Goal: Communication & Community: Answer question/provide support

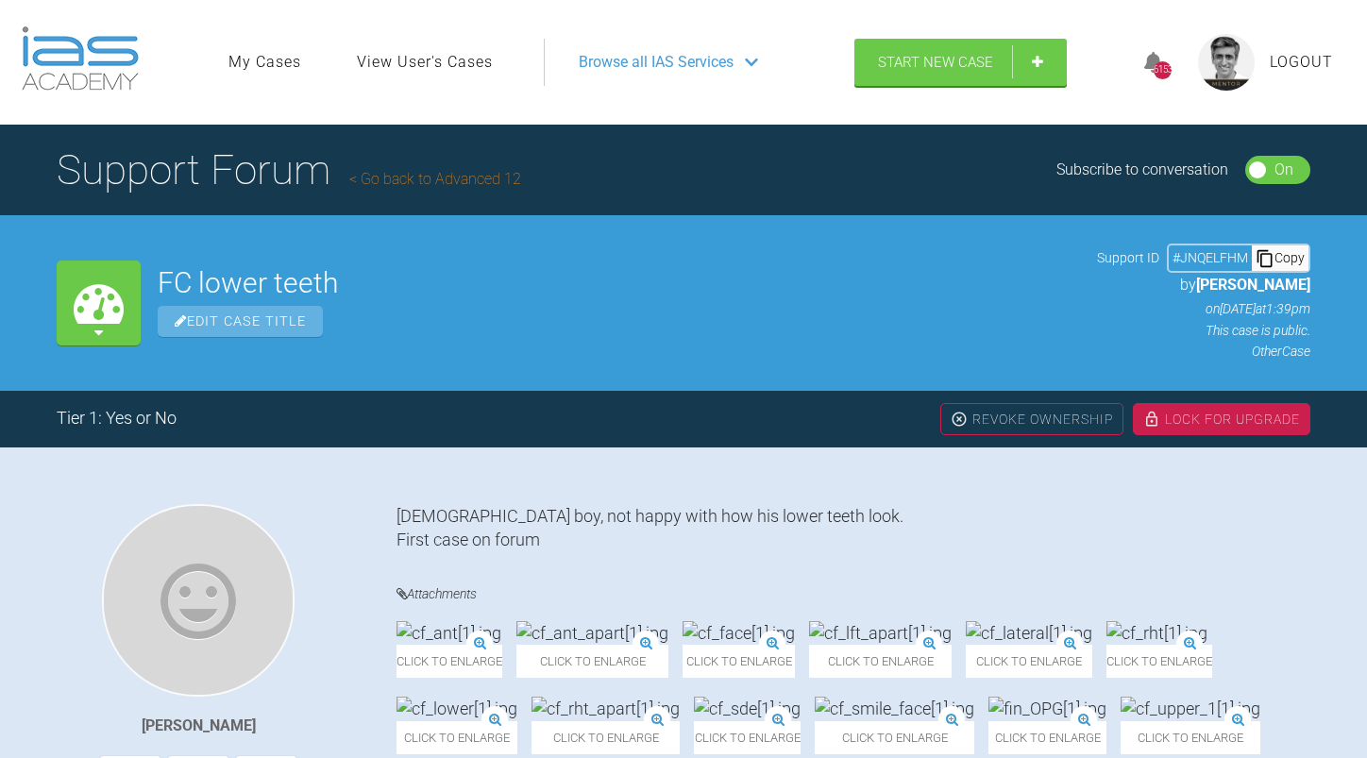
click at [473, 166] on h1 "Support Forum Go back to Advanced 12" at bounding box center [289, 170] width 464 height 66
click at [473, 173] on link "Go back to Advanced 12" at bounding box center [435, 179] width 172 height 18
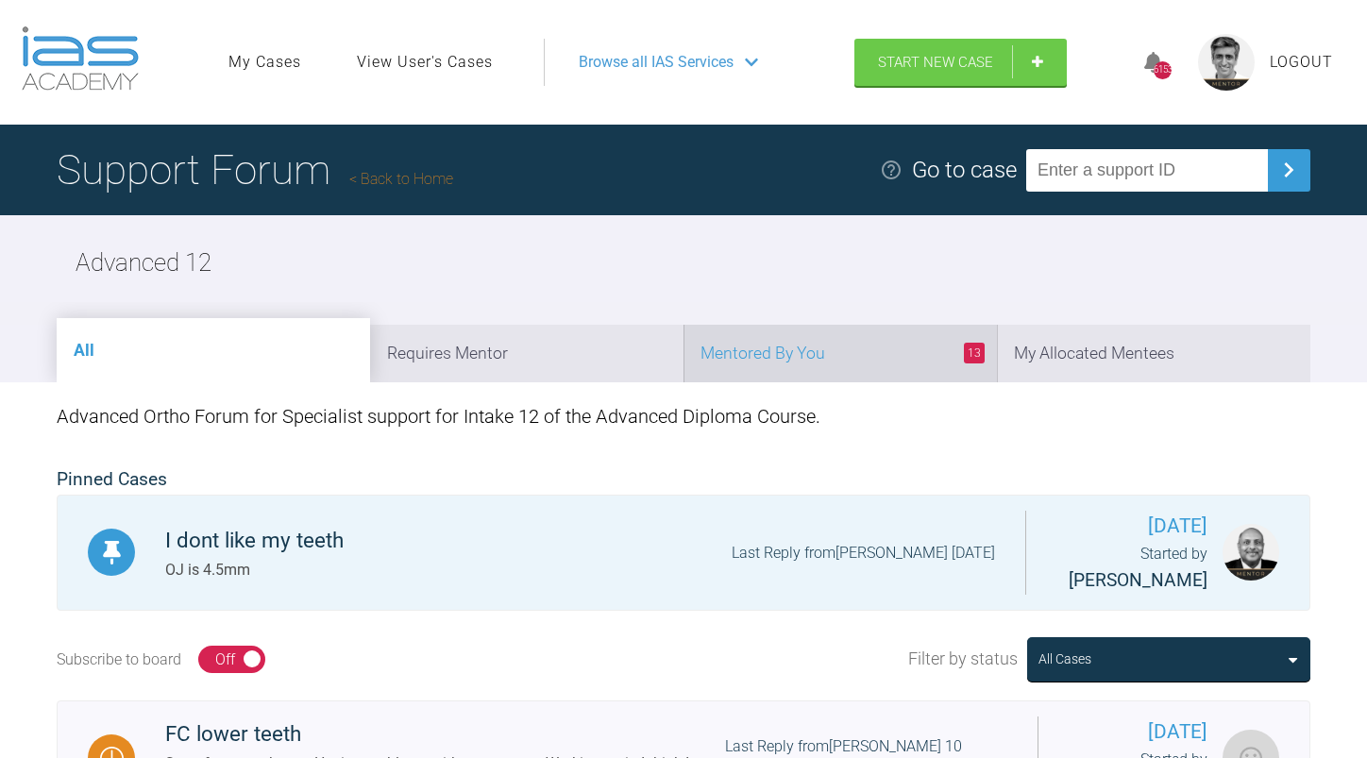
click at [847, 346] on li "13 Mentored By You" at bounding box center [839, 354] width 313 height 58
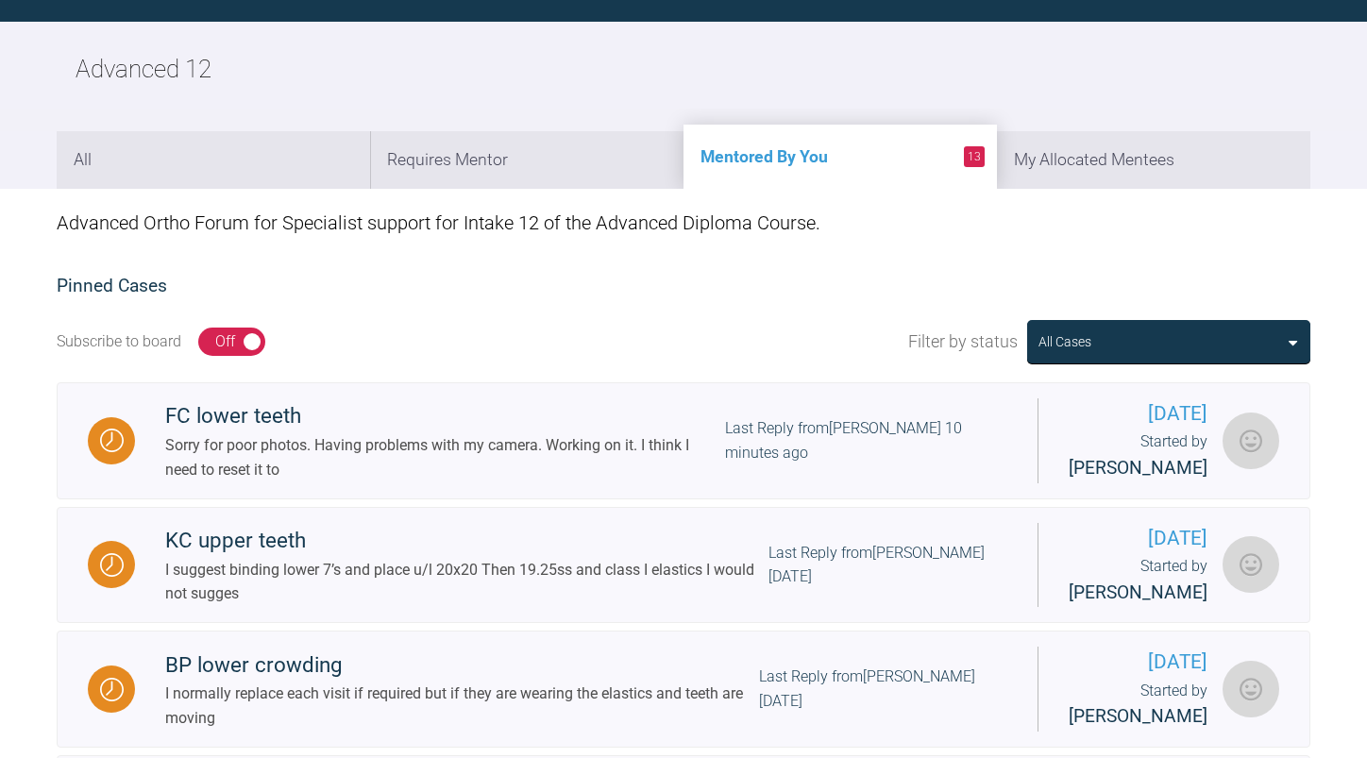
scroll to position [189, 0]
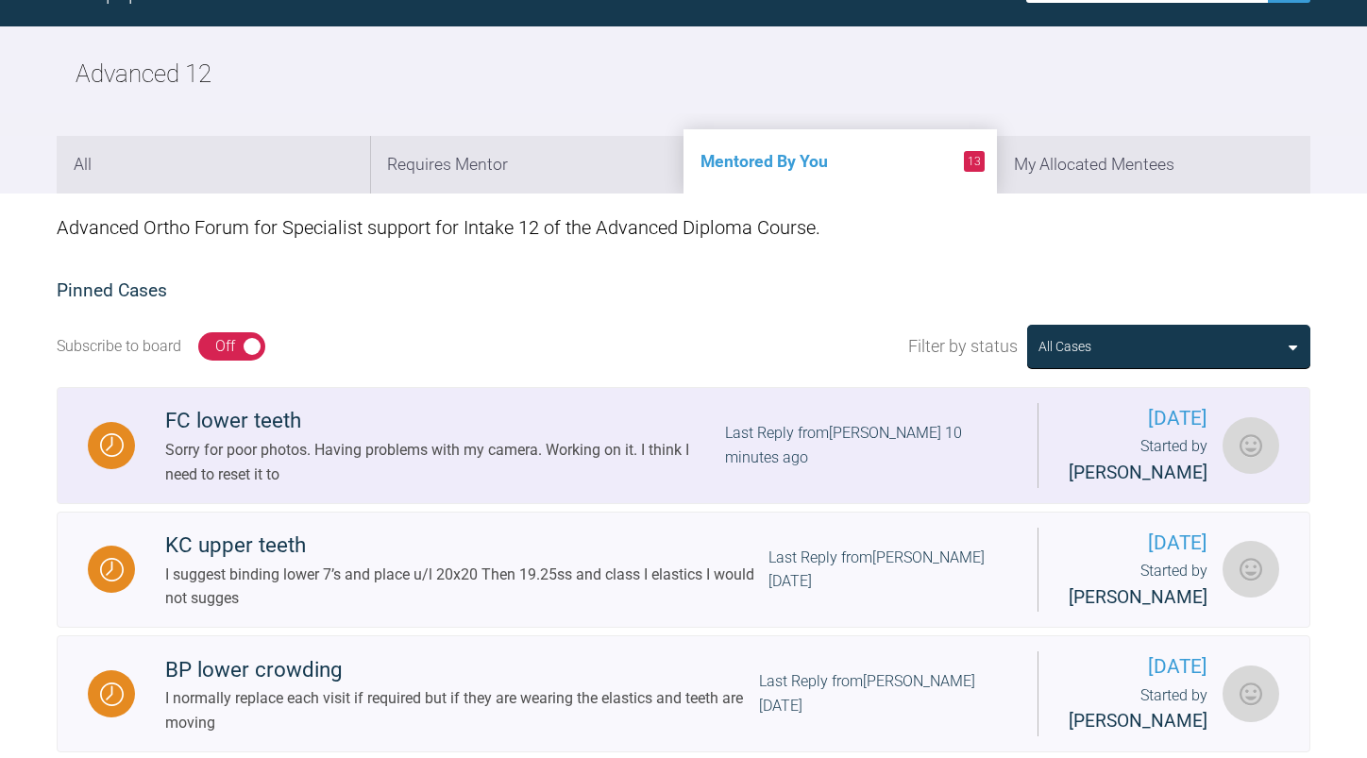
click at [817, 467] on div "Last Reply from [PERSON_NAME] 10 minutes ago" at bounding box center [866, 445] width 282 height 48
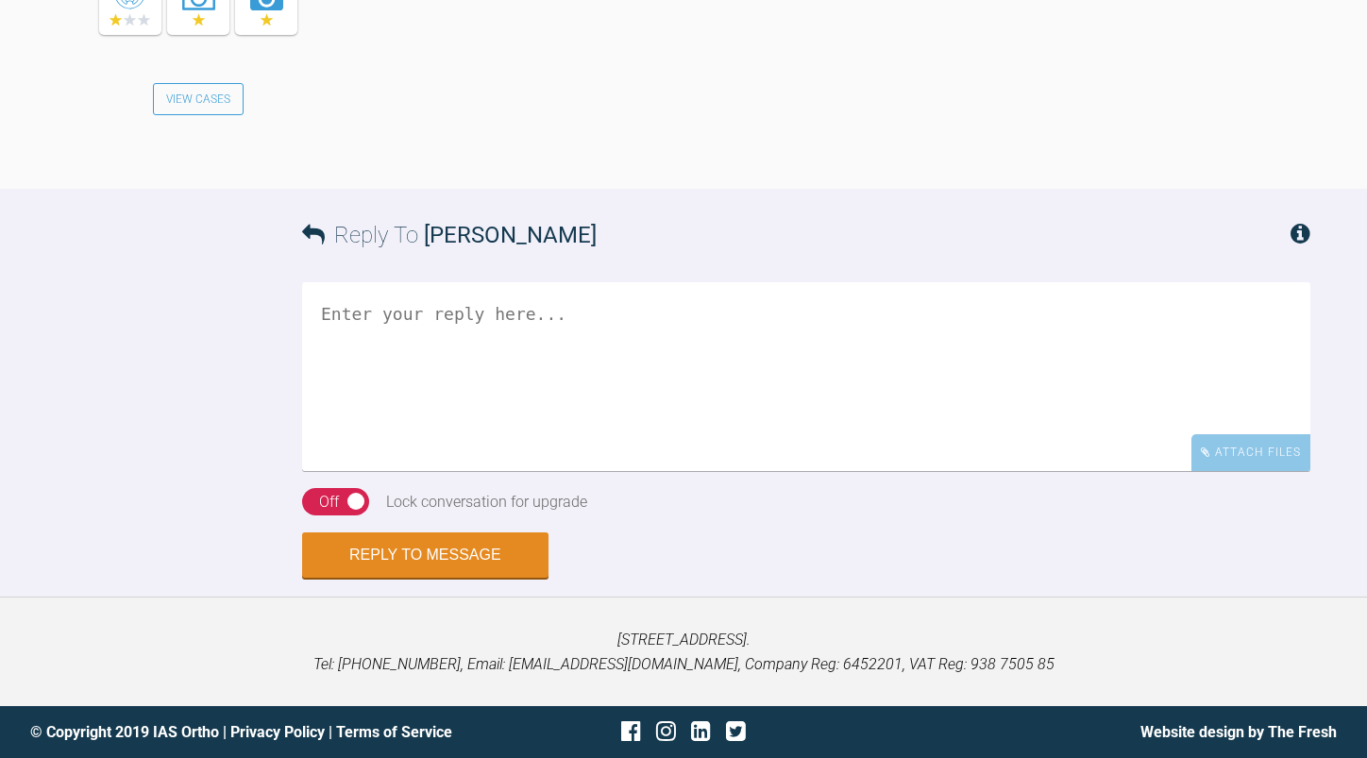
scroll to position [24114, 0]
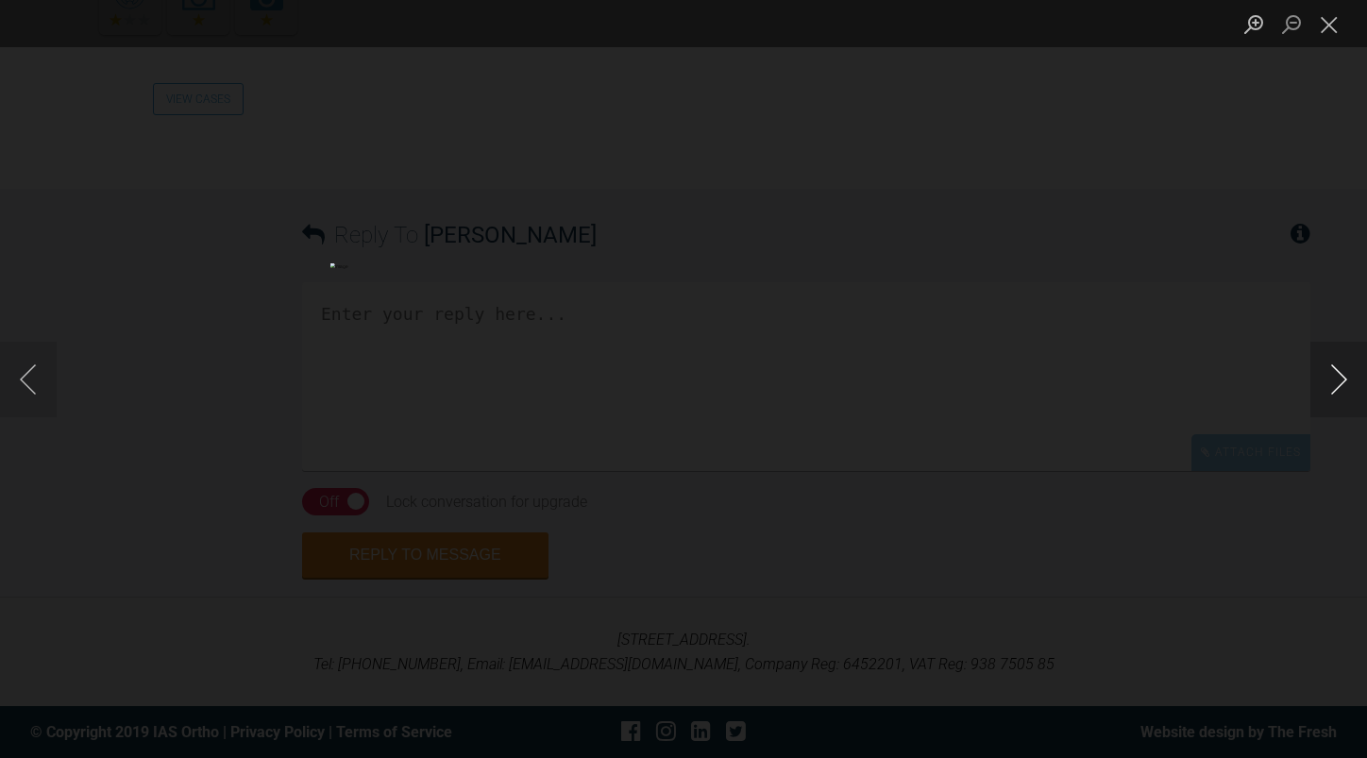
click at [1336, 376] on button "Next image" at bounding box center [1338, 380] width 57 height 76
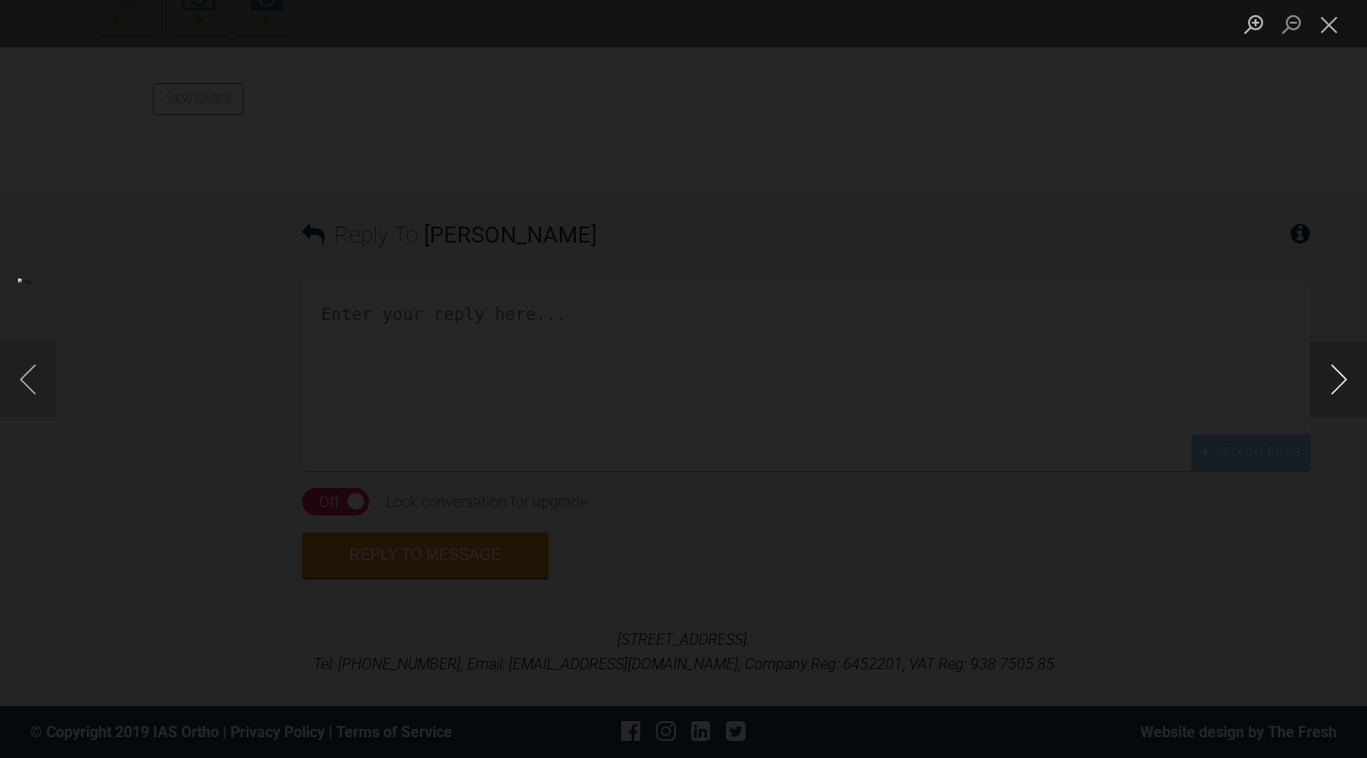
click at [1336, 376] on button "Next image" at bounding box center [1338, 380] width 57 height 76
click at [1314, 30] on button "Close lightbox" at bounding box center [1329, 24] width 38 height 33
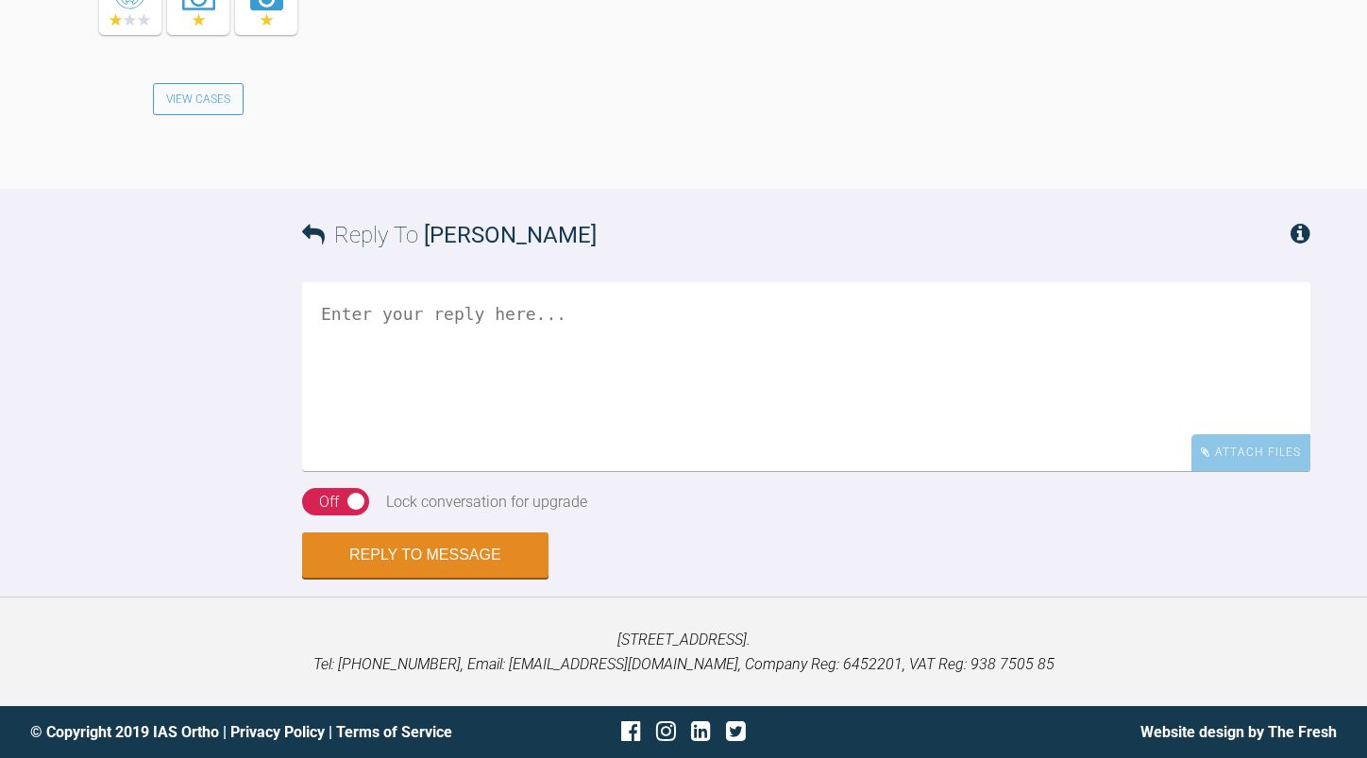
scroll to position [25436, 0]
click at [601, 471] on textarea at bounding box center [806, 376] width 1008 height 189
click at [611, 412] on textarea "ok - plan to close upper spaces and support with class II" at bounding box center [806, 376] width 1008 height 189
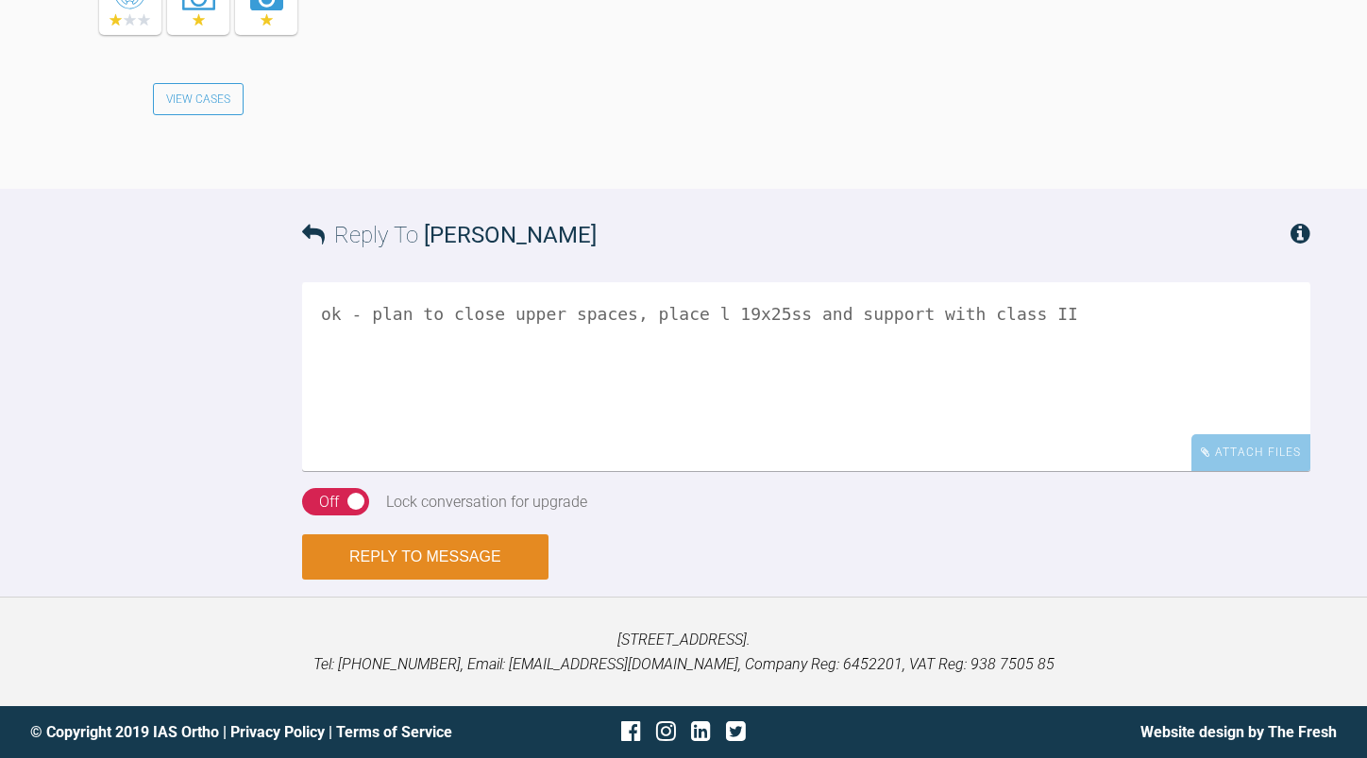
type textarea "ok - plan to close upper spaces, place l 19x25ss and support with class II"
click at [413, 580] on button "Reply to Message" at bounding box center [425, 556] width 246 height 45
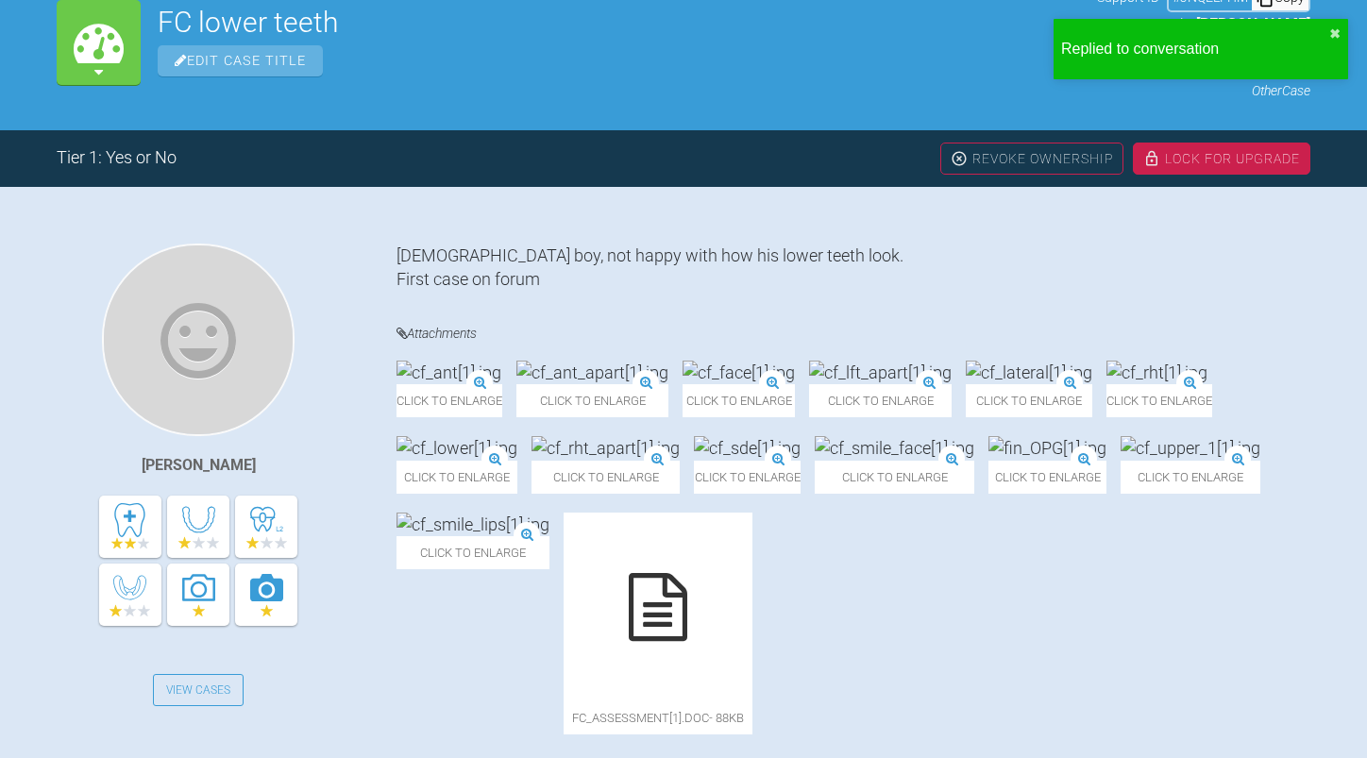
scroll to position [0, 0]
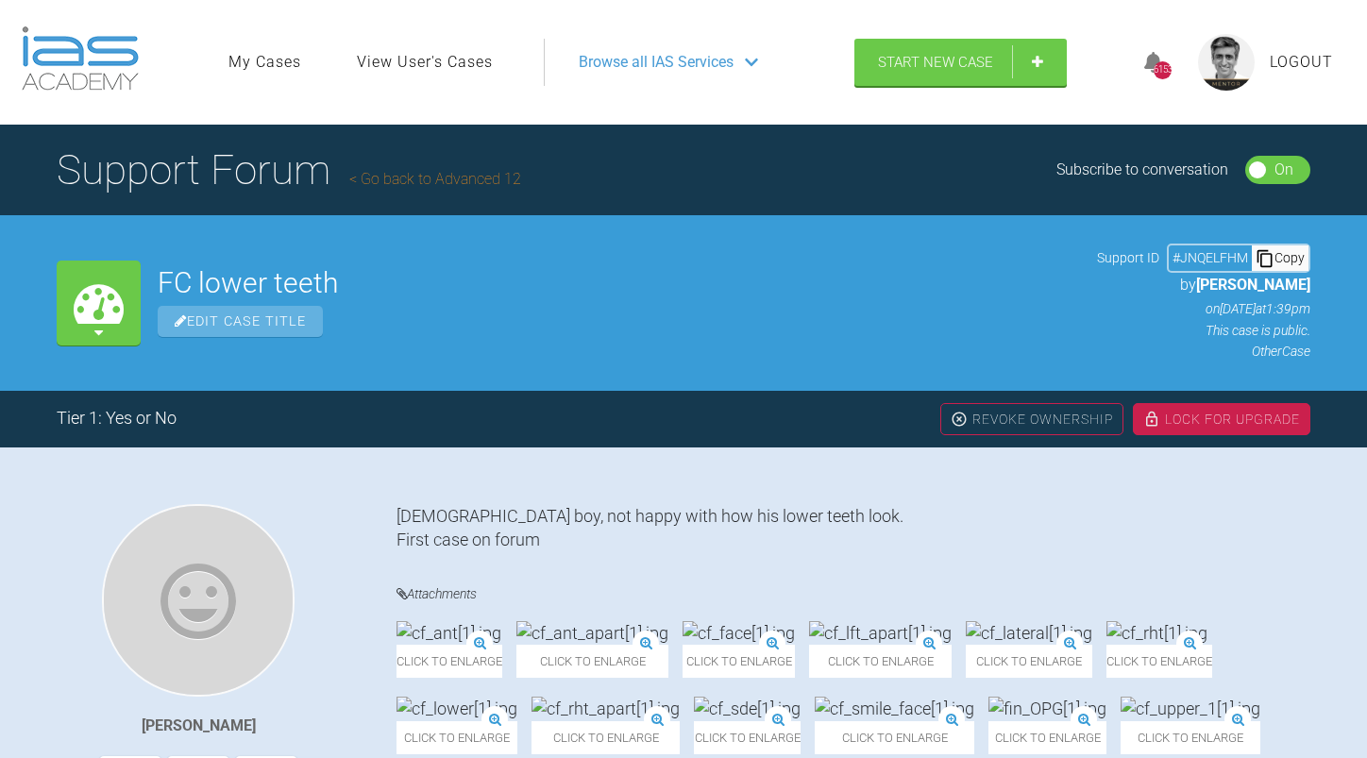
click at [468, 179] on link "Go back to Advanced 12" at bounding box center [435, 179] width 172 height 18
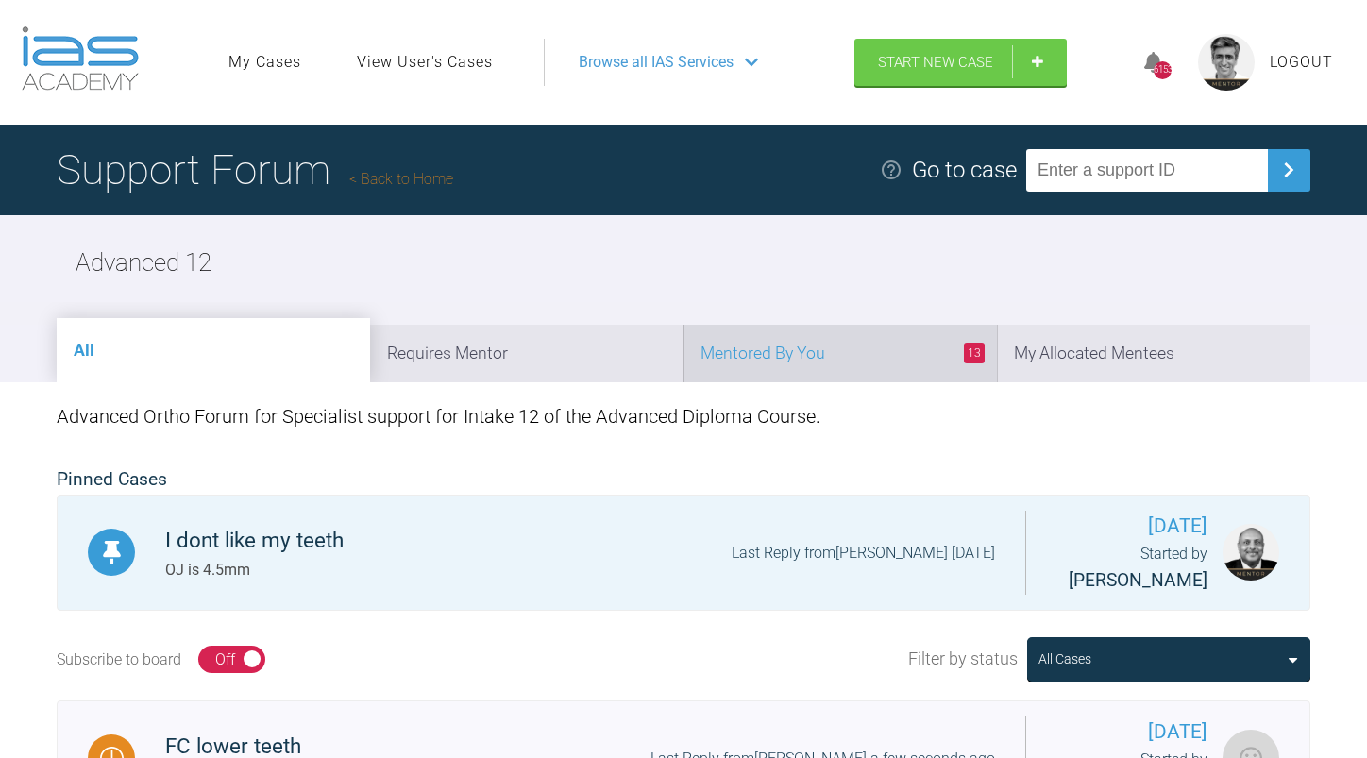
click at [858, 354] on li "13 Mentored By You" at bounding box center [839, 354] width 313 height 58
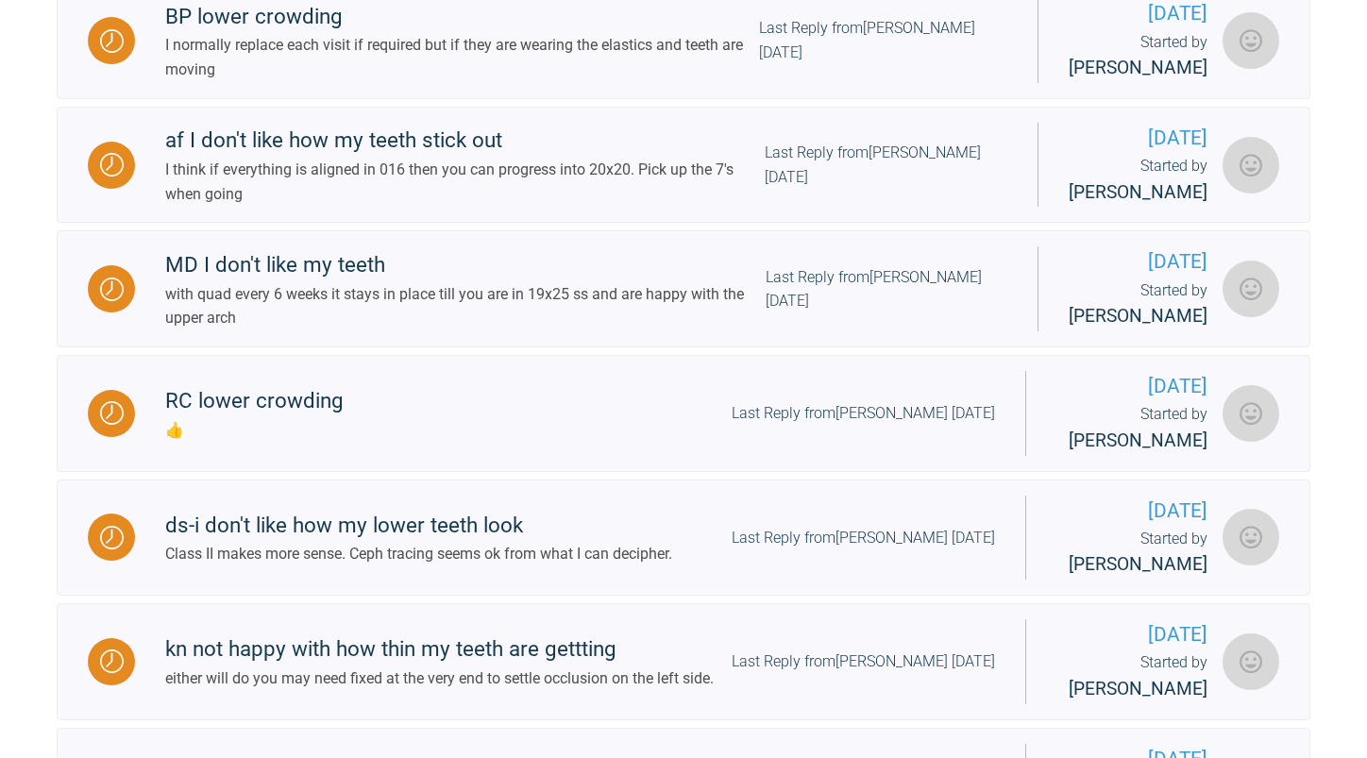
scroll to position [850, 0]
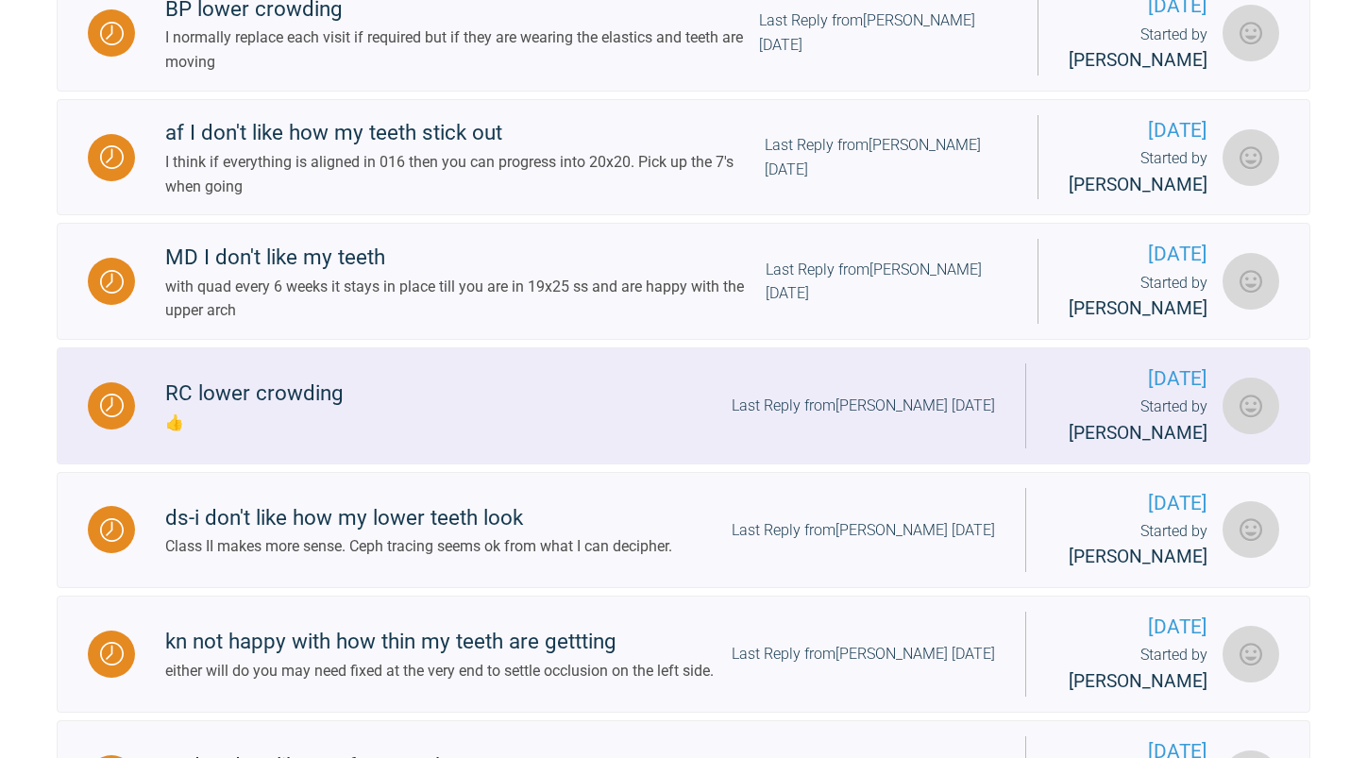
click at [817, 411] on div "Last Reply from [PERSON_NAME] [DATE]" at bounding box center [863, 406] width 263 height 25
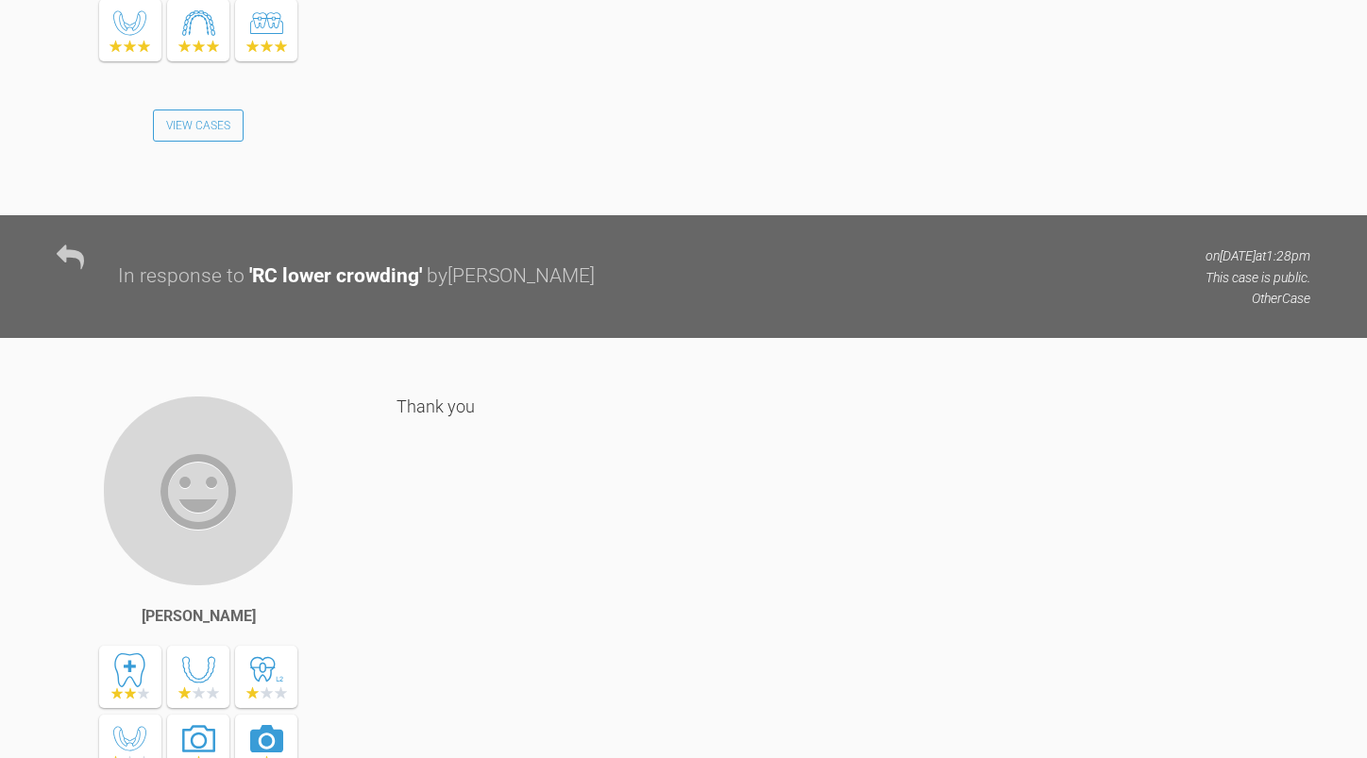
scroll to position [2738, 0]
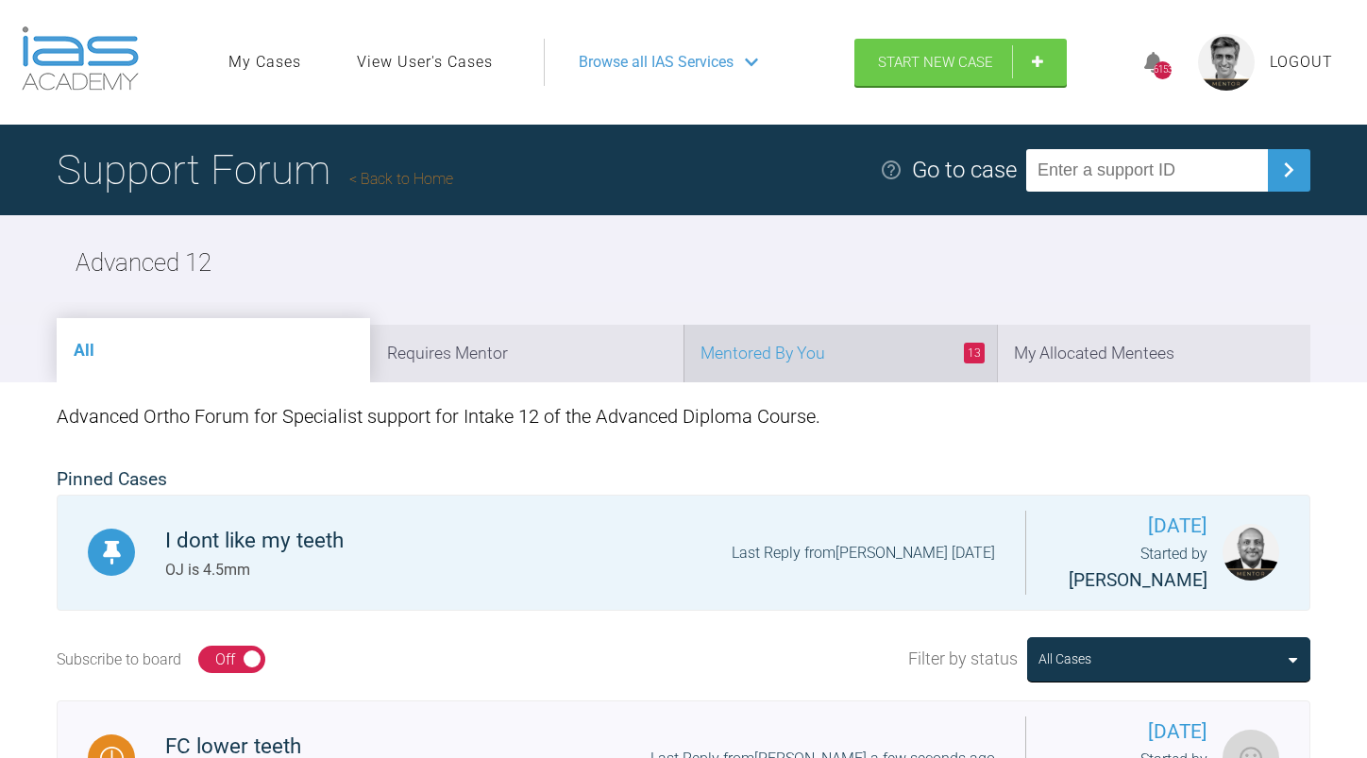
click at [854, 354] on li "13 Mentored By You" at bounding box center [839, 354] width 313 height 58
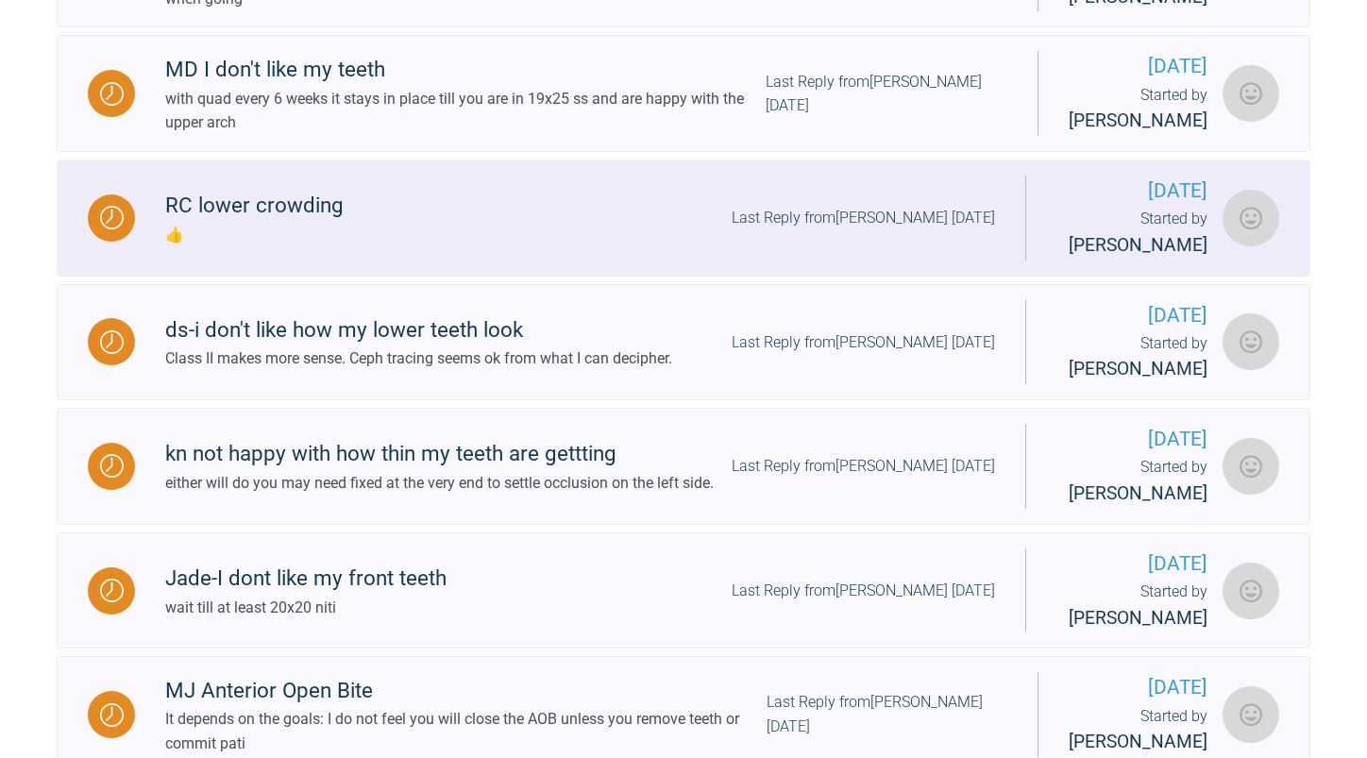
scroll to position [1038, 0]
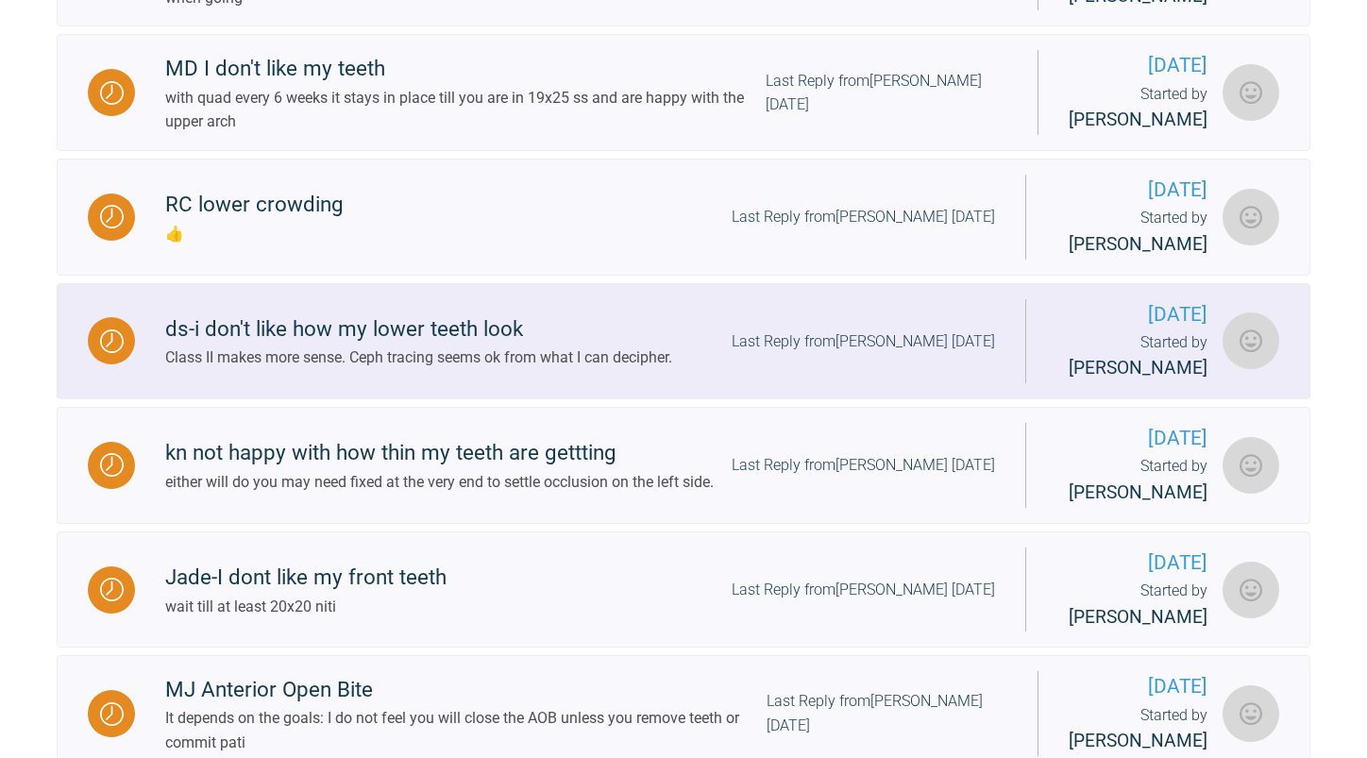
click at [694, 347] on div "ds-i don't like how my lower teeth look Class II makes more sense. Ceph tracing…" at bounding box center [580, 341] width 890 height 58
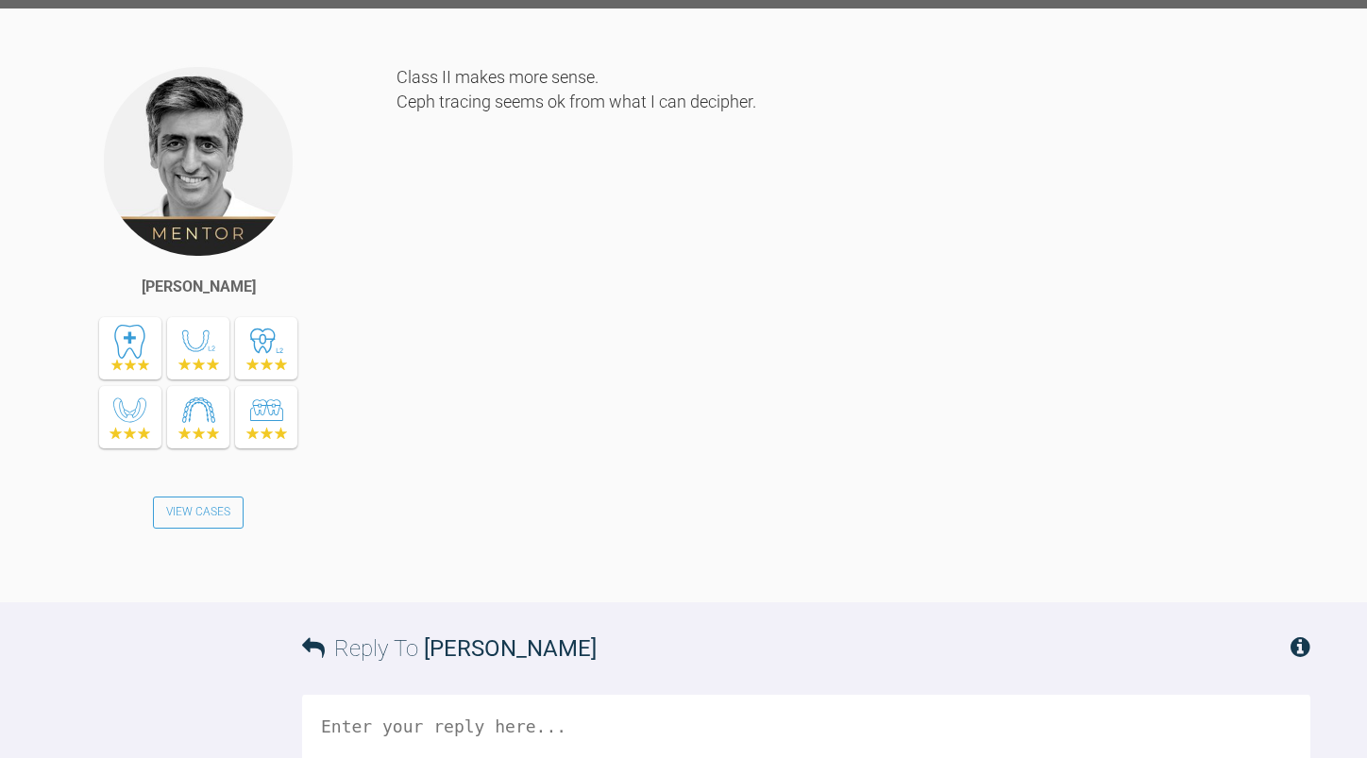
scroll to position [8496, 0]
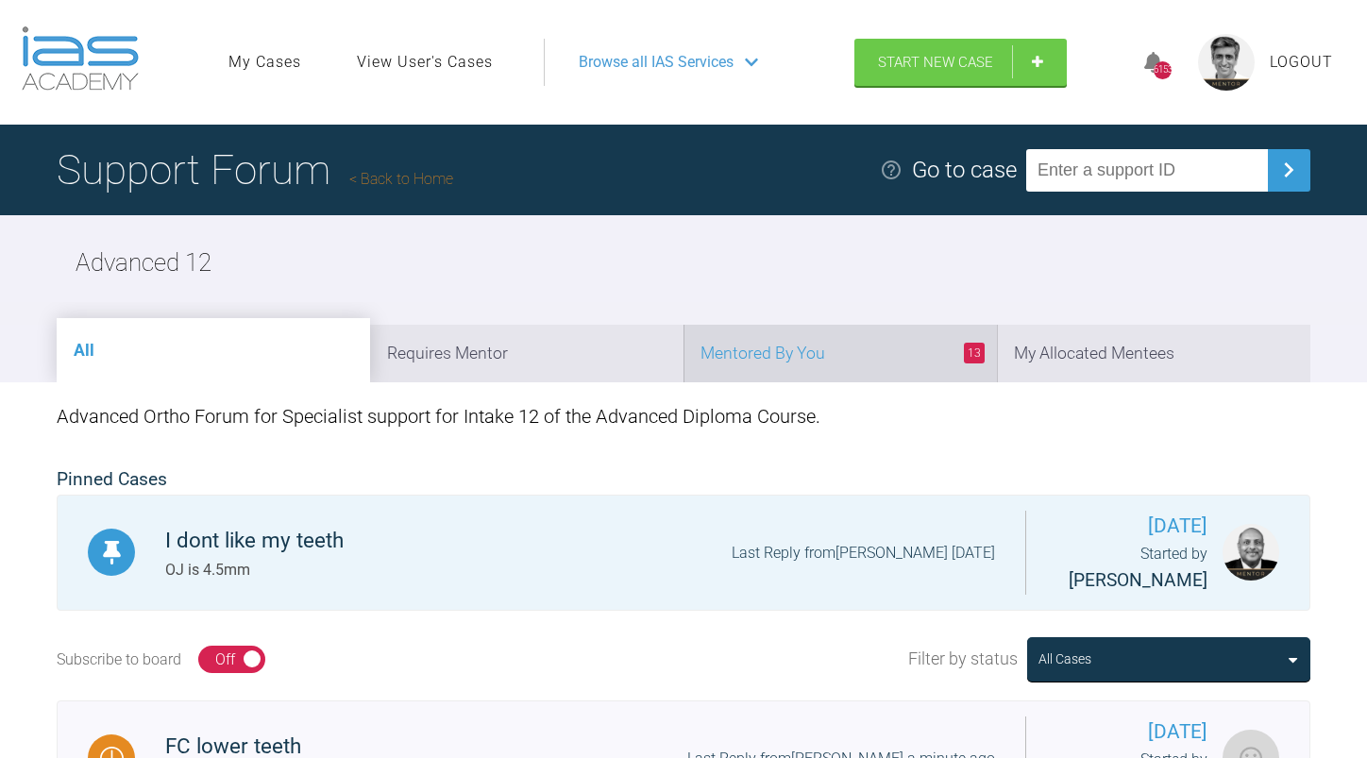
click at [835, 343] on li "13 Mentored By You" at bounding box center [839, 354] width 313 height 58
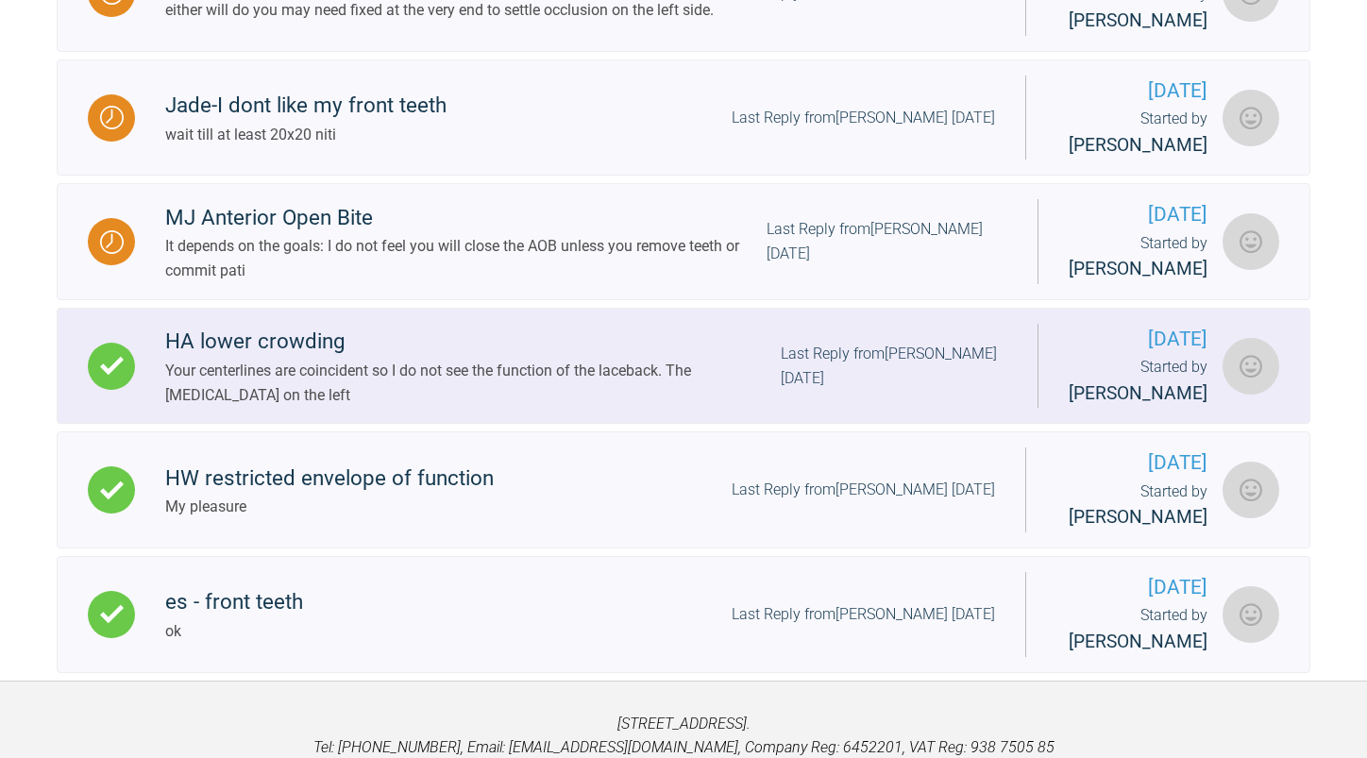
scroll to position [1605, 0]
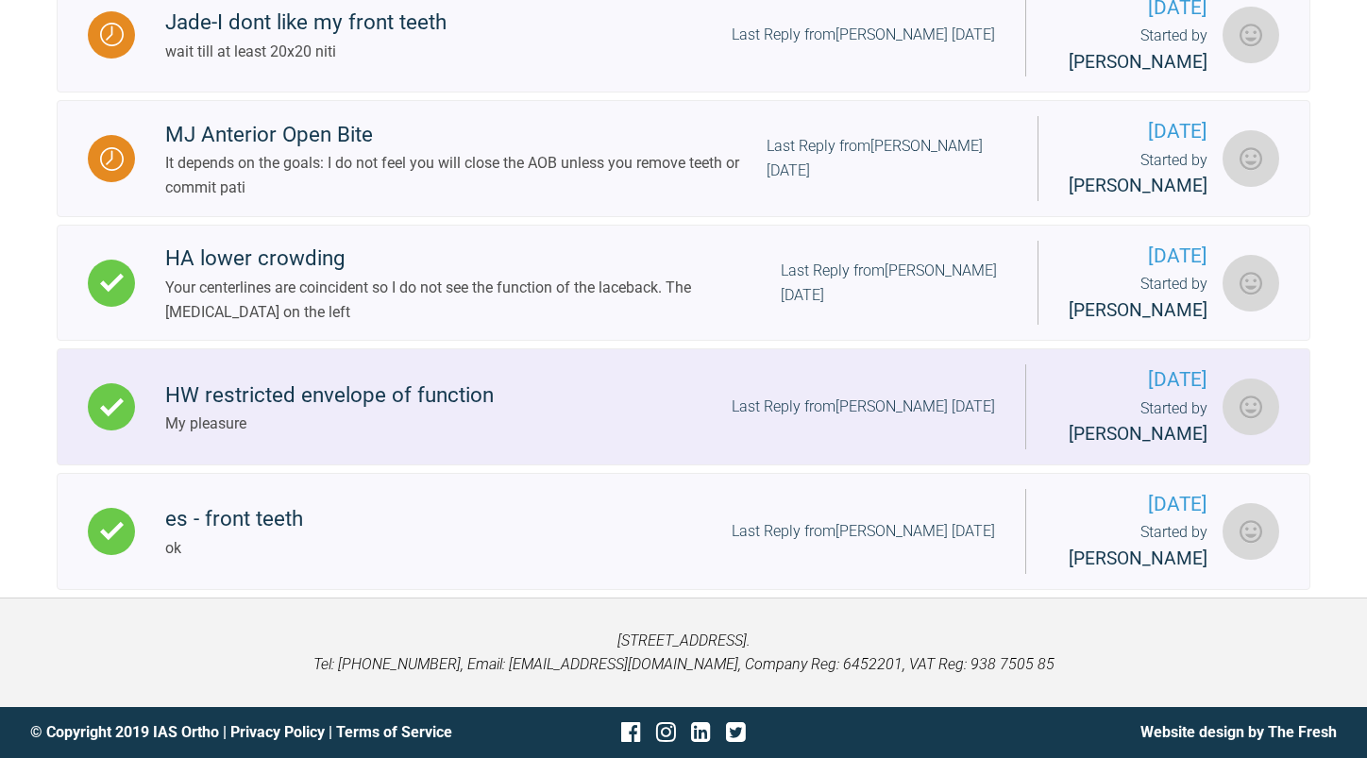
click at [769, 419] on div "Last Reply from [PERSON_NAME] [DATE]" at bounding box center [863, 407] width 263 height 25
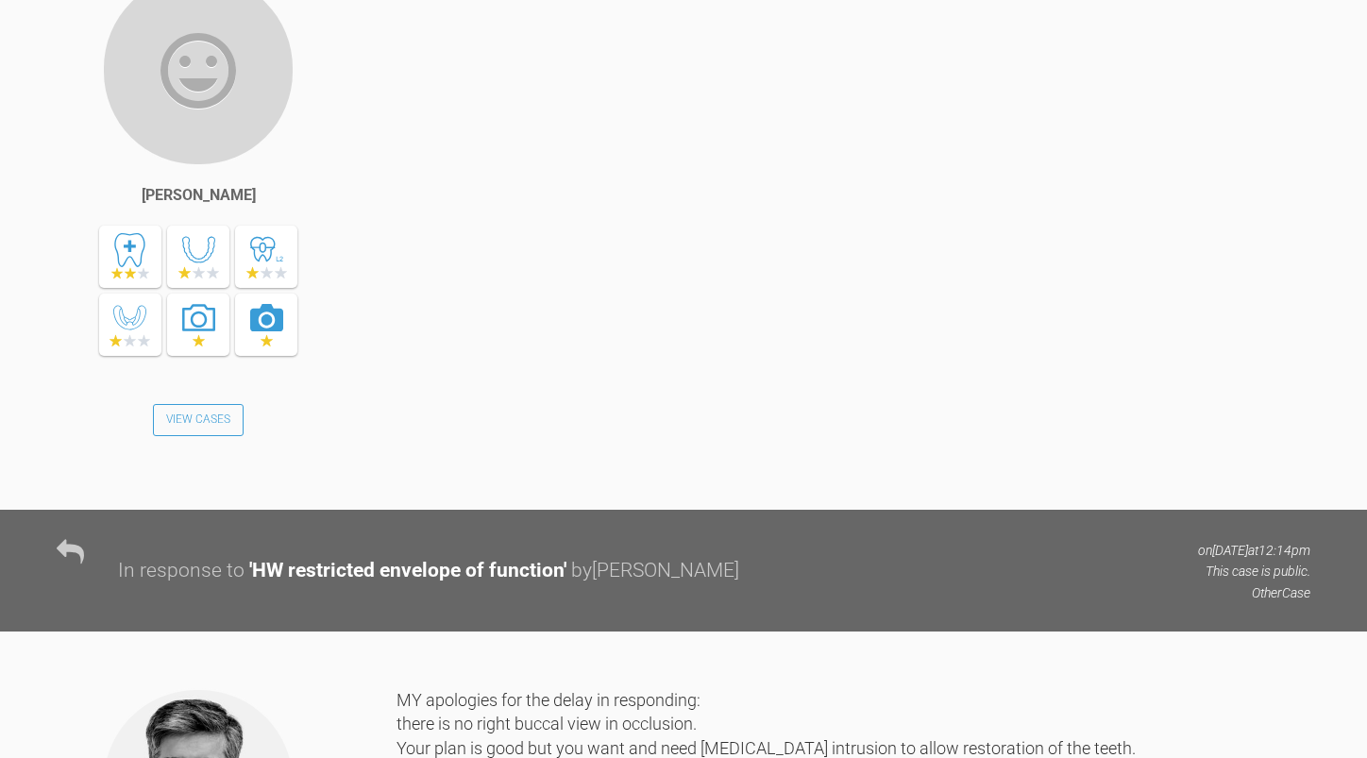
scroll to position [917, 0]
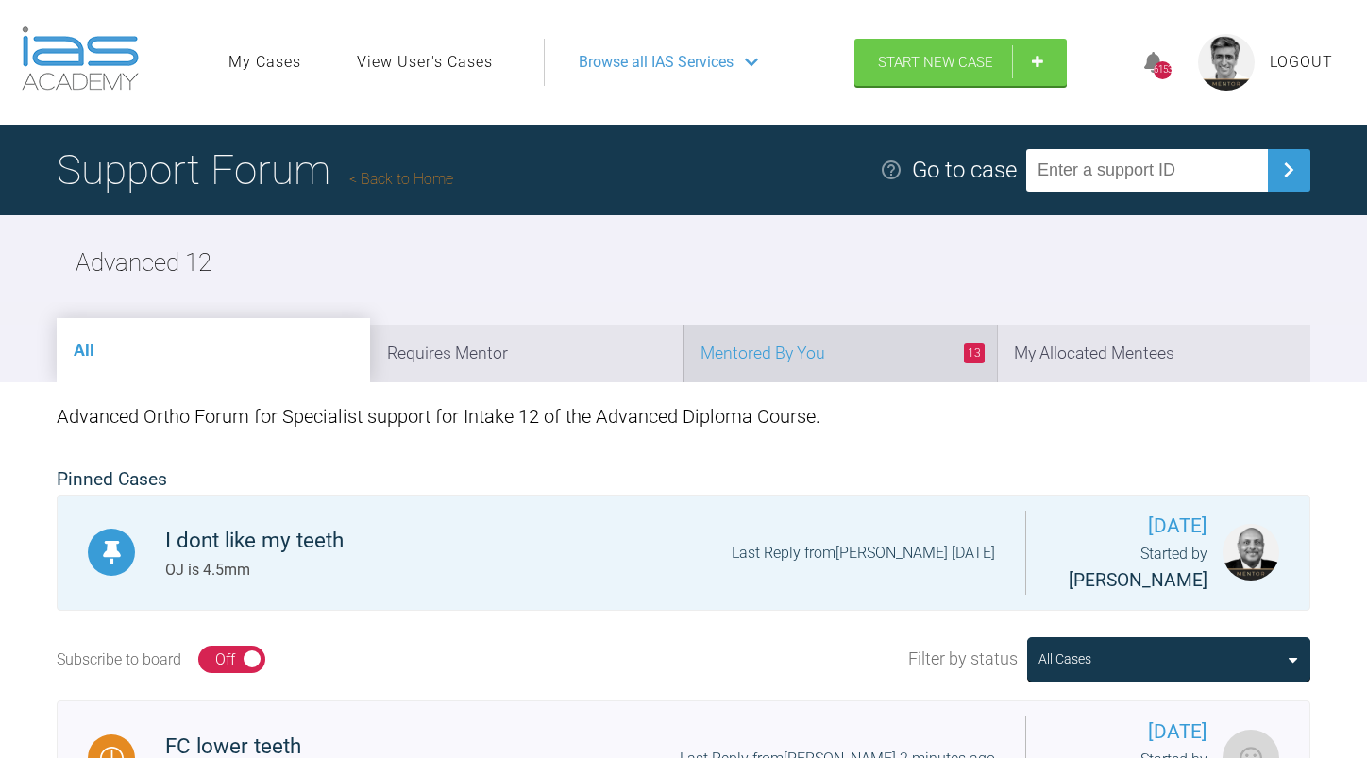
click at [874, 352] on li "13 Mentored By You" at bounding box center [839, 354] width 313 height 58
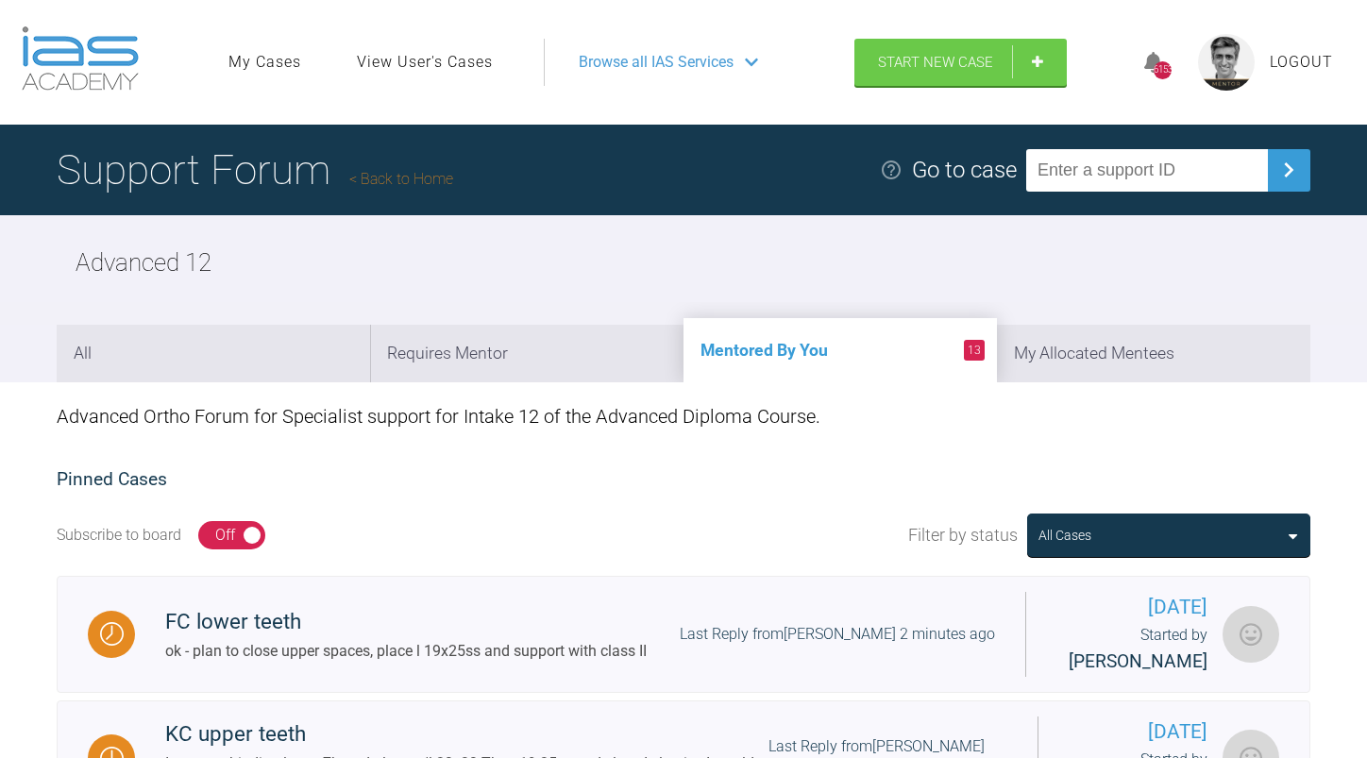
click at [843, 350] on li "13 Mentored By You" at bounding box center [839, 350] width 313 height 64
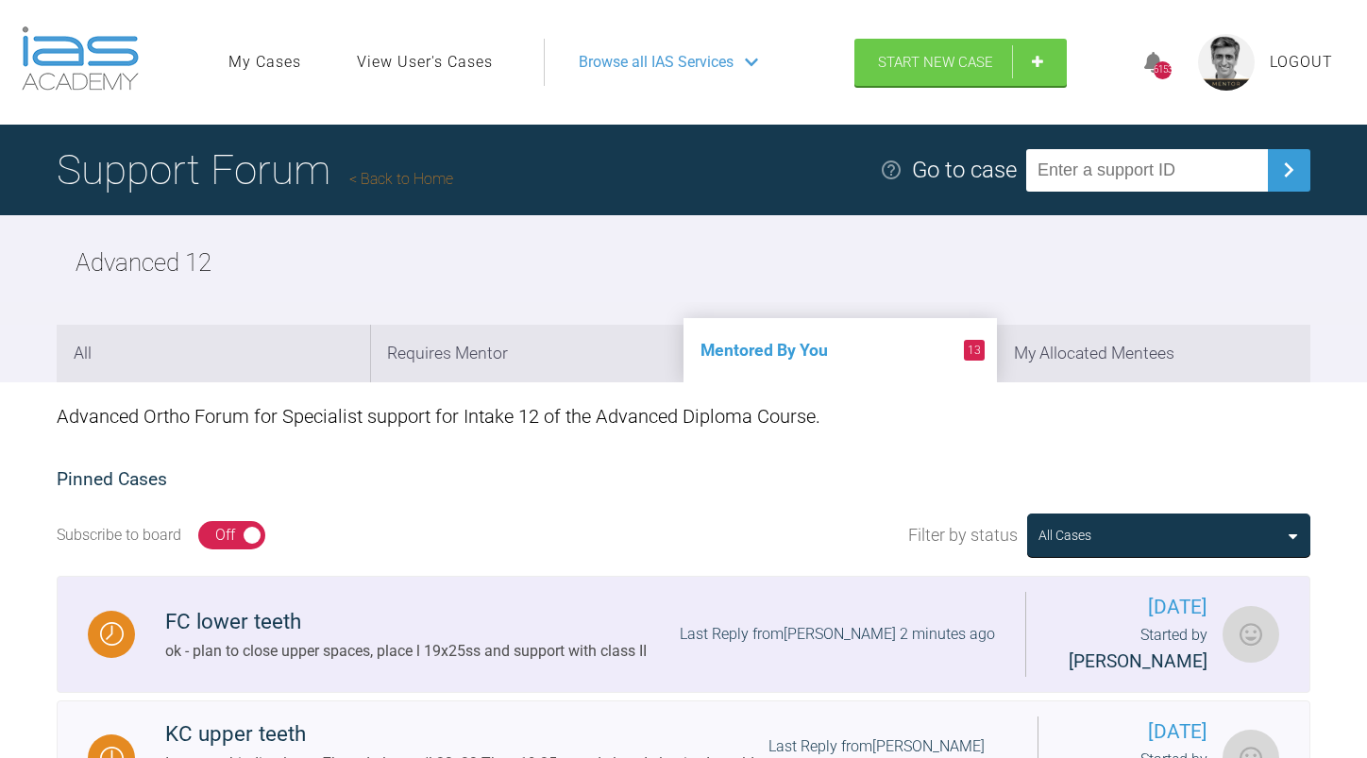
click at [783, 604] on link "FC lower teeth ok - plan to close upper spaces, place l 19x25ss and support wit…" at bounding box center [684, 634] width 1254 height 117
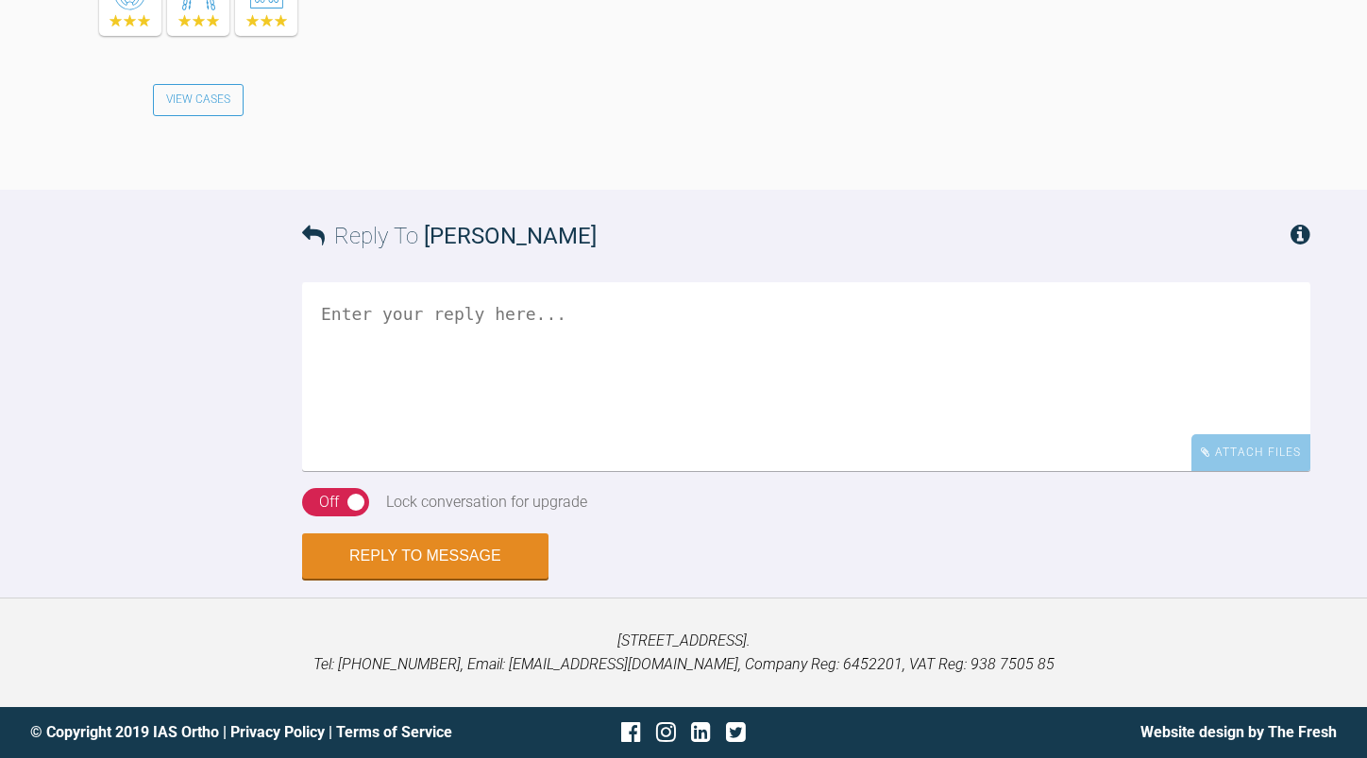
scroll to position [26246, 0]
click at [468, 340] on textarea at bounding box center [806, 376] width 1008 height 189
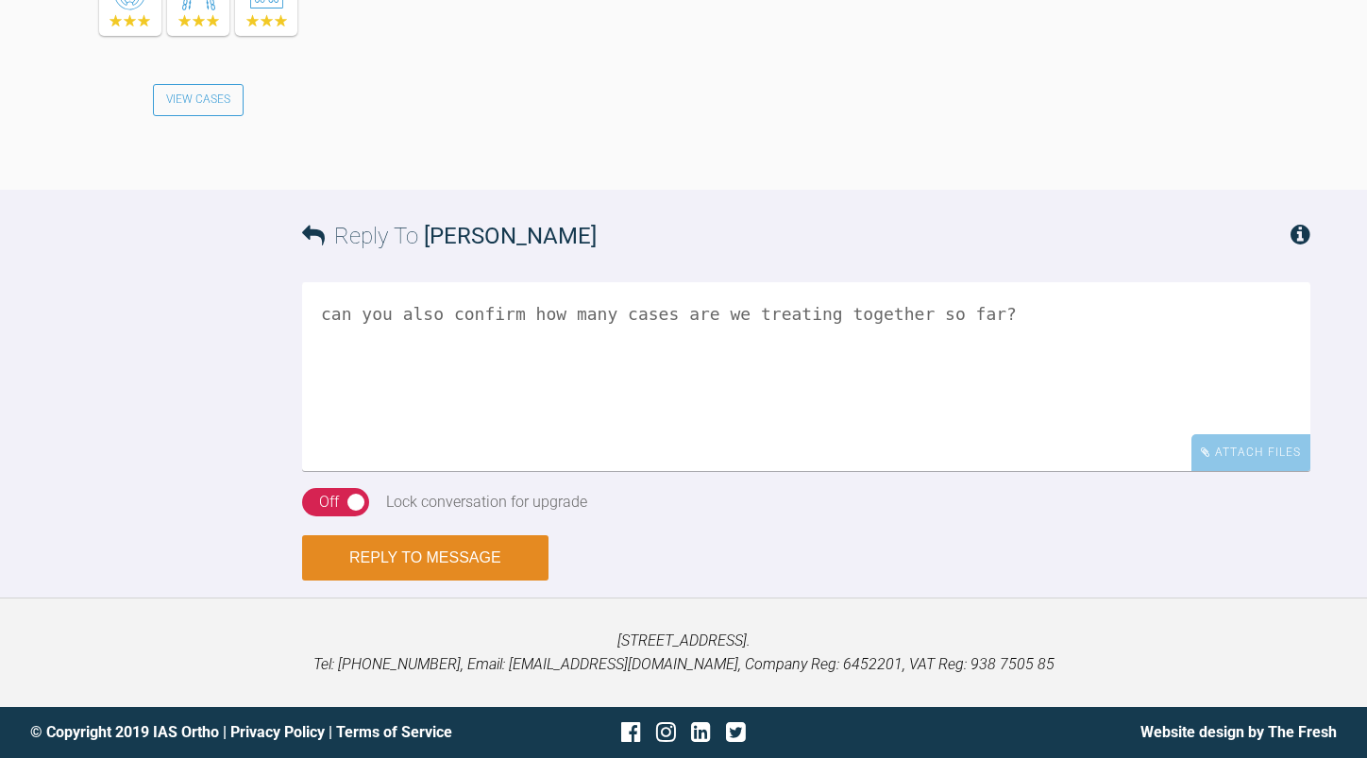
type textarea "can you also confirm how many cases are we treating together so far?"
click at [441, 557] on button "Reply to Message" at bounding box center [425, 557] width 246 height 45
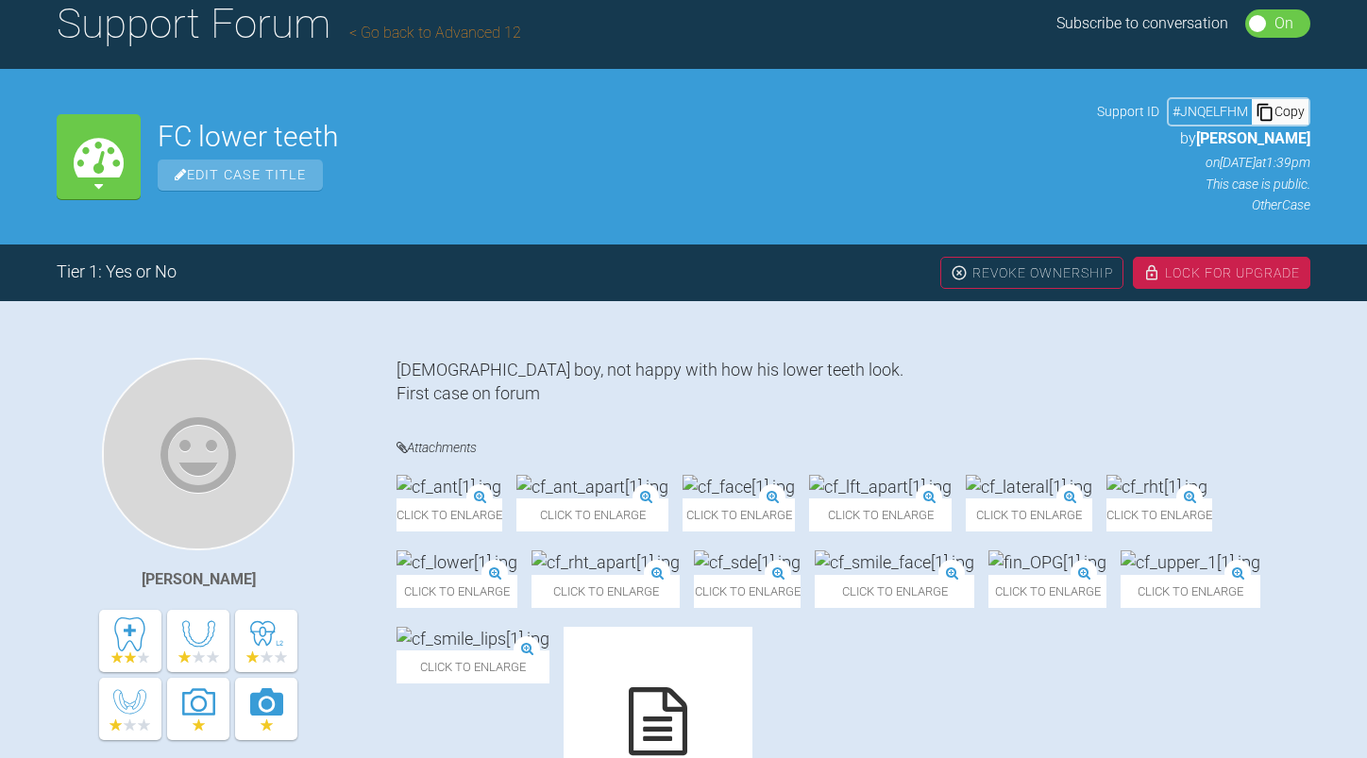
scroll to position [0, 0]
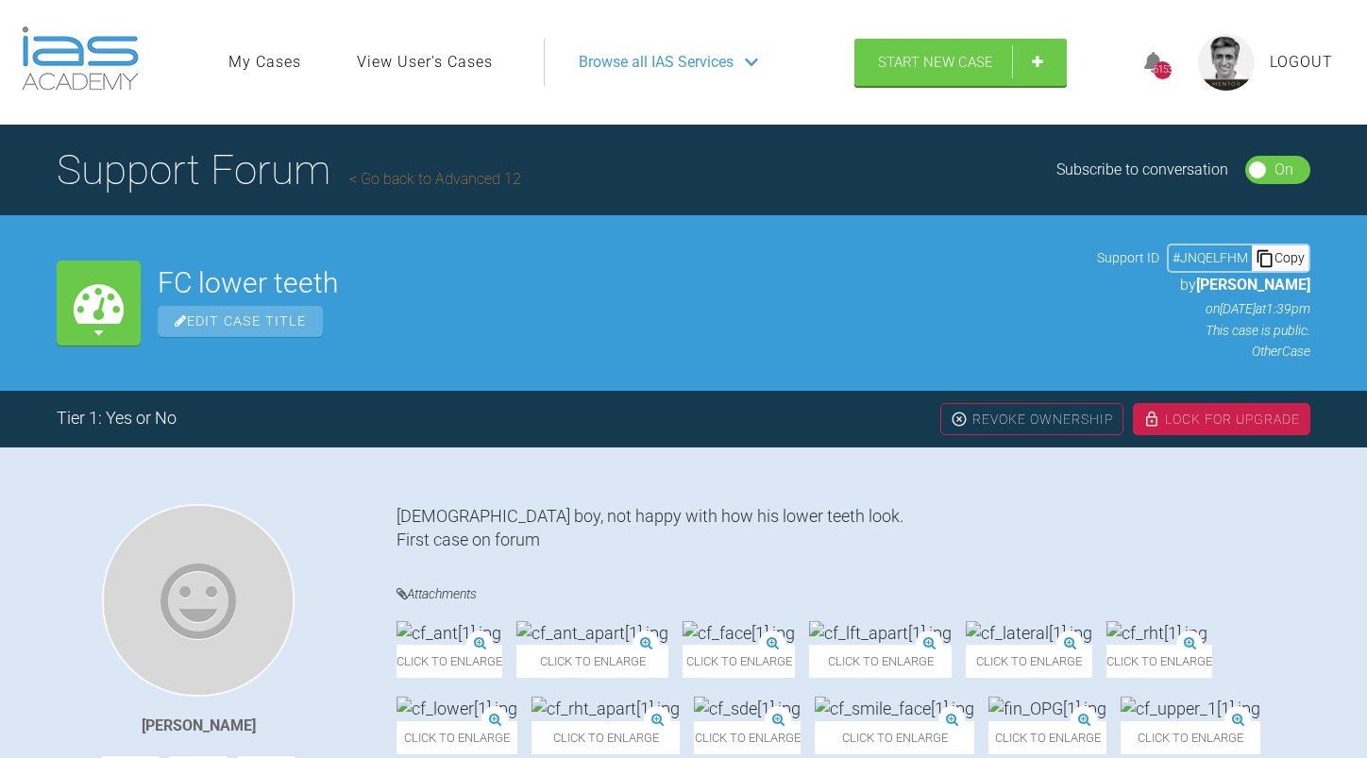
click at [403, 174] on link "Go back to Advanced 12" at bounding box center [435, 179] width 172 height 18
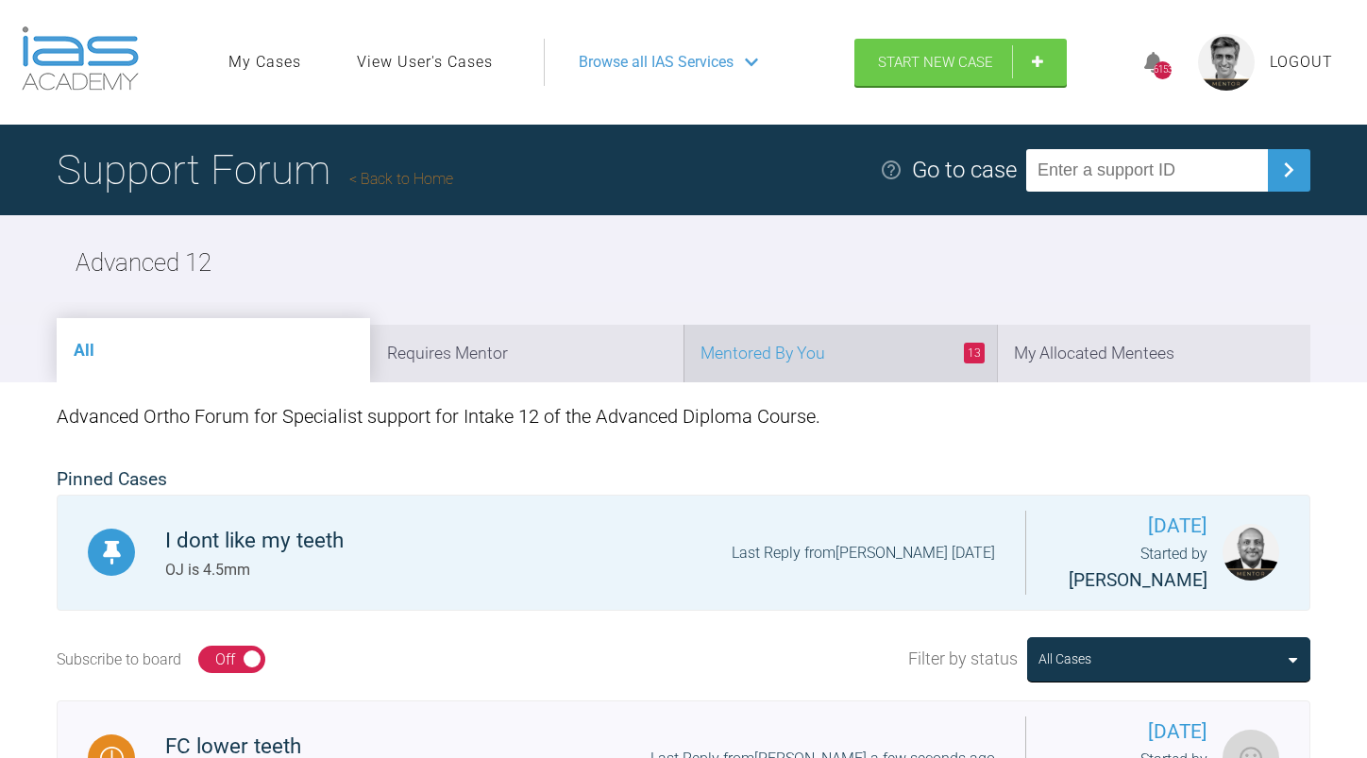
click at [788, 358] on li "13 Mentored By You" at bounding box center [839, 354] width 313 height 58
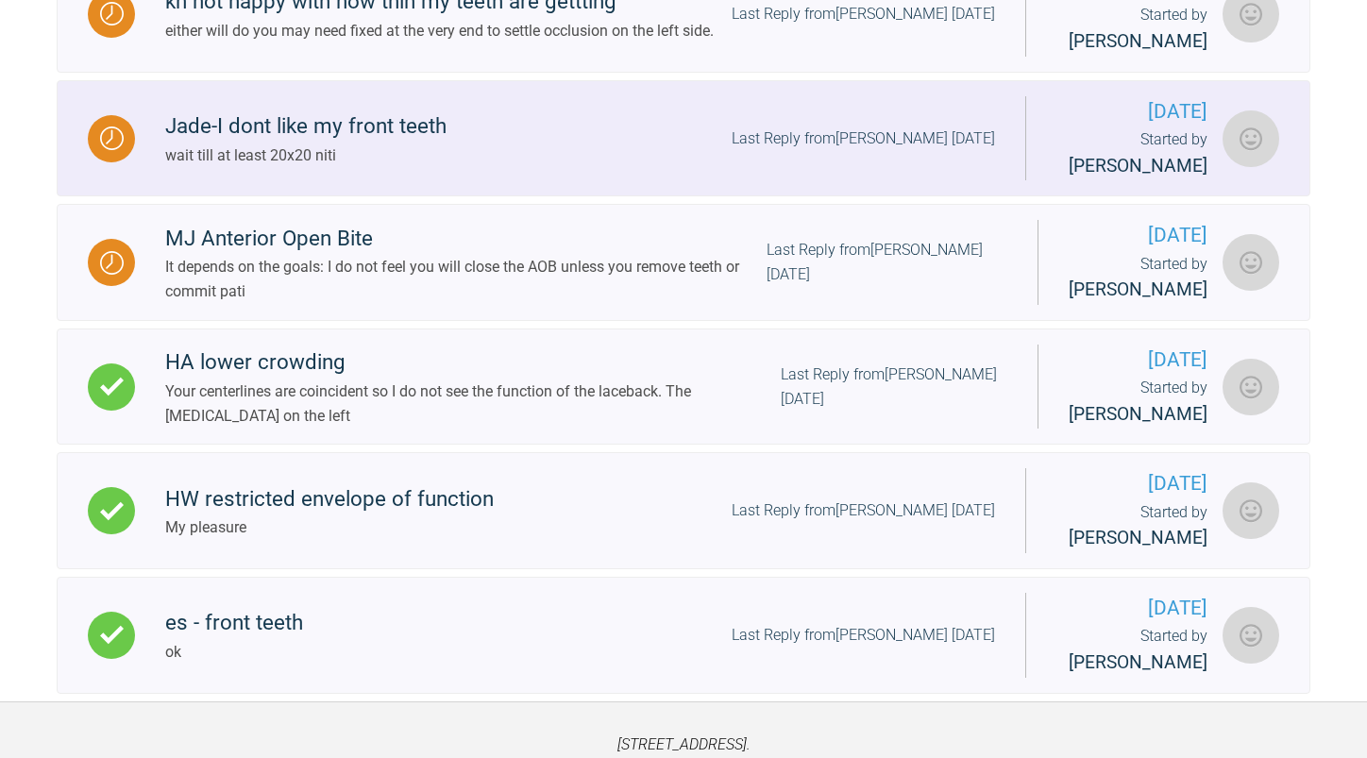
scroll to position [1623, 0]
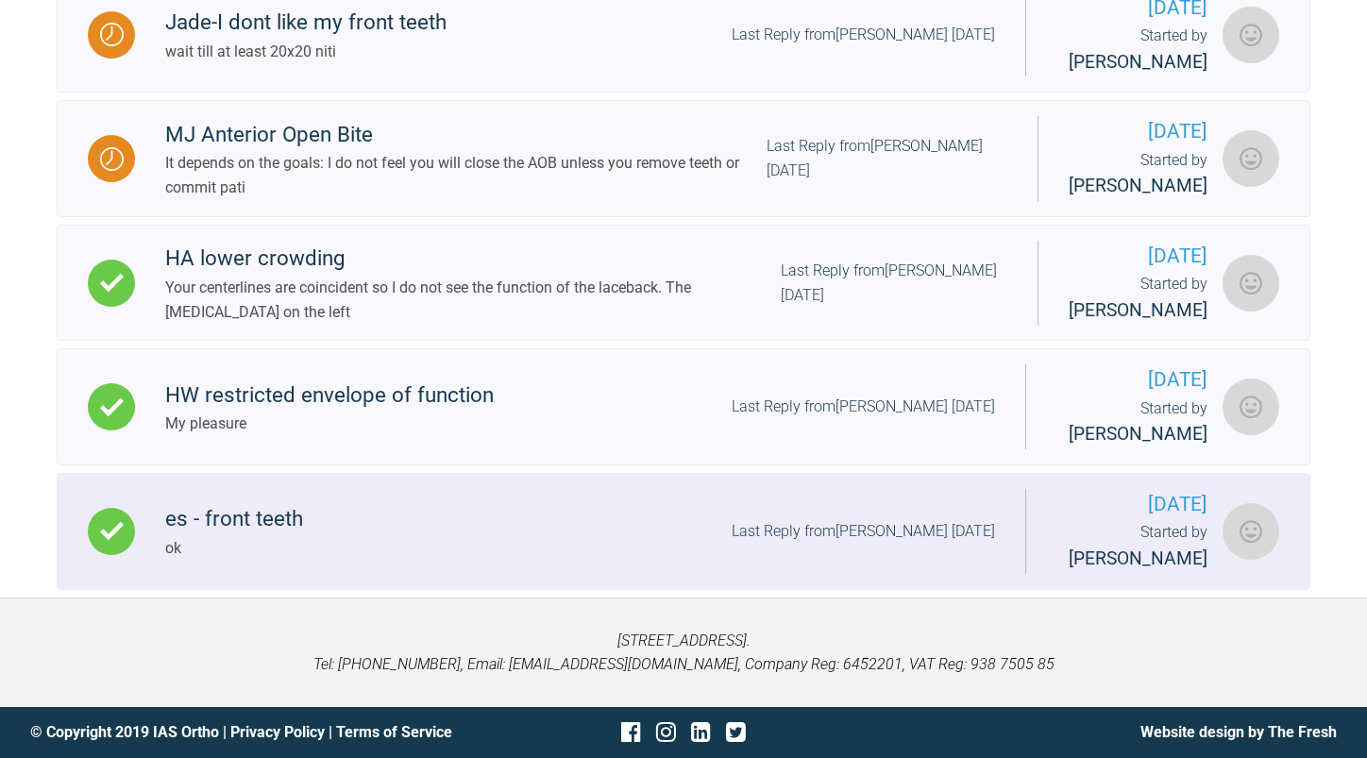
click at [426, 515] on div "es - front teeth ok Last Reply from [PERSON_NAME] [DATE]" at bounding box center [580, 531] width 890 height 58
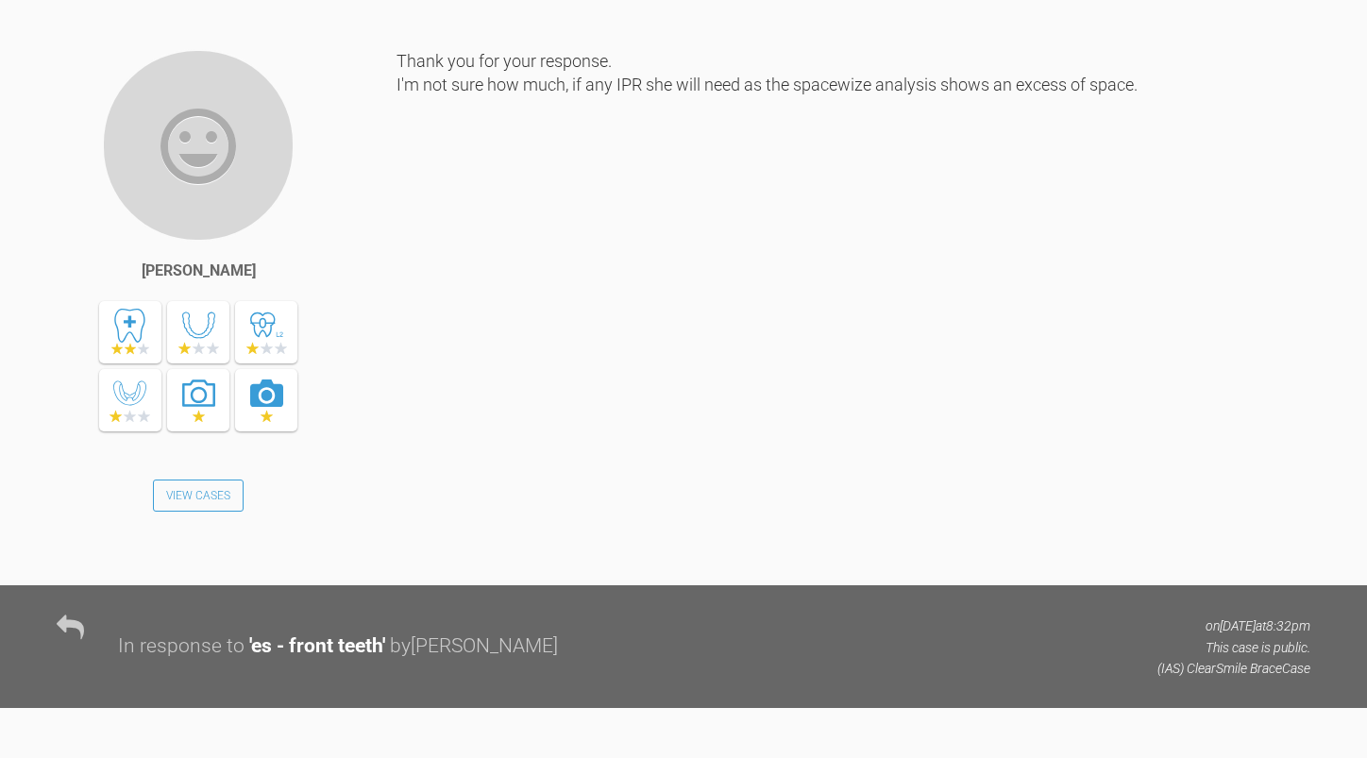
scroll to position [3601, 0]
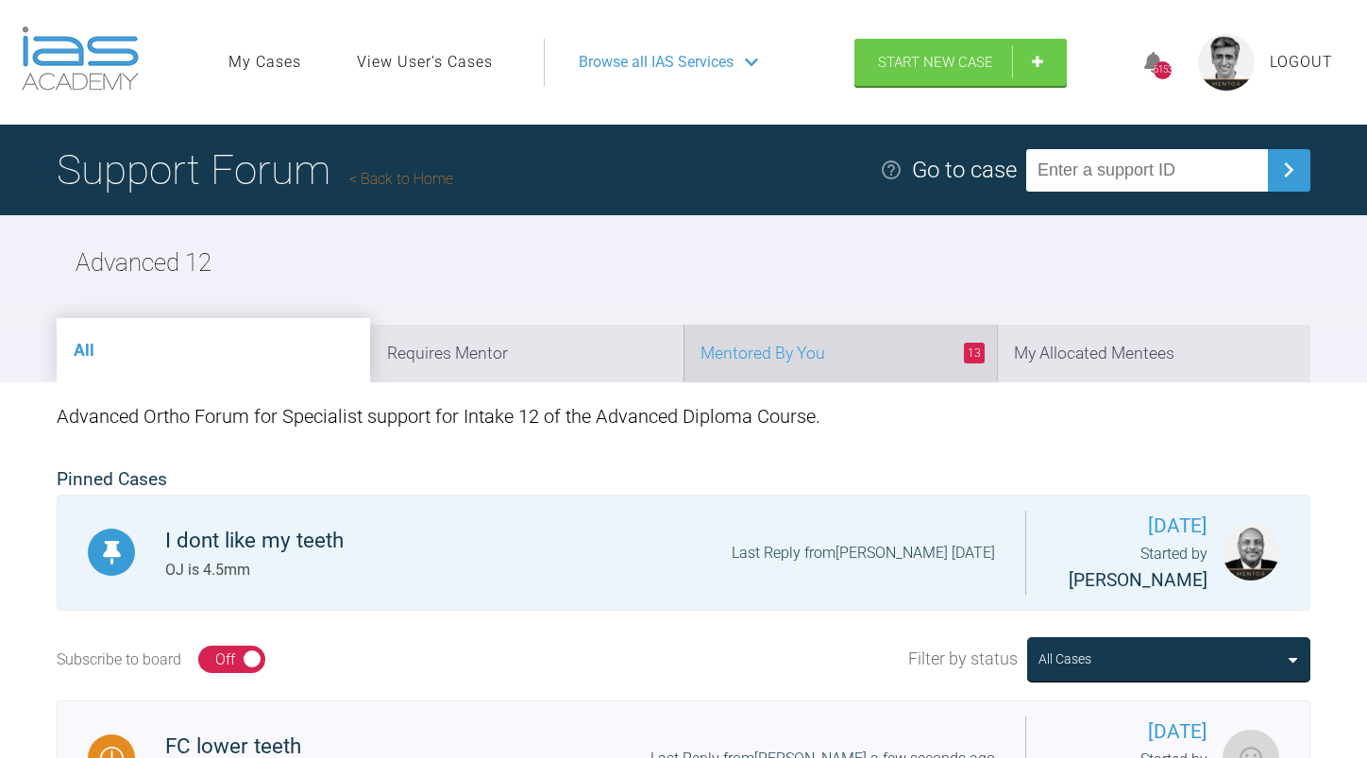
click at [836, 349] on li "13 Mentored By You" at bounding box center [839, 354] width 313 height 58
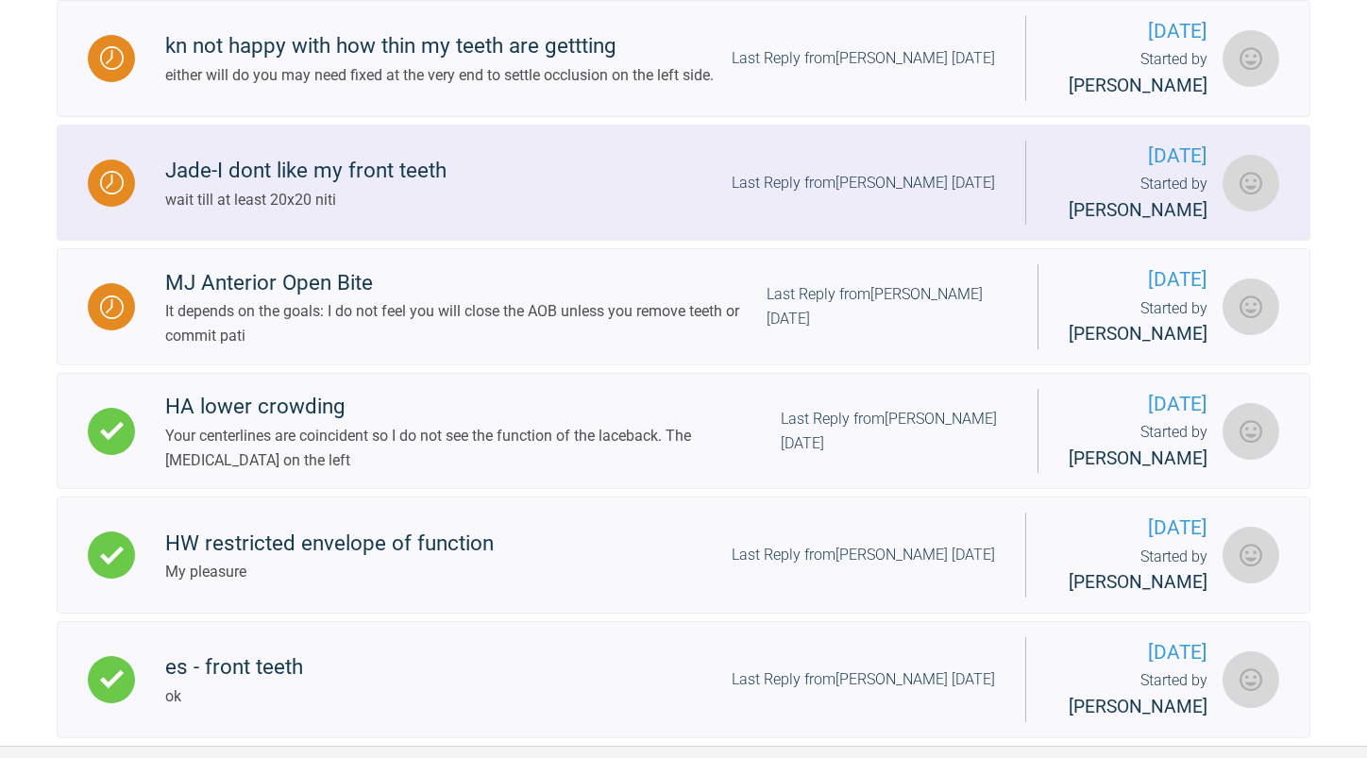
scroll to position [1623, 0]
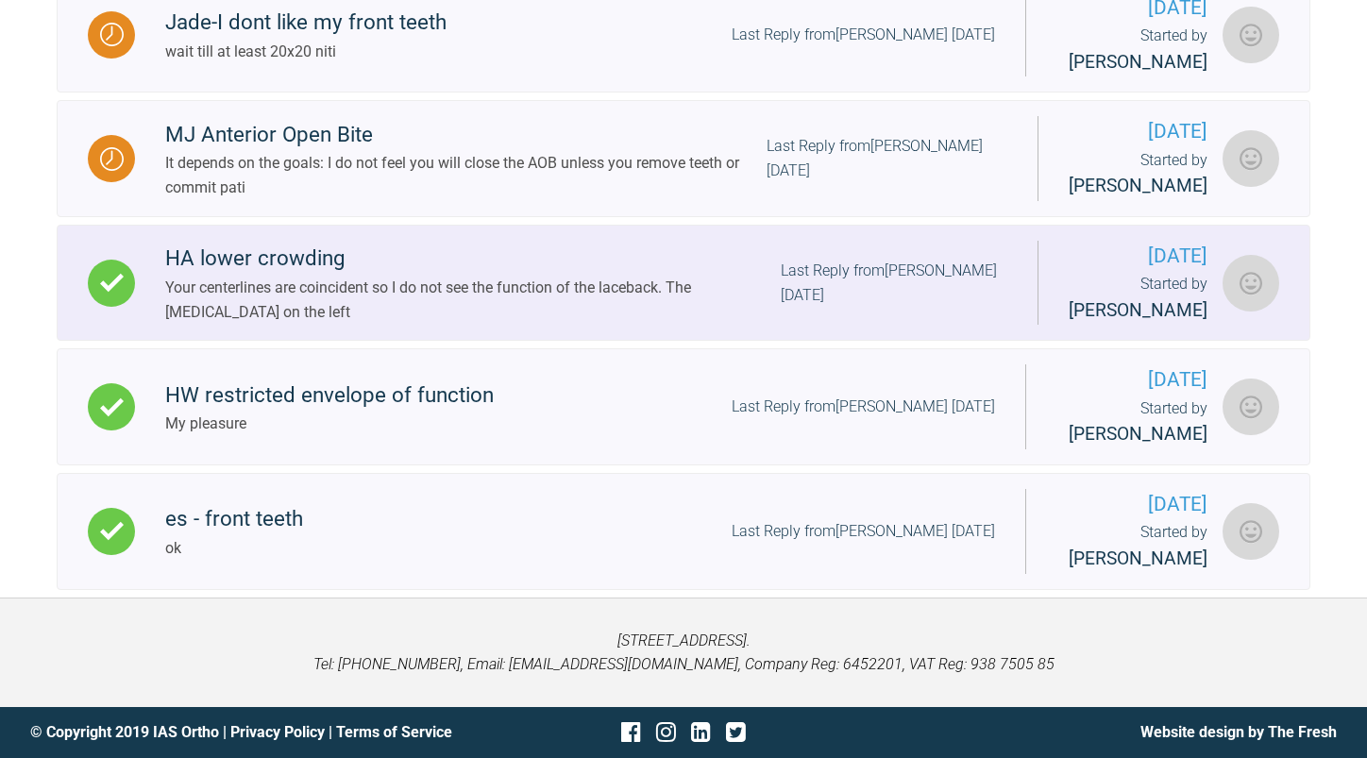
click at [735, 281] on div "Your centerlines are coincident so I do not see the function of the laceback. T…" at bounding box center [473, 300] width 616 height 48
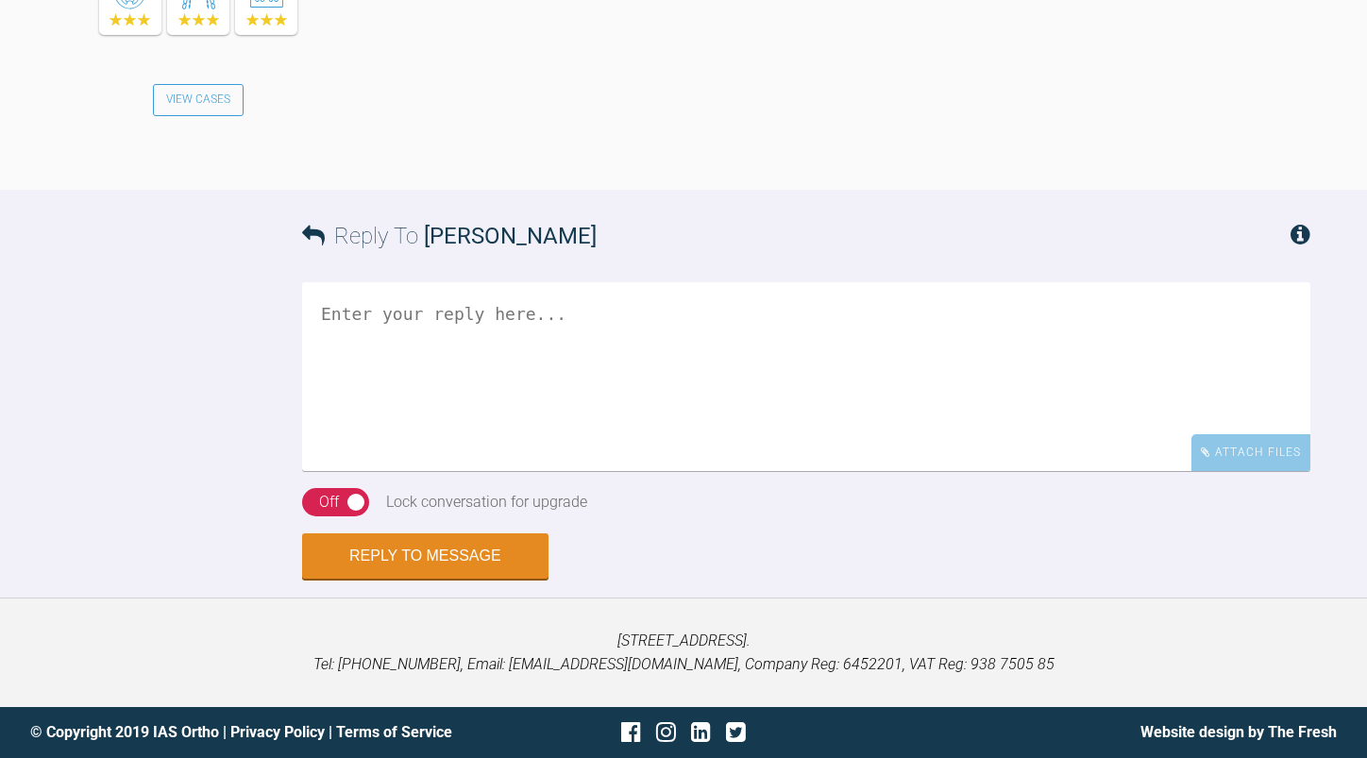
scroll to position [3219, 0]
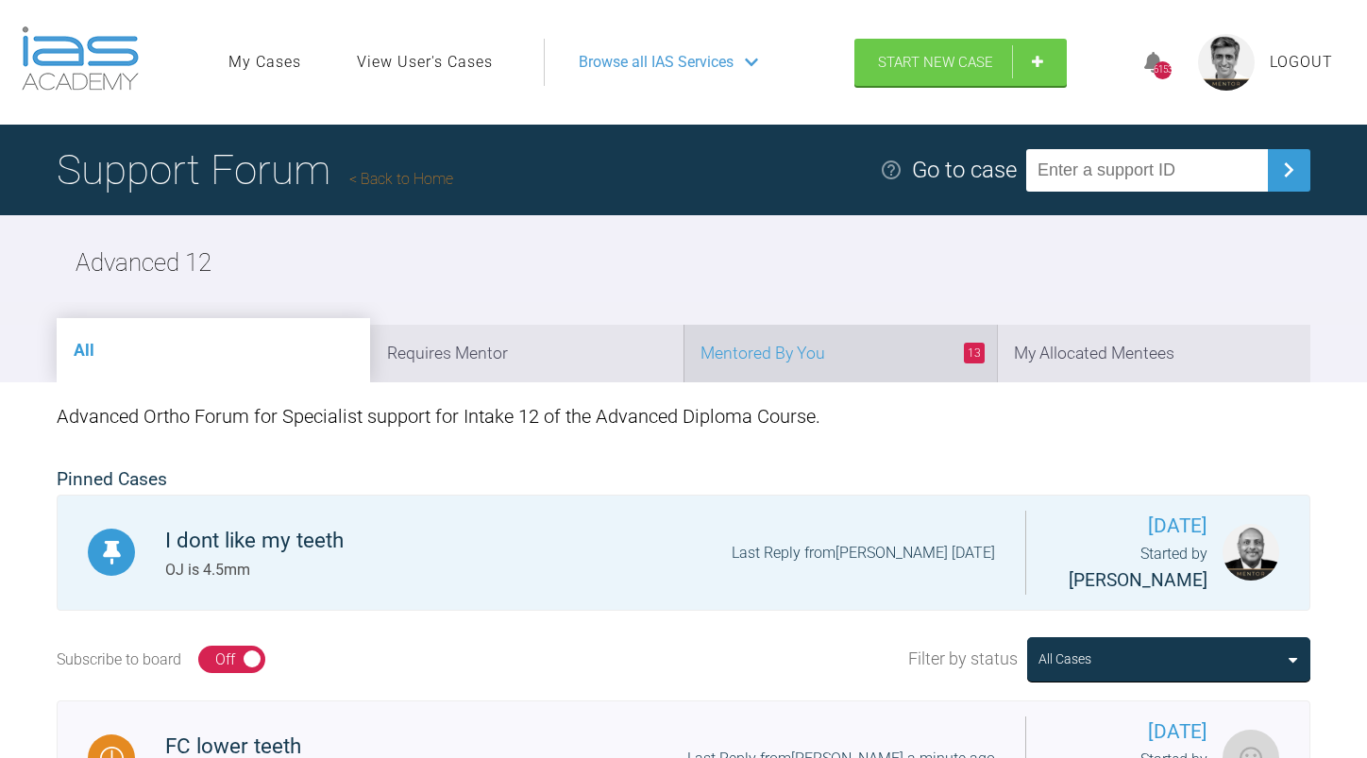
click at [801, 354] on li "13 Mentored By You" at bounding box center [839, 354] width 313 height 58
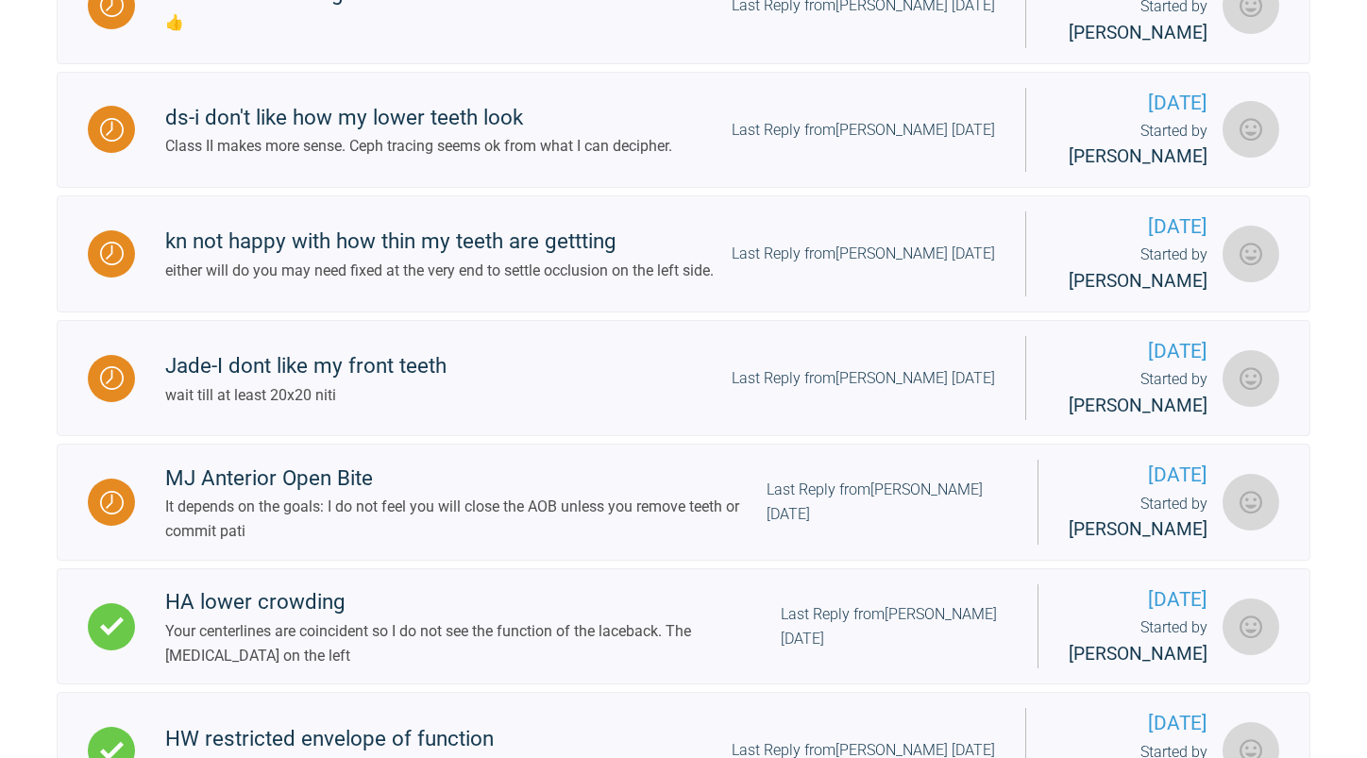
scroll to position [1245, 0]
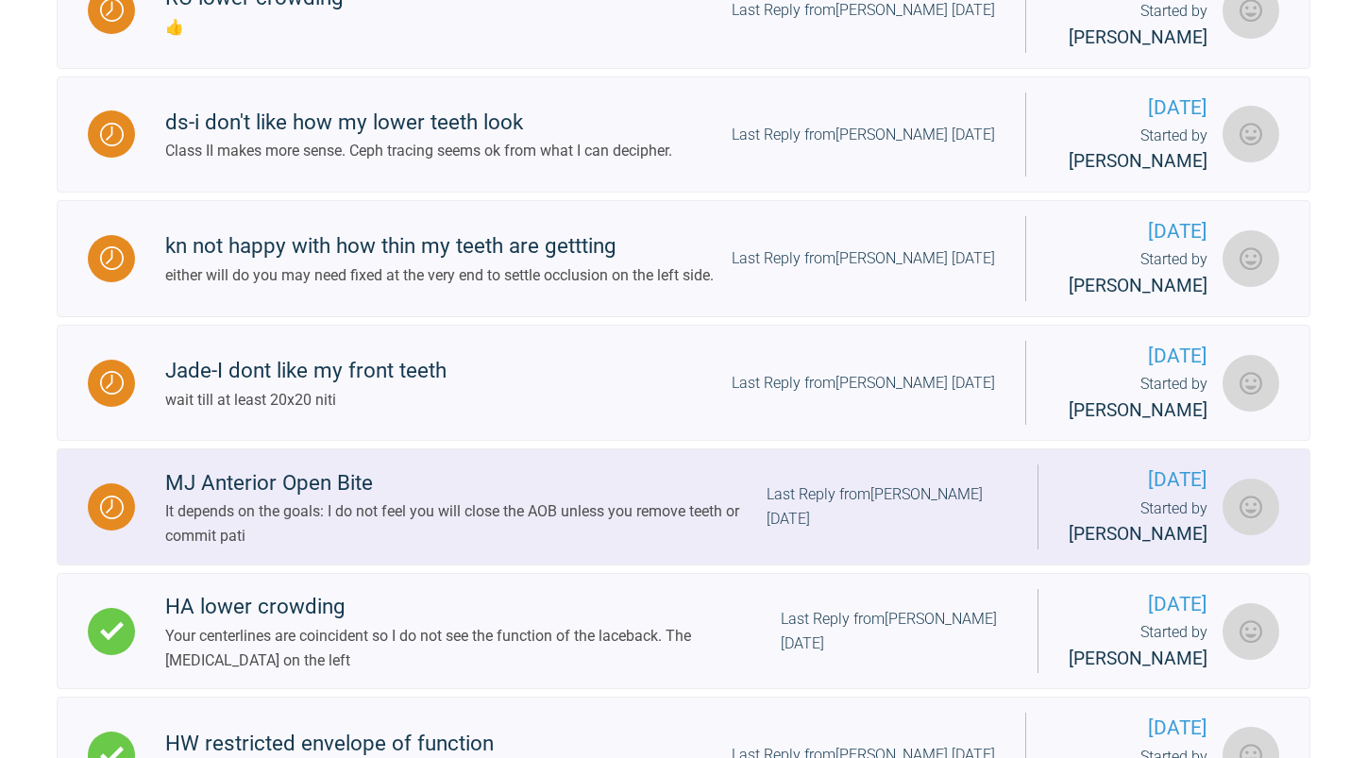
click at [748, 527] on div "It depends on the goals: I do not feel you will close the AOB unless you remove…" at bounding box center [465, 523] width 601 height 48
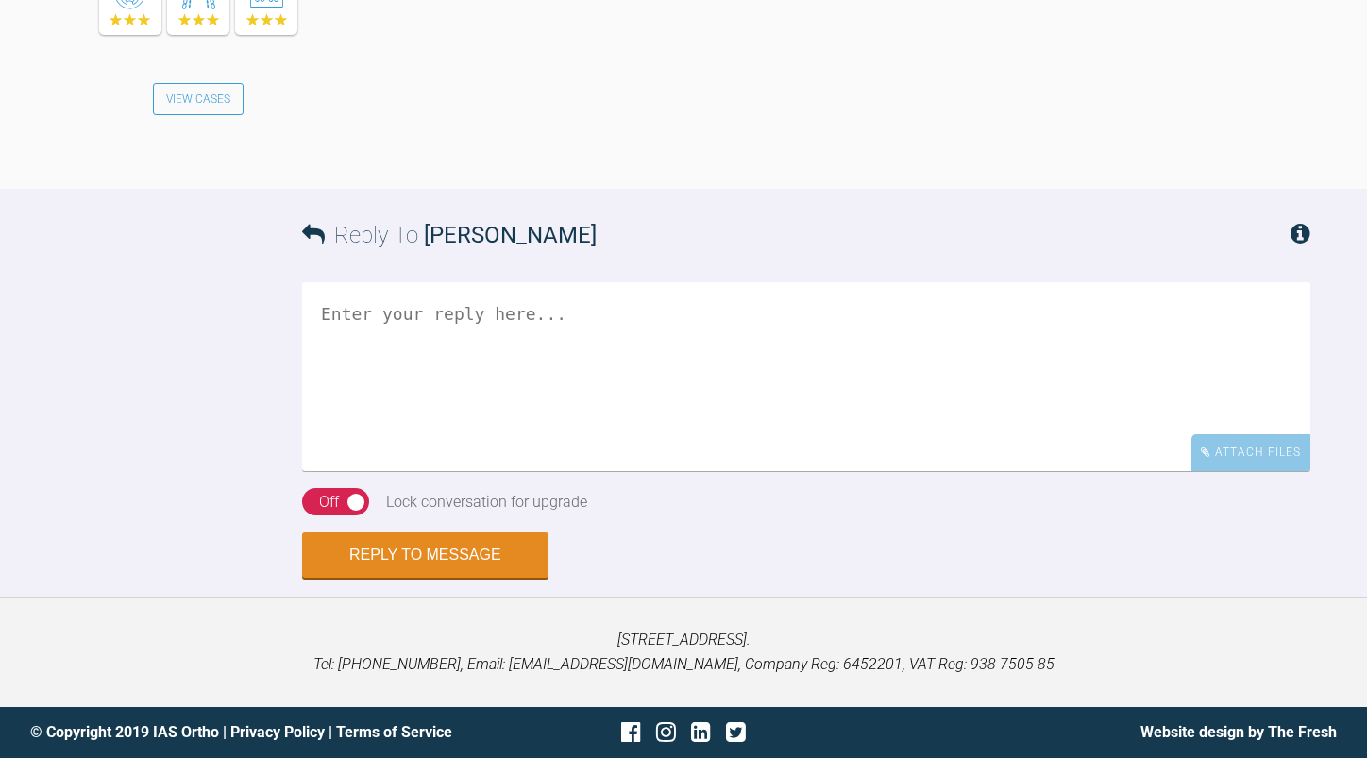
scroll to position [8420, 0]
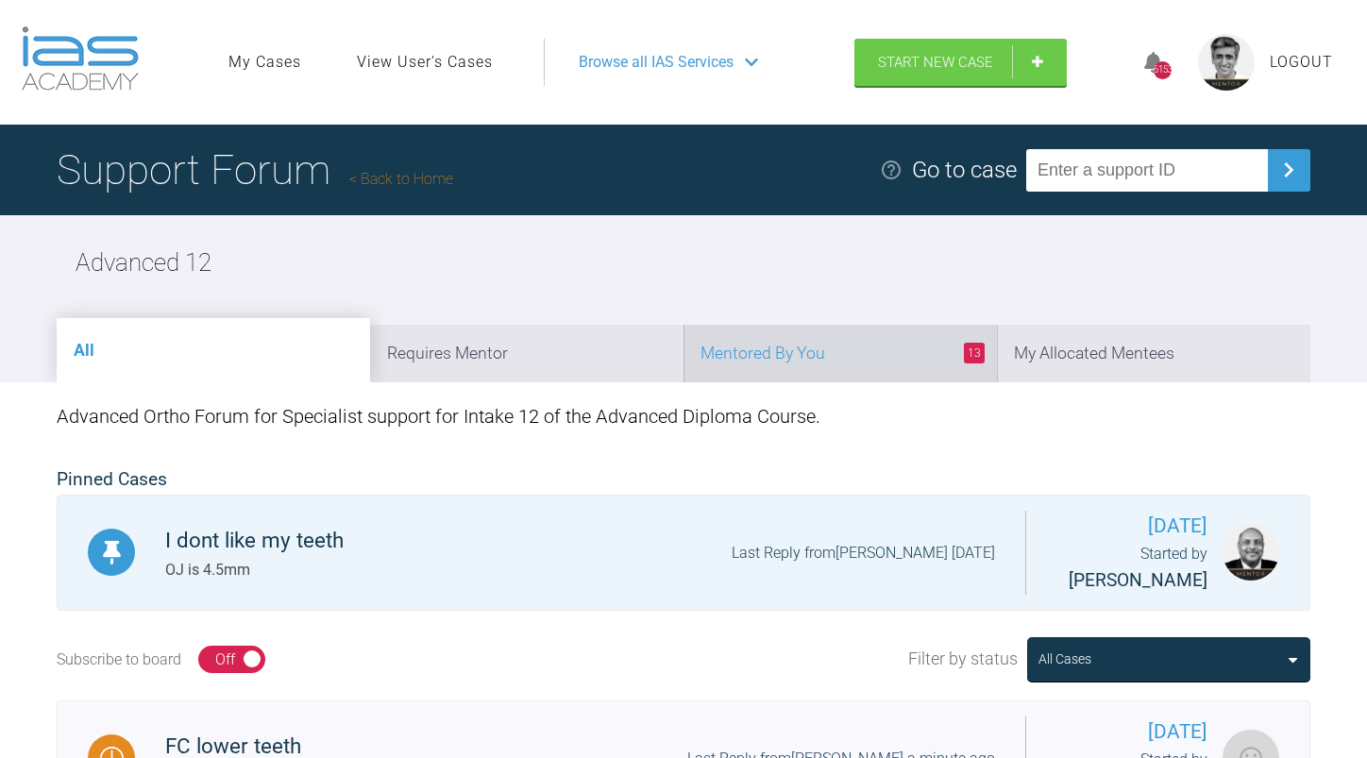
click at [797, 350] on li "13 Mentored By You" at bounding box center [839, 354] width 313 height 58
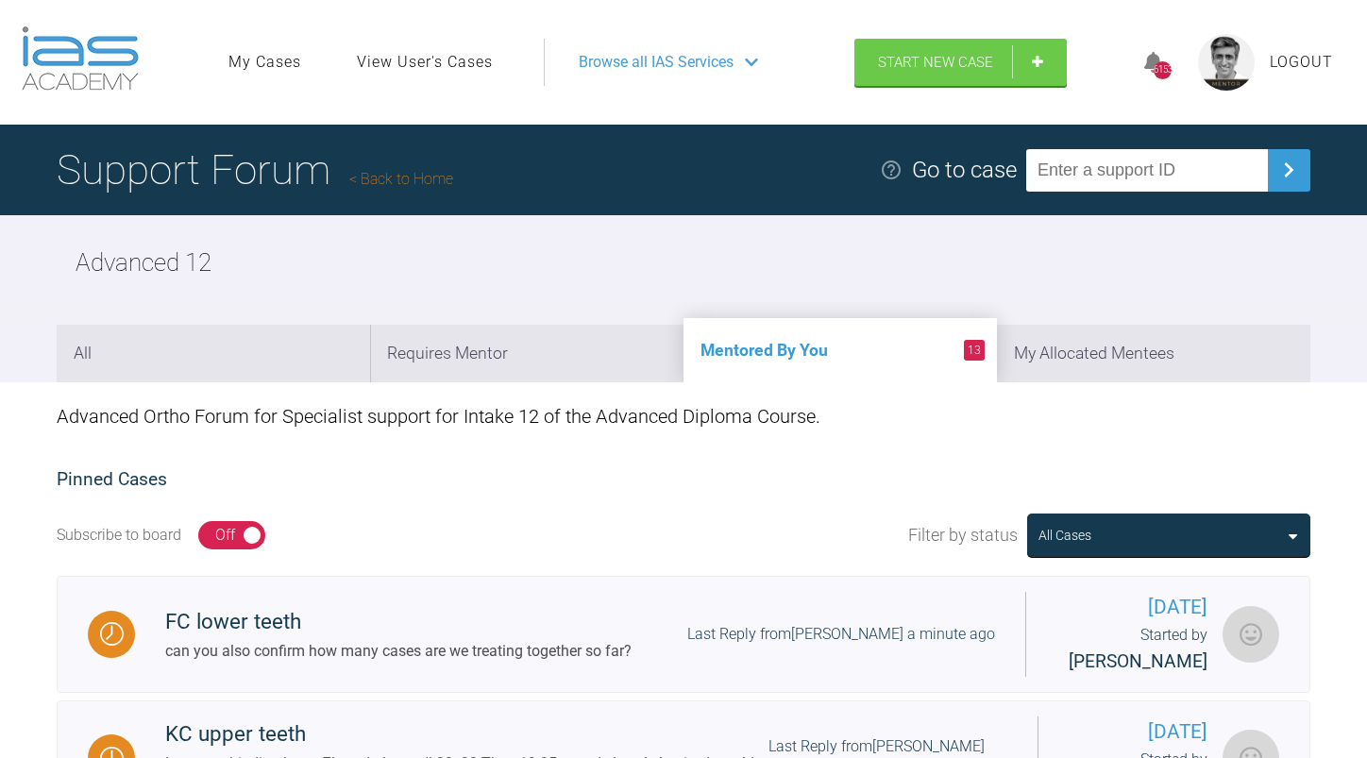
click at [421, 171] on link "Back to Home" at bounding box center [401, 179] width 104 height 18
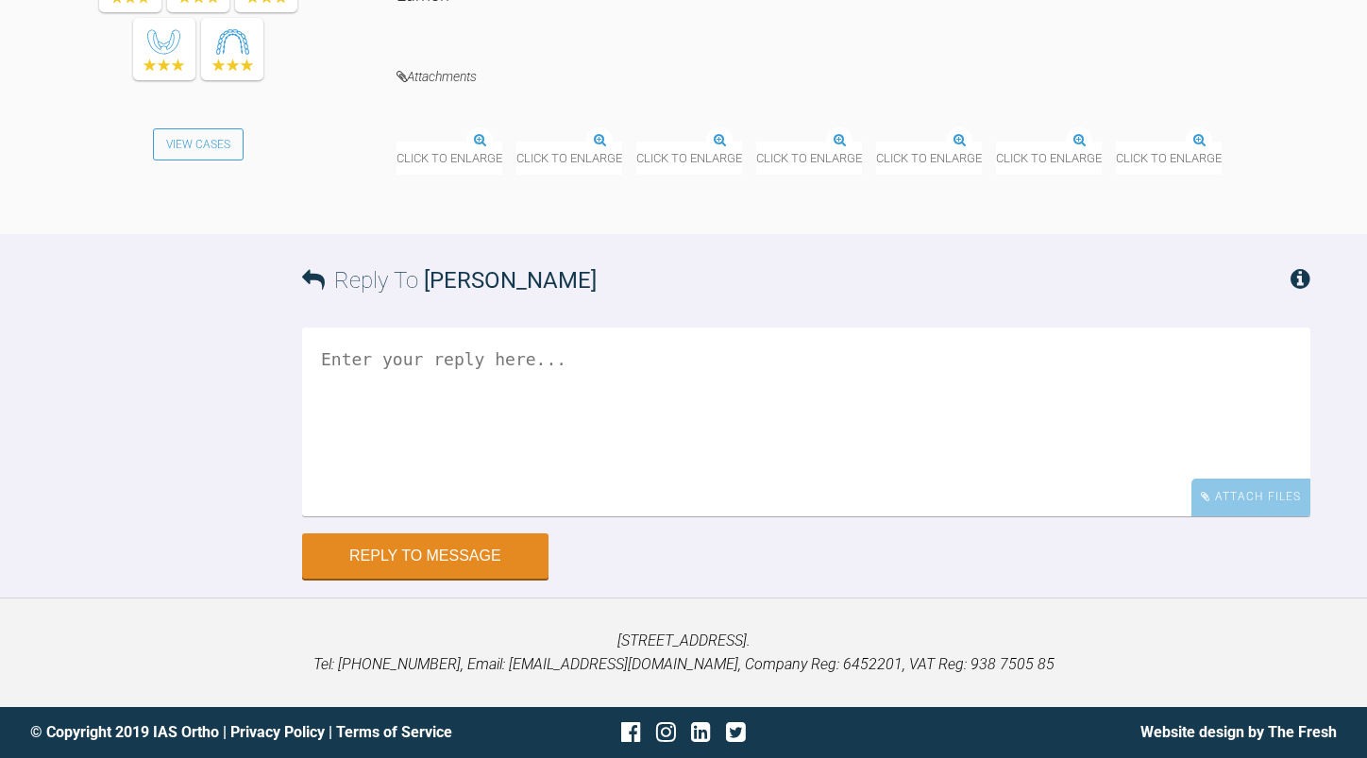
scroll to position [7651, 0]
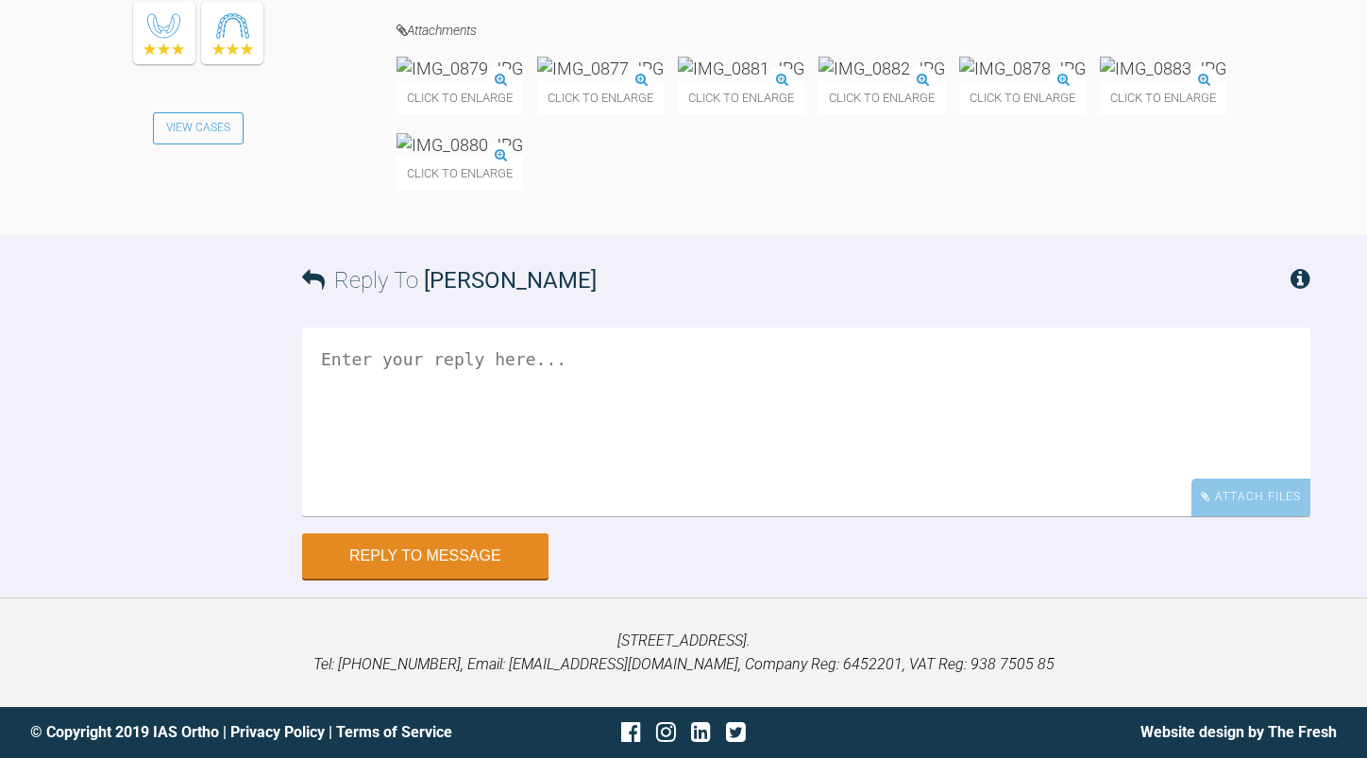
click at [569, 353] on textarea at bounding box center [806, 422] width 1008 height 189
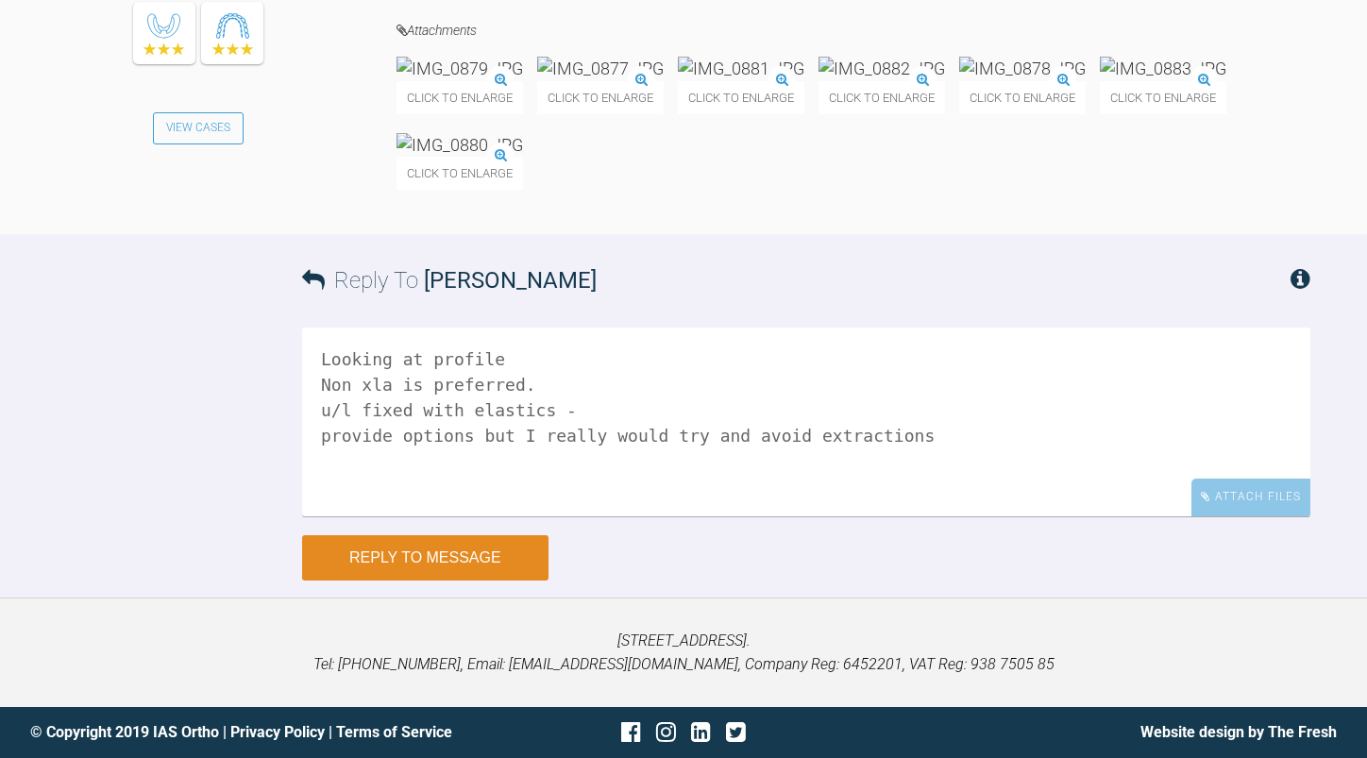
type textarea "Looking at profile Non xla is preferred. u/l fixed with elastics - provide opti…"
click at [440, 555] on button "Reply to Message" at bounding box center [425, 557] width 246 height 45
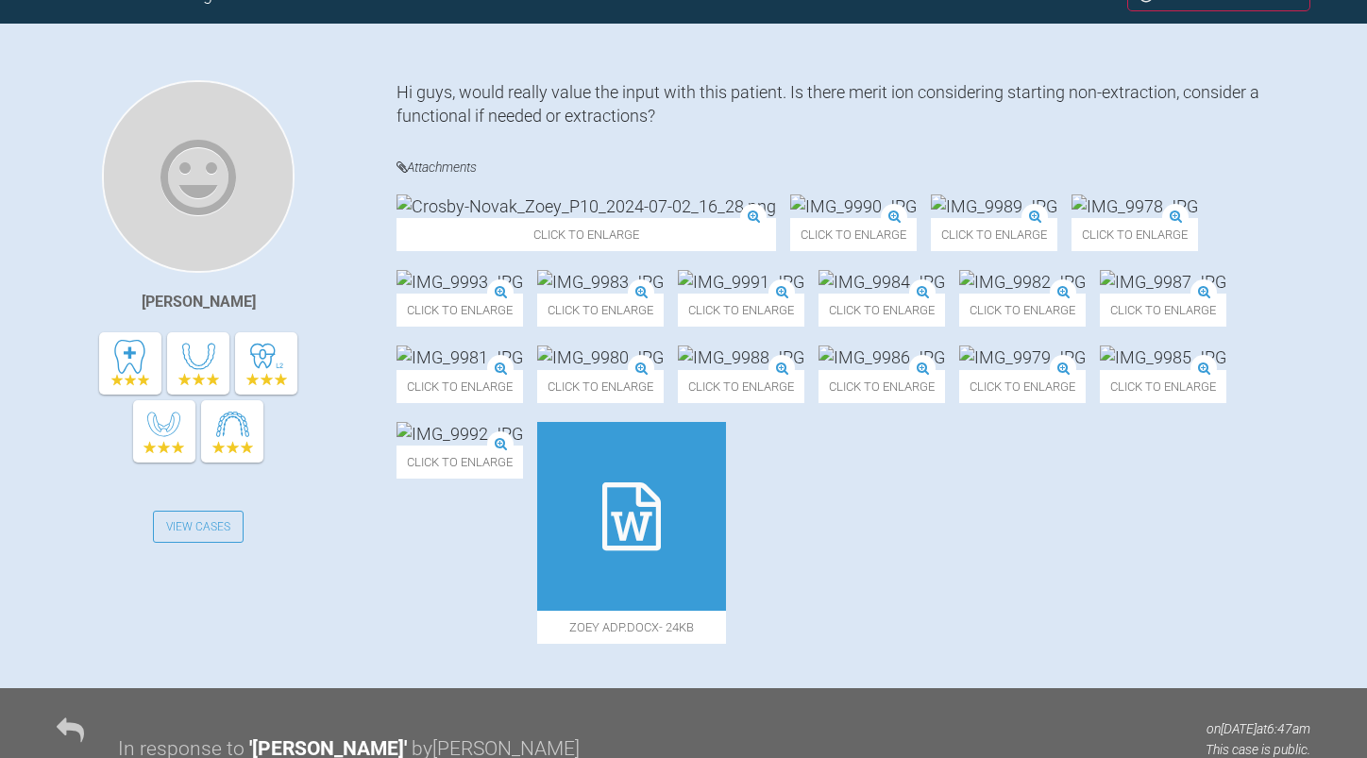
scroll to position [0, 0]
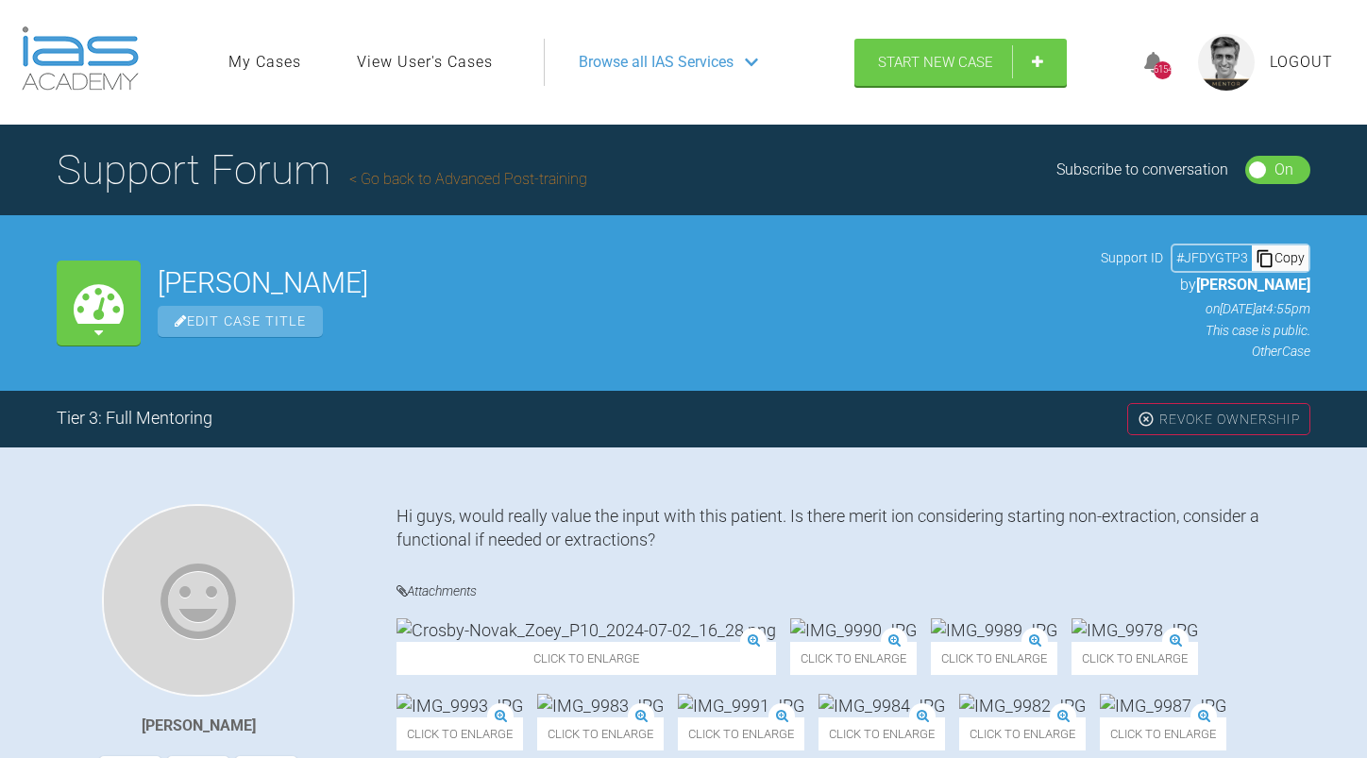
click at [498, 175] on link "Go back to Advanced Post-training" at bounding box center [468, 179] width 238 height 18
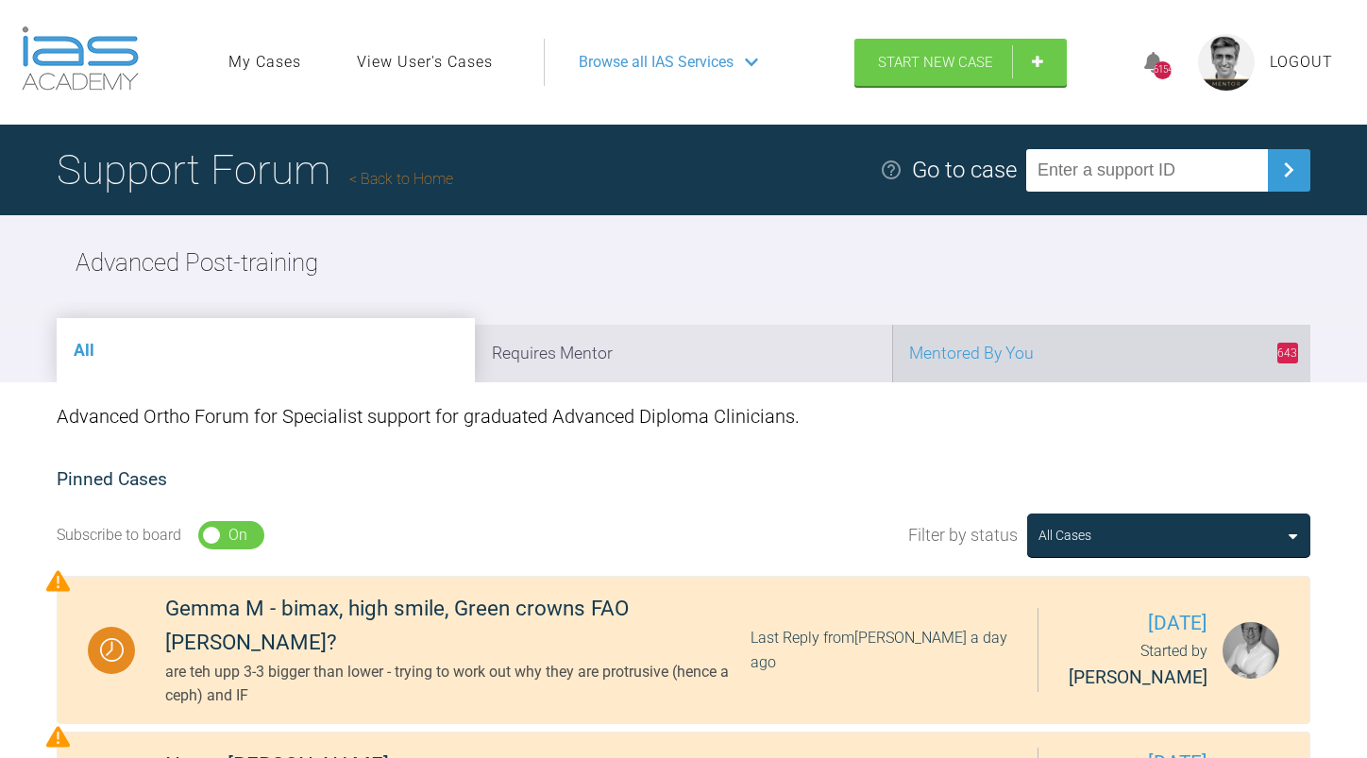
click at [1012, 353] on li "643 Mentored By You" at bounding box center [1101, 354] width 418 height 58
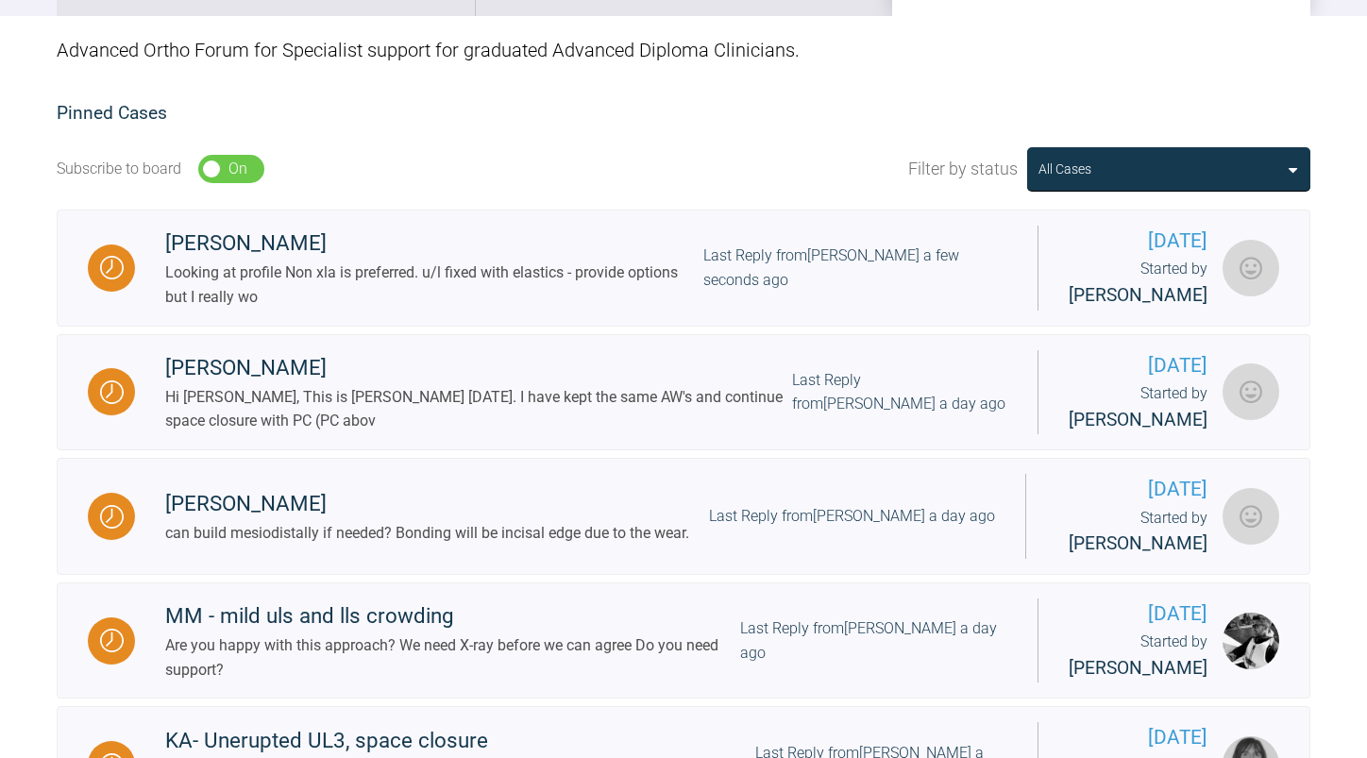
scroll to position [378, 0]
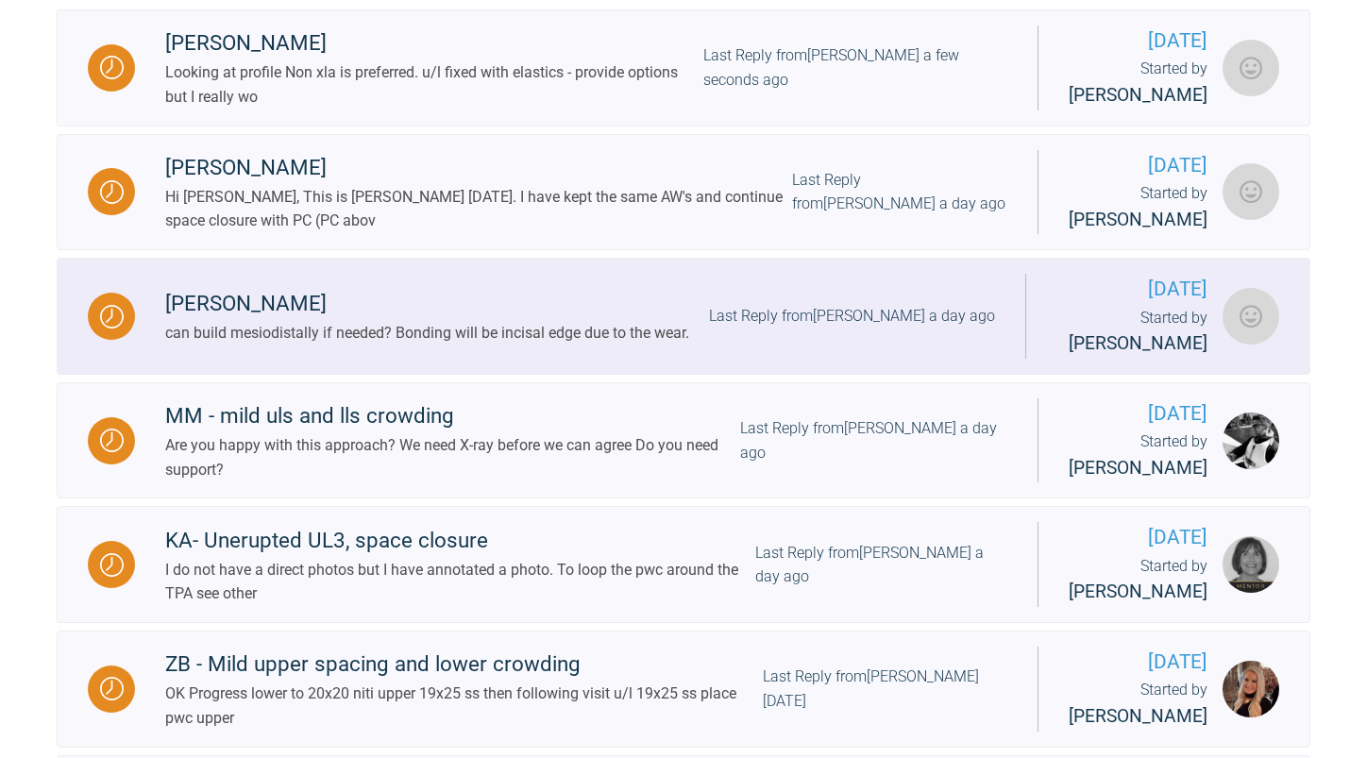
click at [624, 346] on div "can build mesiodistally if needed? Bonding will be incisal edge due to the wear." at bounding box center [427, 333] width 524 height 25
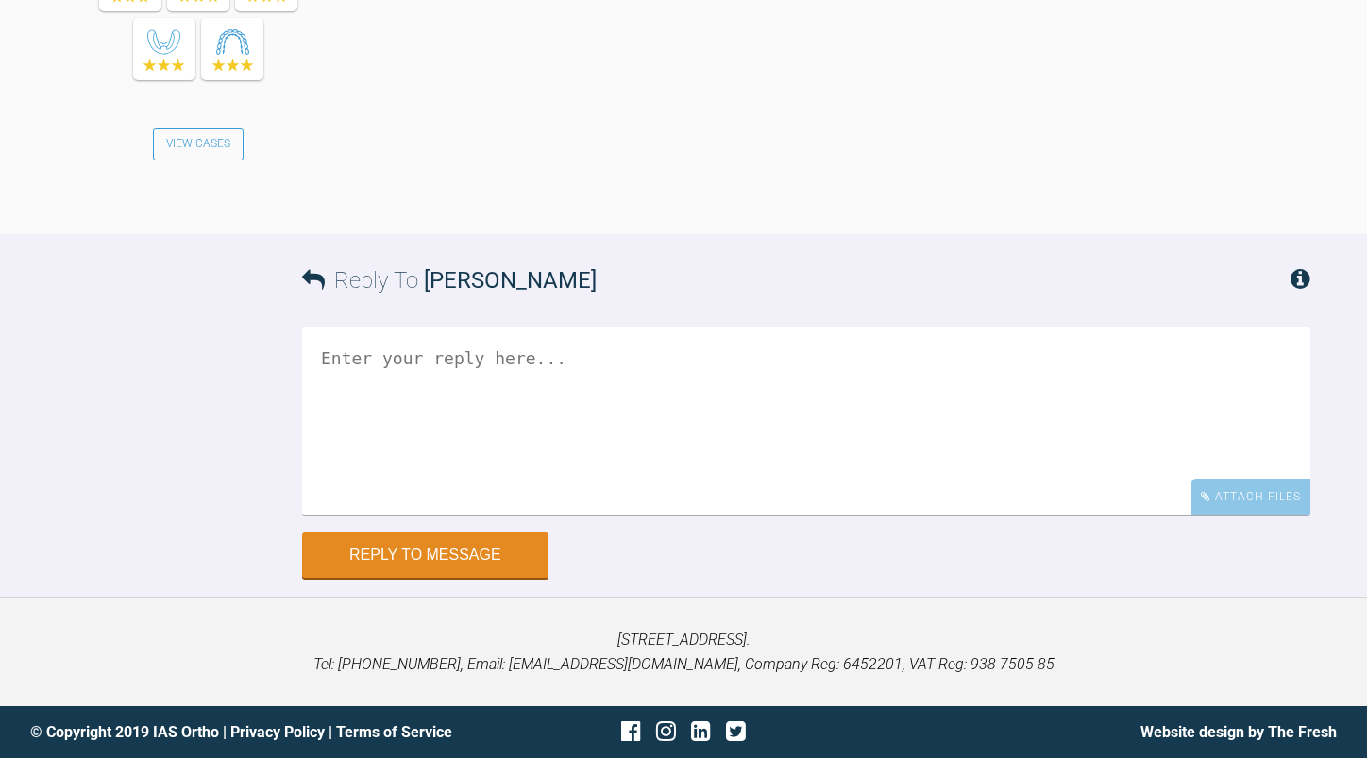
scroll to position [10021, 0]
click at [680, 422] on textarea at bounding box center [806, 421] width 1008 height 189
click at [858, 361] on textarea "yes measure the laterals - explain the size issue and" at bounding box center [806, 421] width 1008 height 189
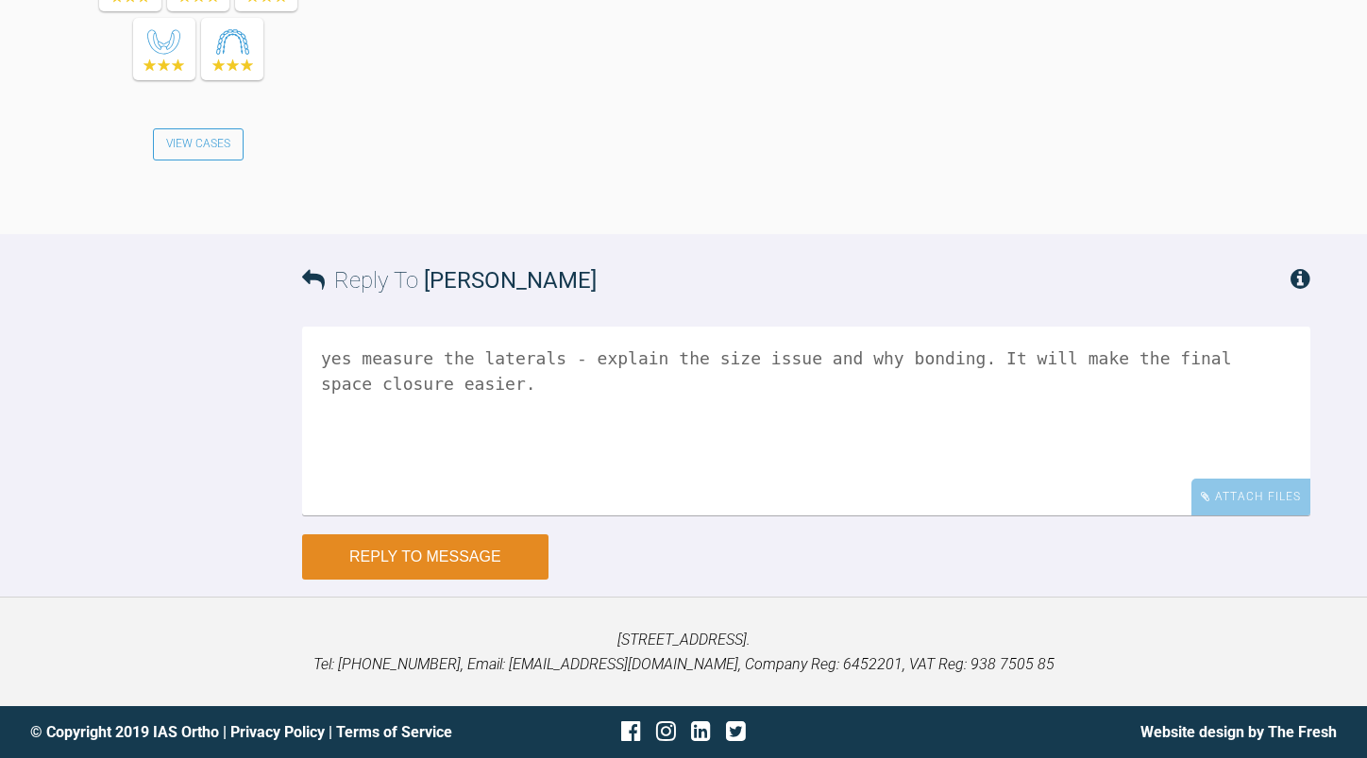
type textarea "yes measure the laterals - explain the size issue and why bonding. It will make…"
click at [440, 555] on button "Reply to Message" at bounding box center [425, 556] width 246 height 45
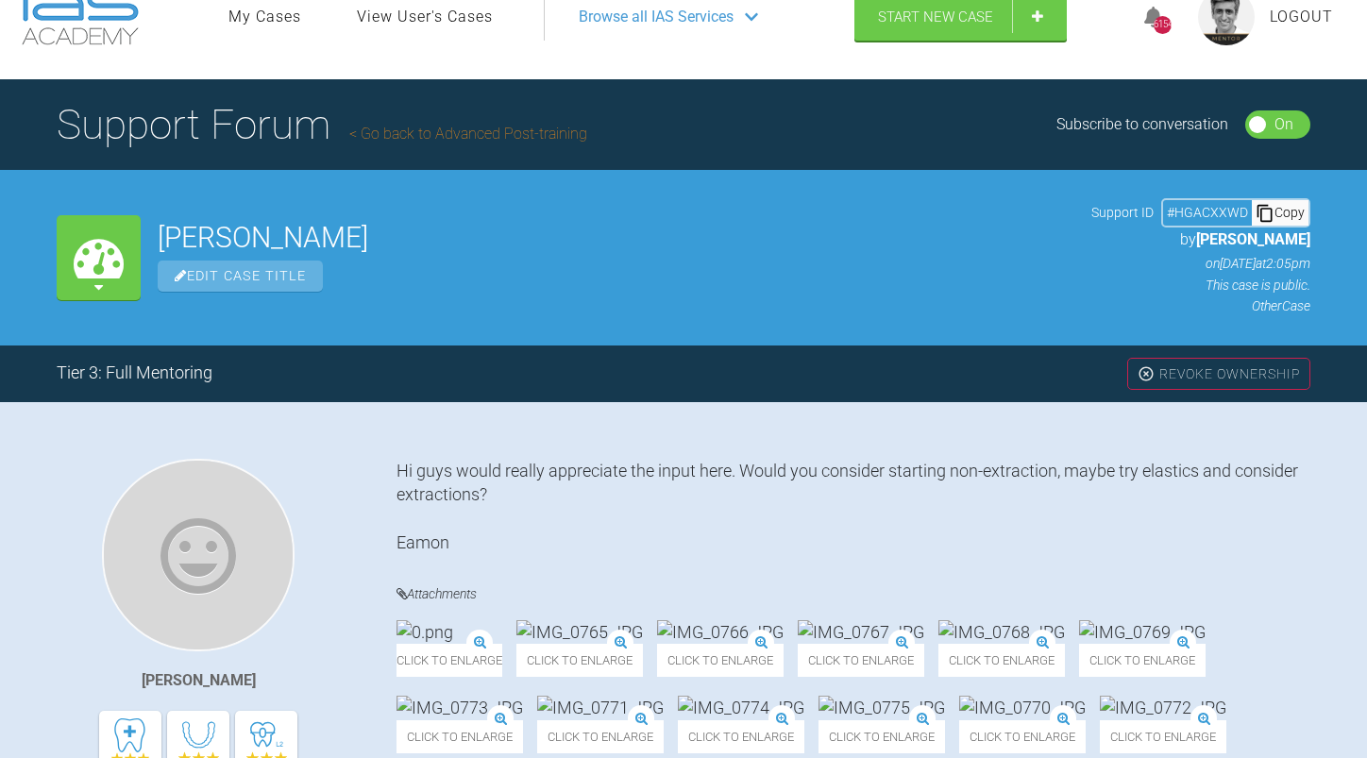
scroll to position [0, 0]
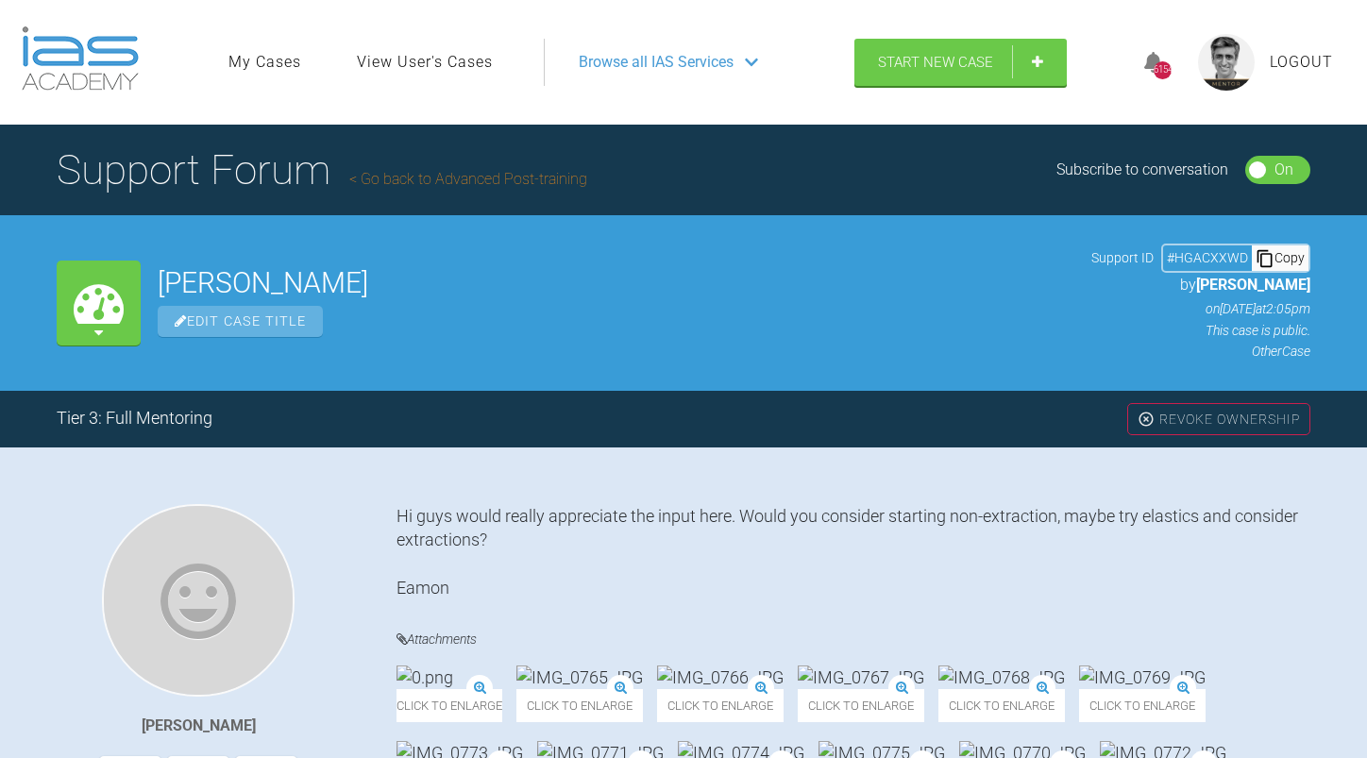
click at [549, 173] on link "Go back to Advanced Post-training" at bounding box center [468, 179] width 238 height 18
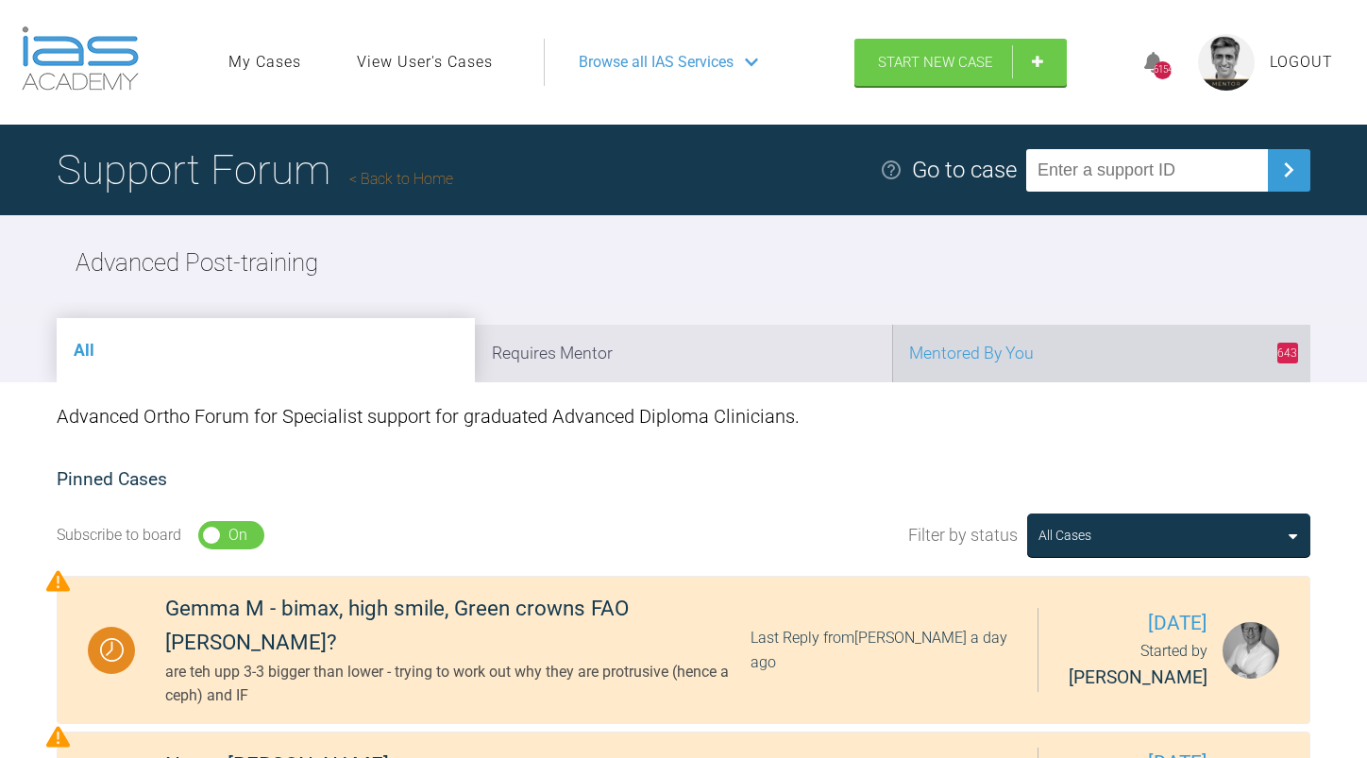
click at [1070, 353] on li "643 Mentored By You" at bounding box center [1101, 354] width 418 height 58
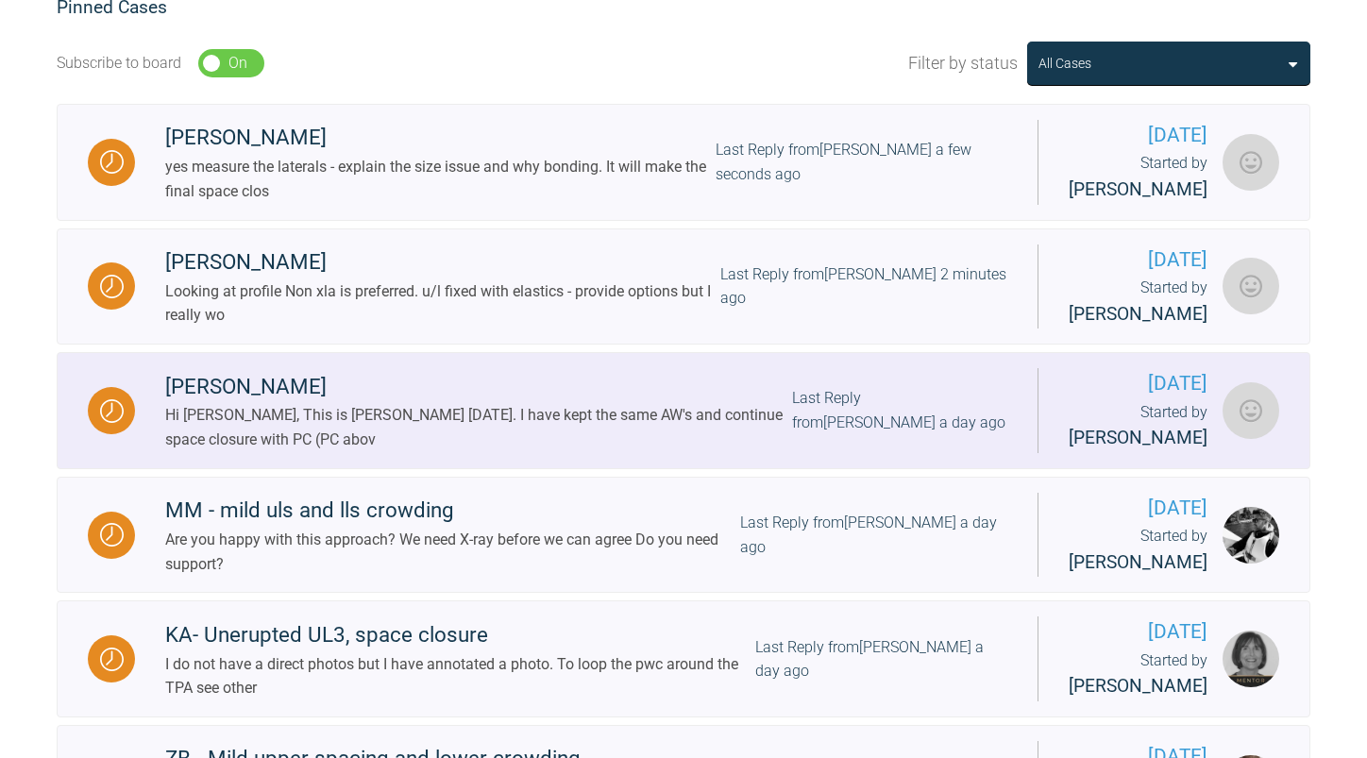
click at [752, 451] on div "Hi Asif, This is John today. I have kept the same AW's and continue space closu…" at bounding box center [478, 427] width 627 height 48
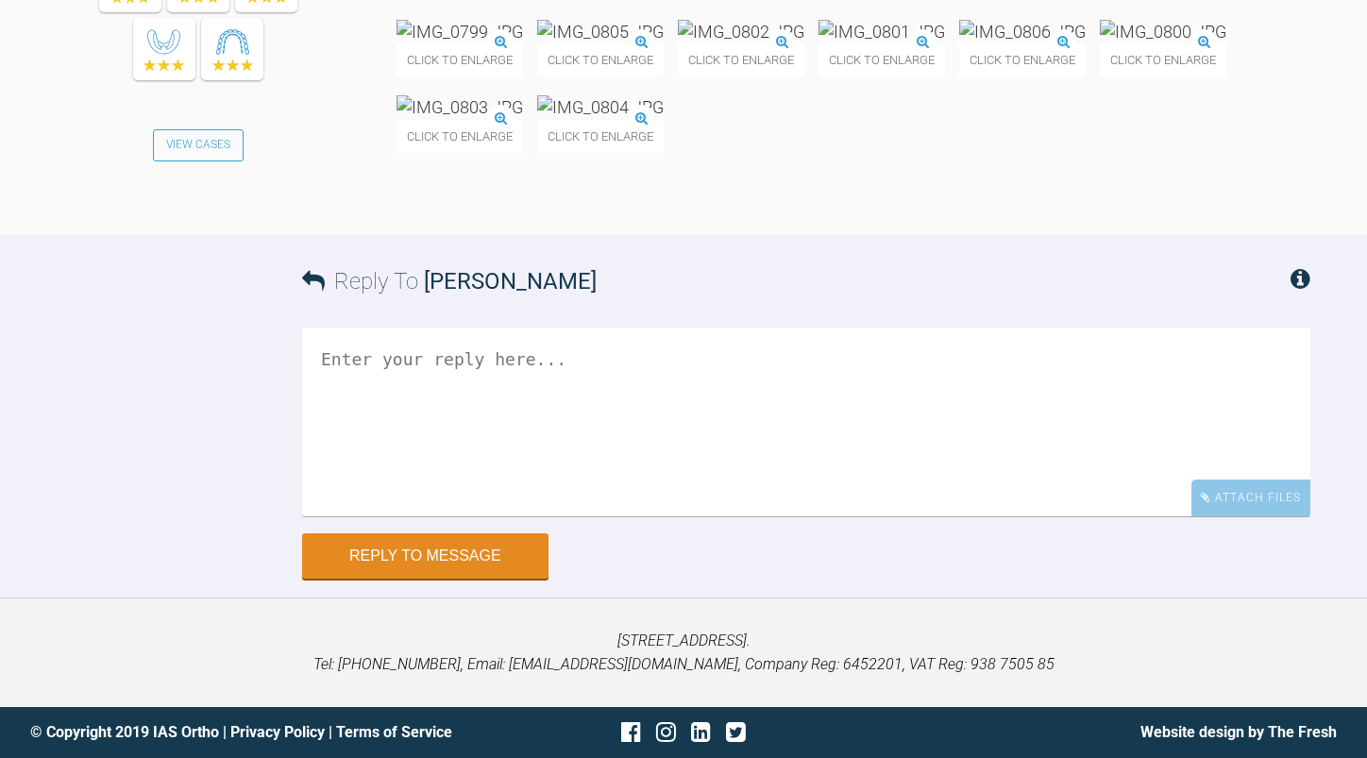
scroll to position [37587, 0]
click at [624, 516] on textarea at bounding box center [806, 422] width 1008 height 189
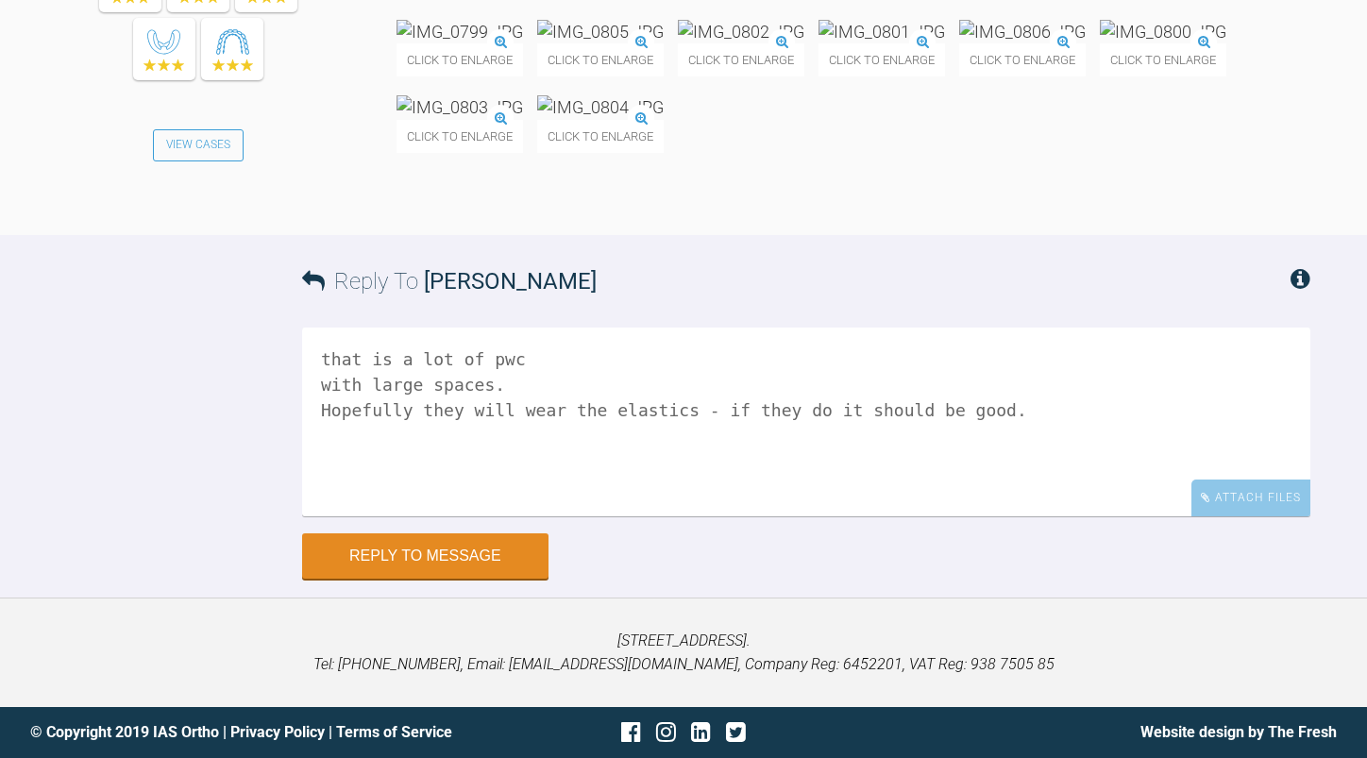
click at [1007, 511] on textarea "that is a lot of pwc with large spaces. Hopefully they will wear the elastics -…" at bounding box center [806, 422] width 1008 height 189
click at [397, 516] on textarea "that is a lot of pwc with large spaces. Hopefully they will wear the elastics -…" at bounding box center [806, 422] width 1008 height 189
drag, startPoint x: 574, startPoint y: 530, endPoint x: 860, endPoint y: 569, distance: 288.8
click at [892, 516] on textarea "that is a lot of pwc with large spaces. Hopefully they will wear the elastics -…" at bounding box center [806, 422] width 1008 height 189
drag, startPoint x: 640, startPoint y: 535, endPoint x: 567, endPoint y: 535, distance: 72.7
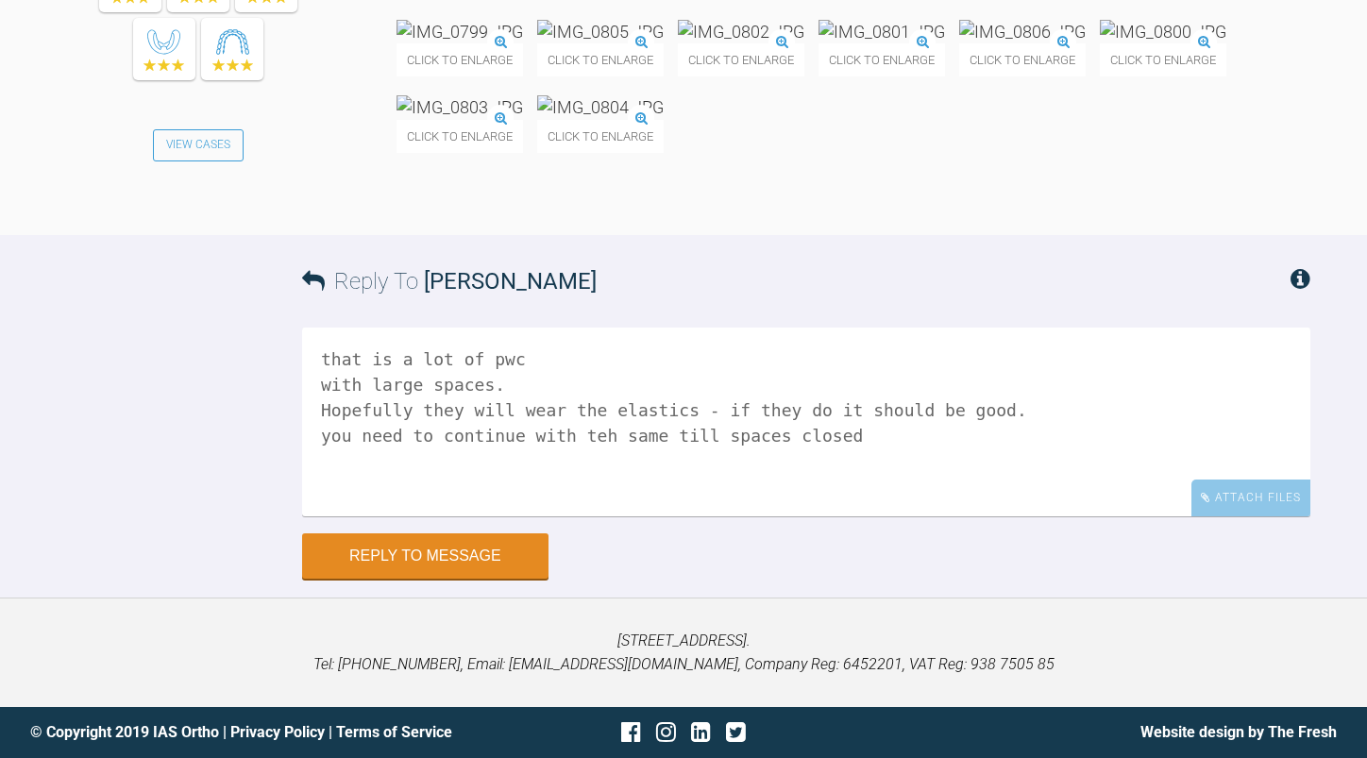
click at [567, 516] on textarea "that is a lot of pwc with large spaces. Hopefully they will wear the elastics -…" at bounding box center [806, 422] width 1008 height 189
type textarea "that is a lot of pwc with large spaces. Hopefully they will wear the elastics -…"
click at [462, 581] on button "Reply to Message" at bounding box center [425, 557] width 246 height 45
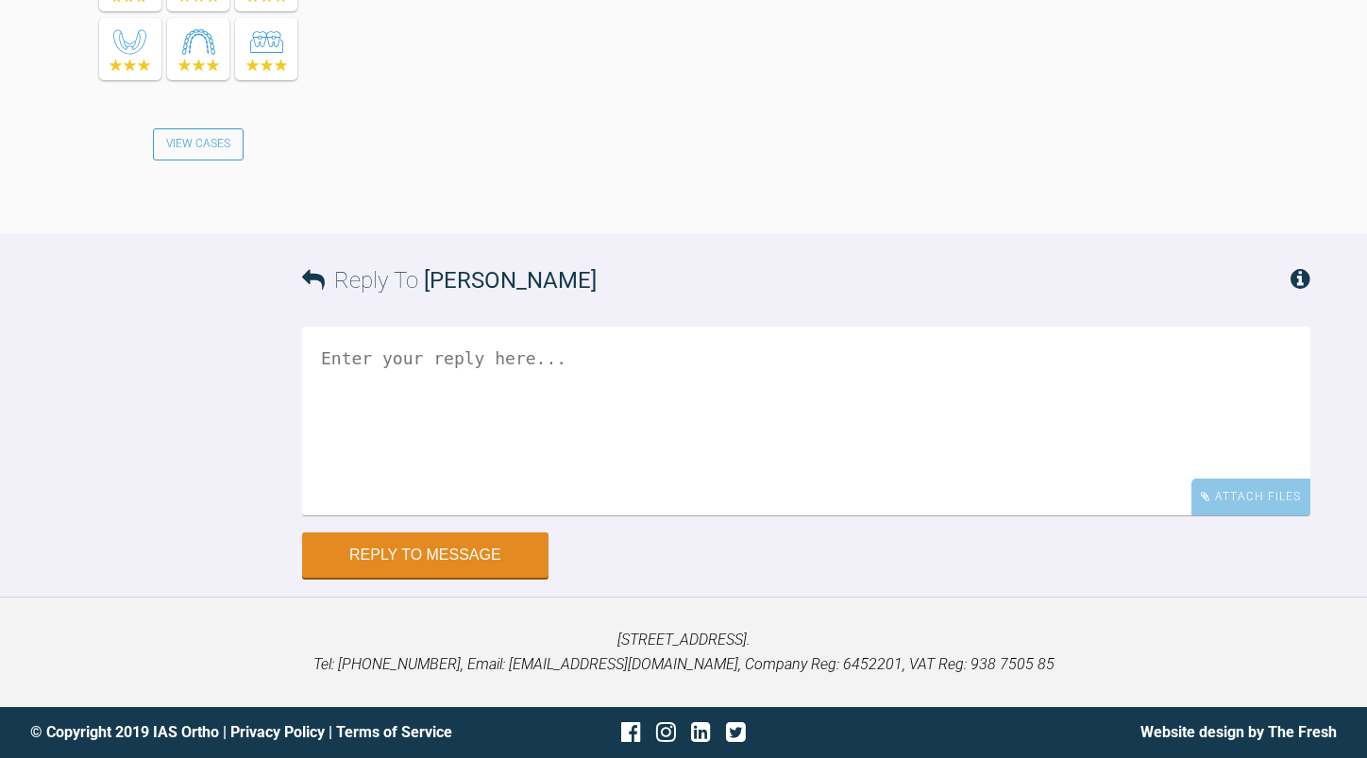
scroll to position [38238, 0]
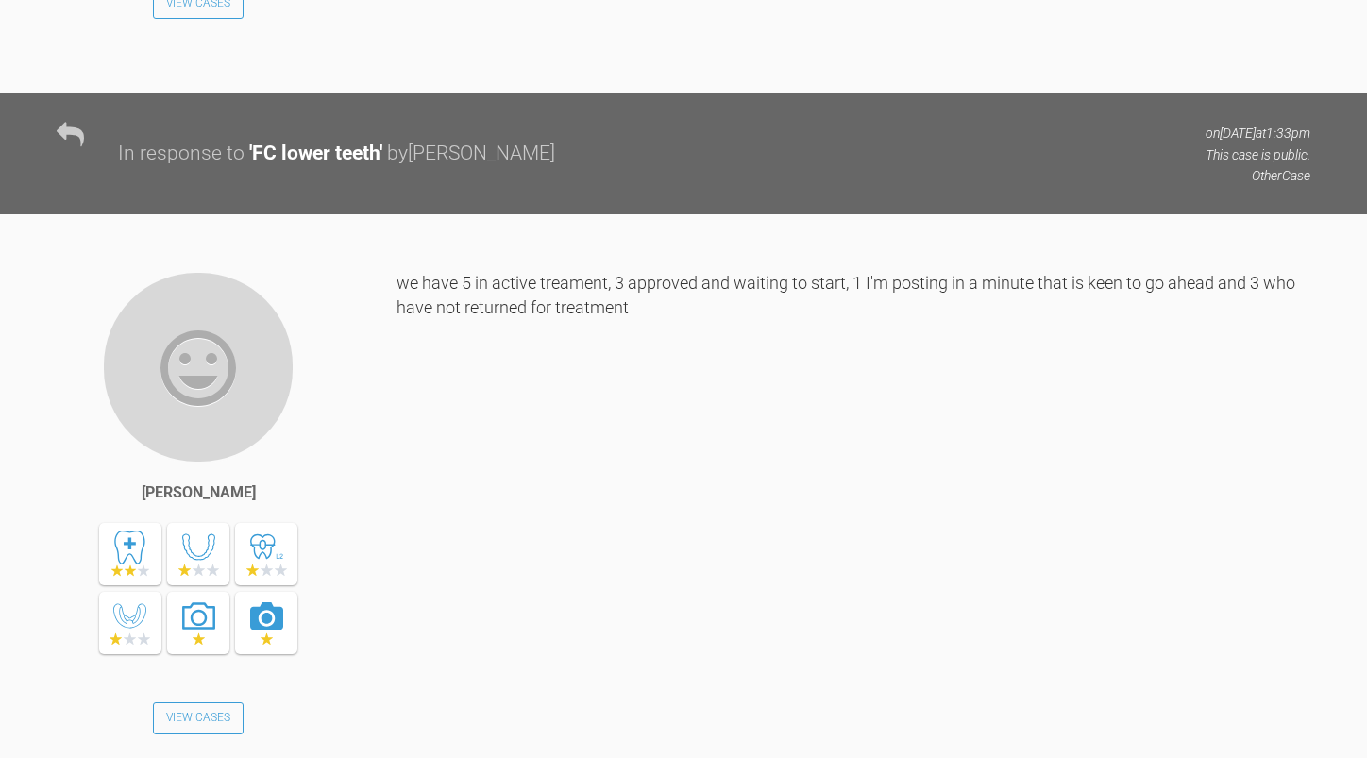
scroll to position [23530, 0]
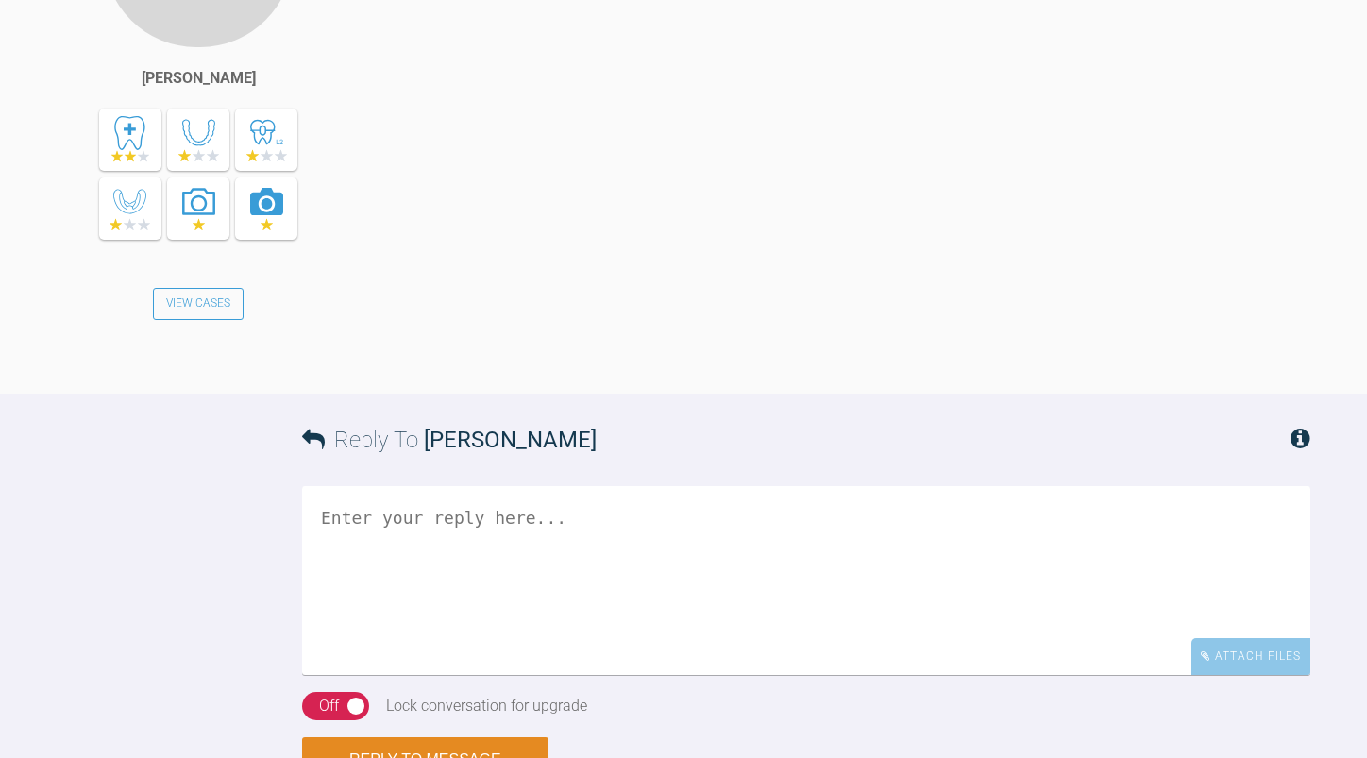
click at [378, 620] on textarea at bounding box center [806, 580] width 1008 height 189
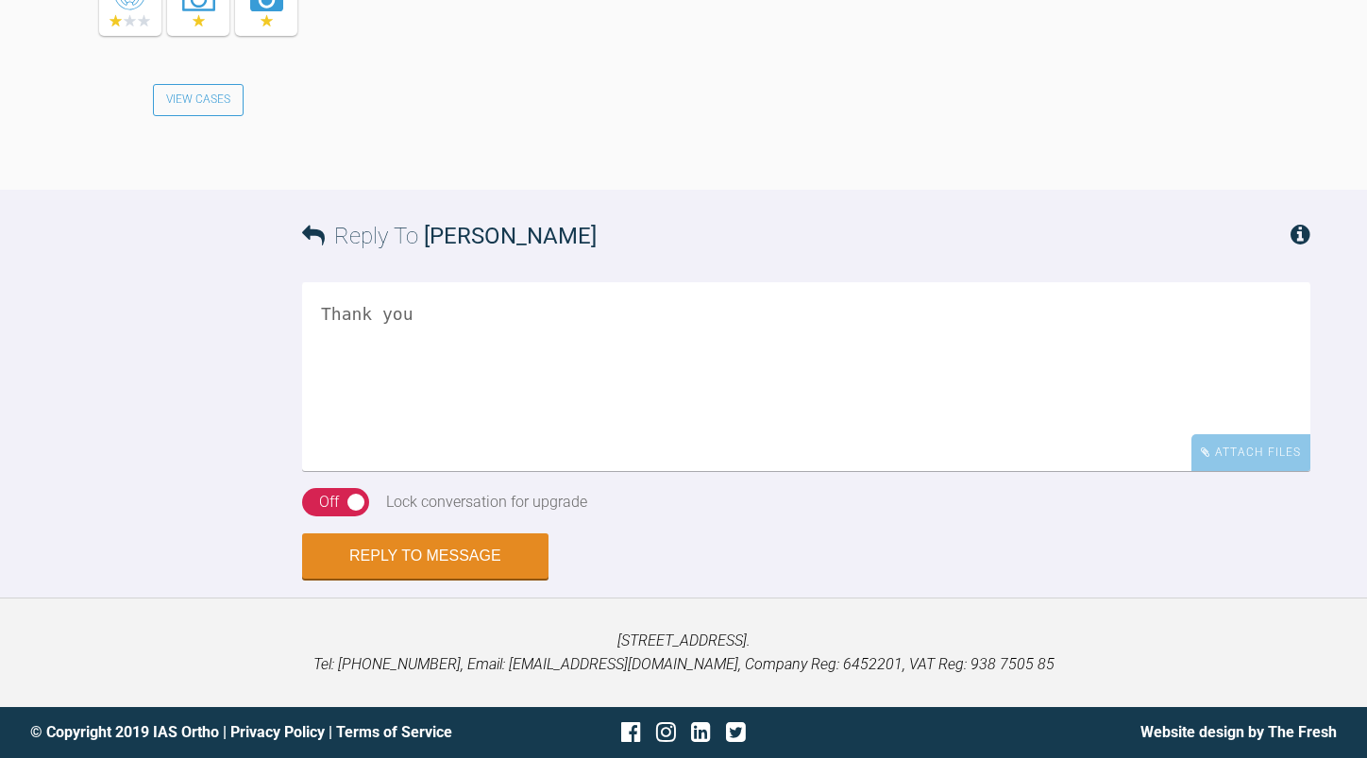
scroll to position [27676, 0]
type textarea "Thank you"
click at [441, 548] on button "Reply to Message" at bounding box center [425, 557] width 246 height 45
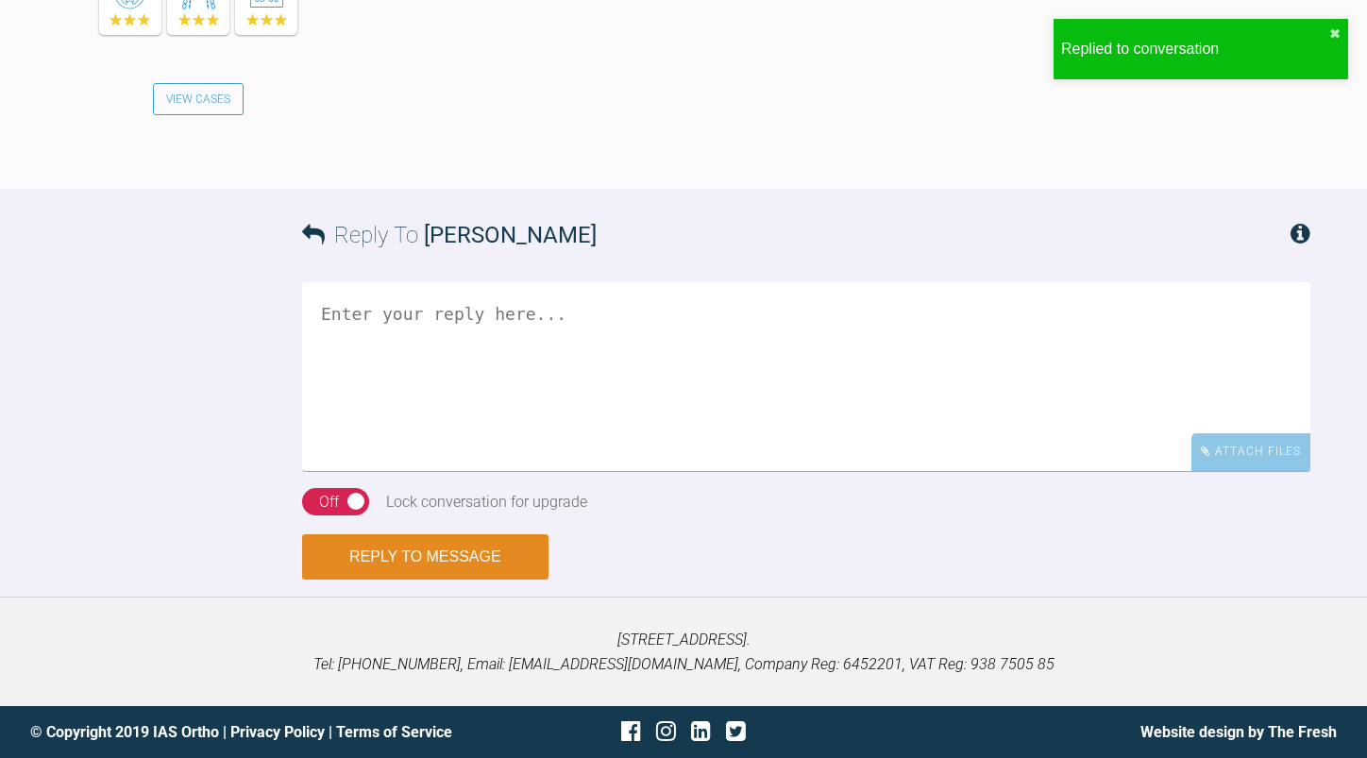
scroll to position [28187, 0]
